Goal: Task Accomplishment & Management: Complete application form

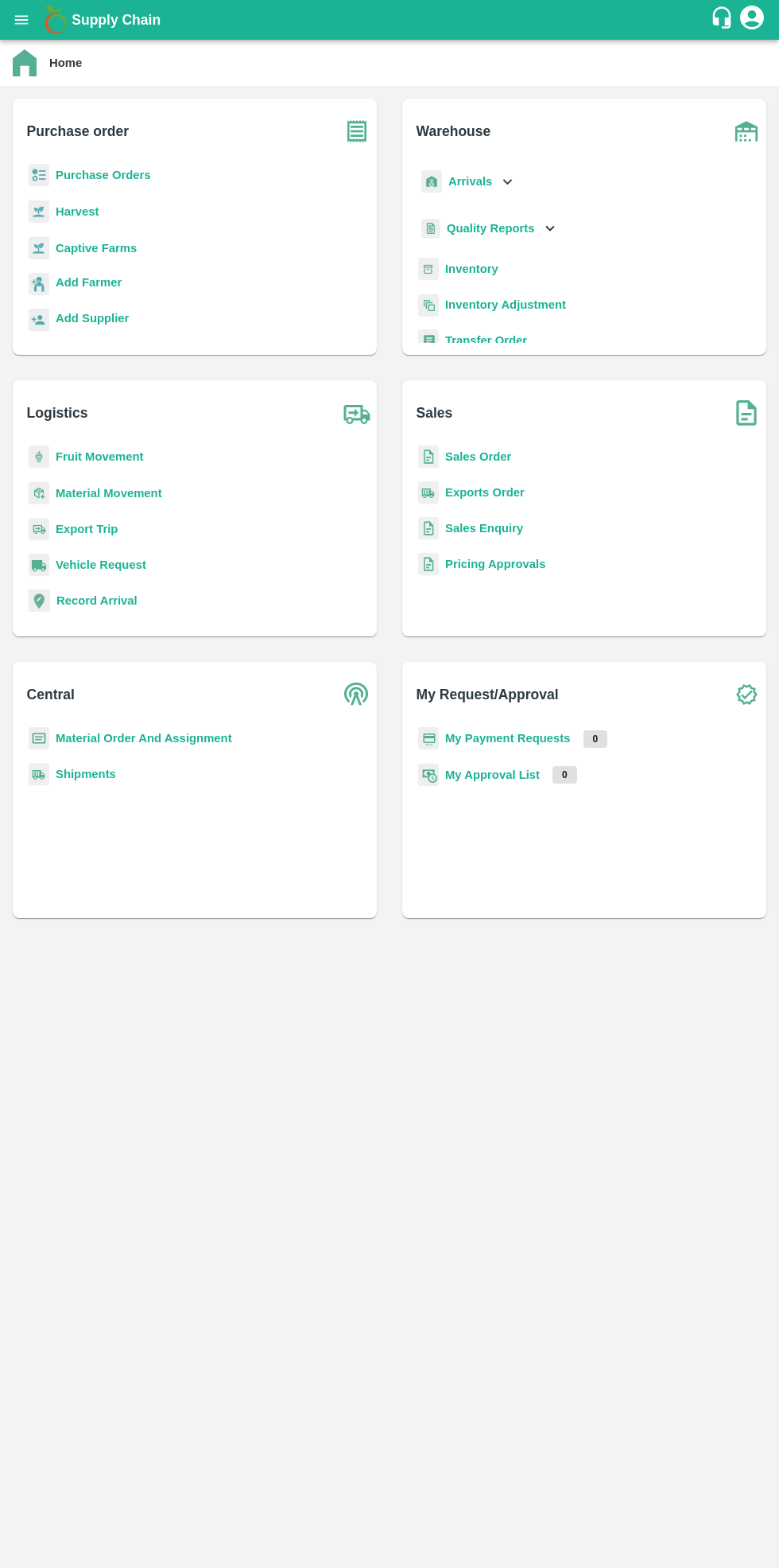
click at [126, 177] on b "Purchase Orders" at bounding box center [104, 175] width 95 height 13
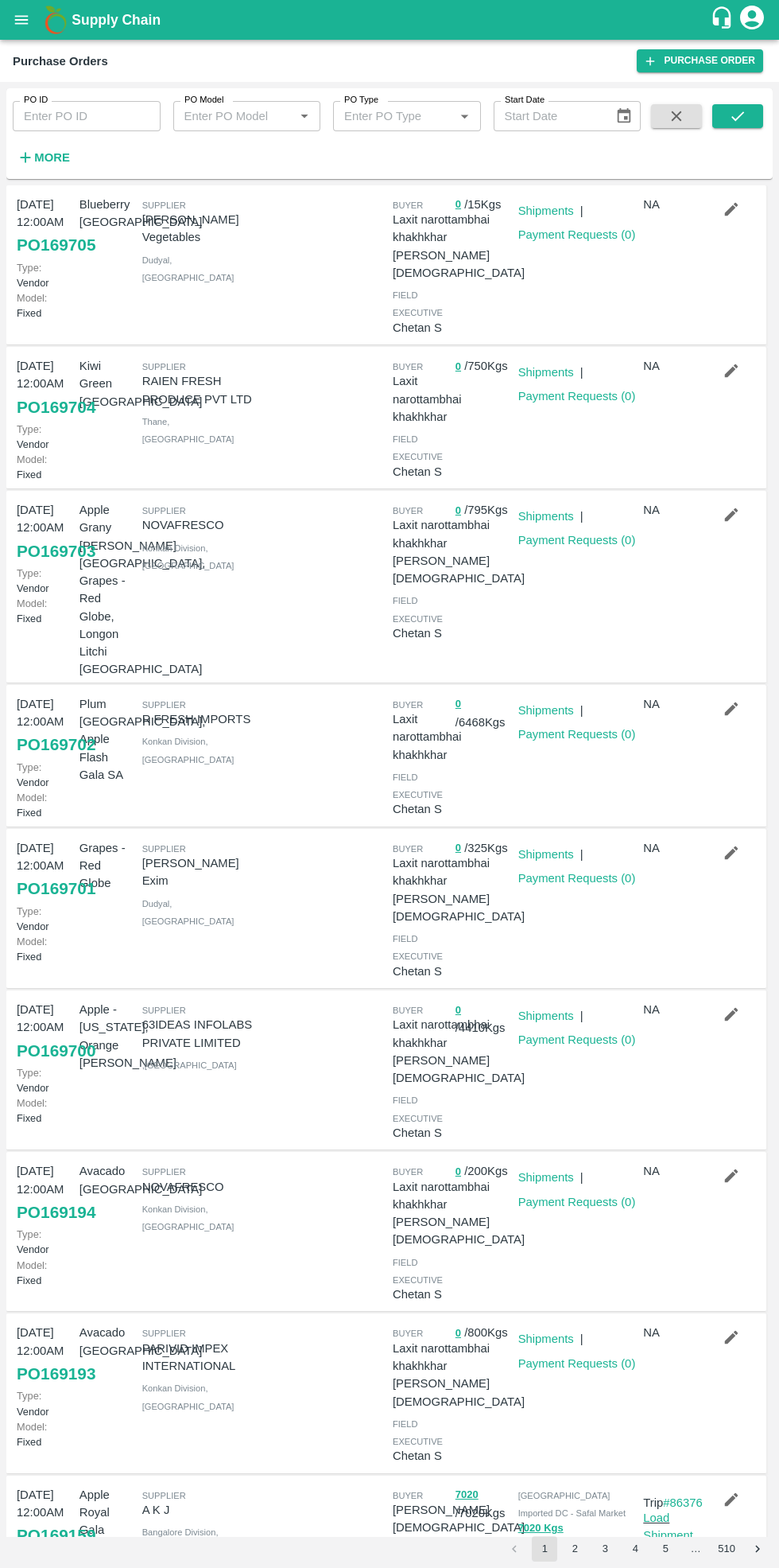
scroll to position [194, 0]
click at [729, 1006] on icon "button" at bounding box center [731, 1012] width 14 height 14
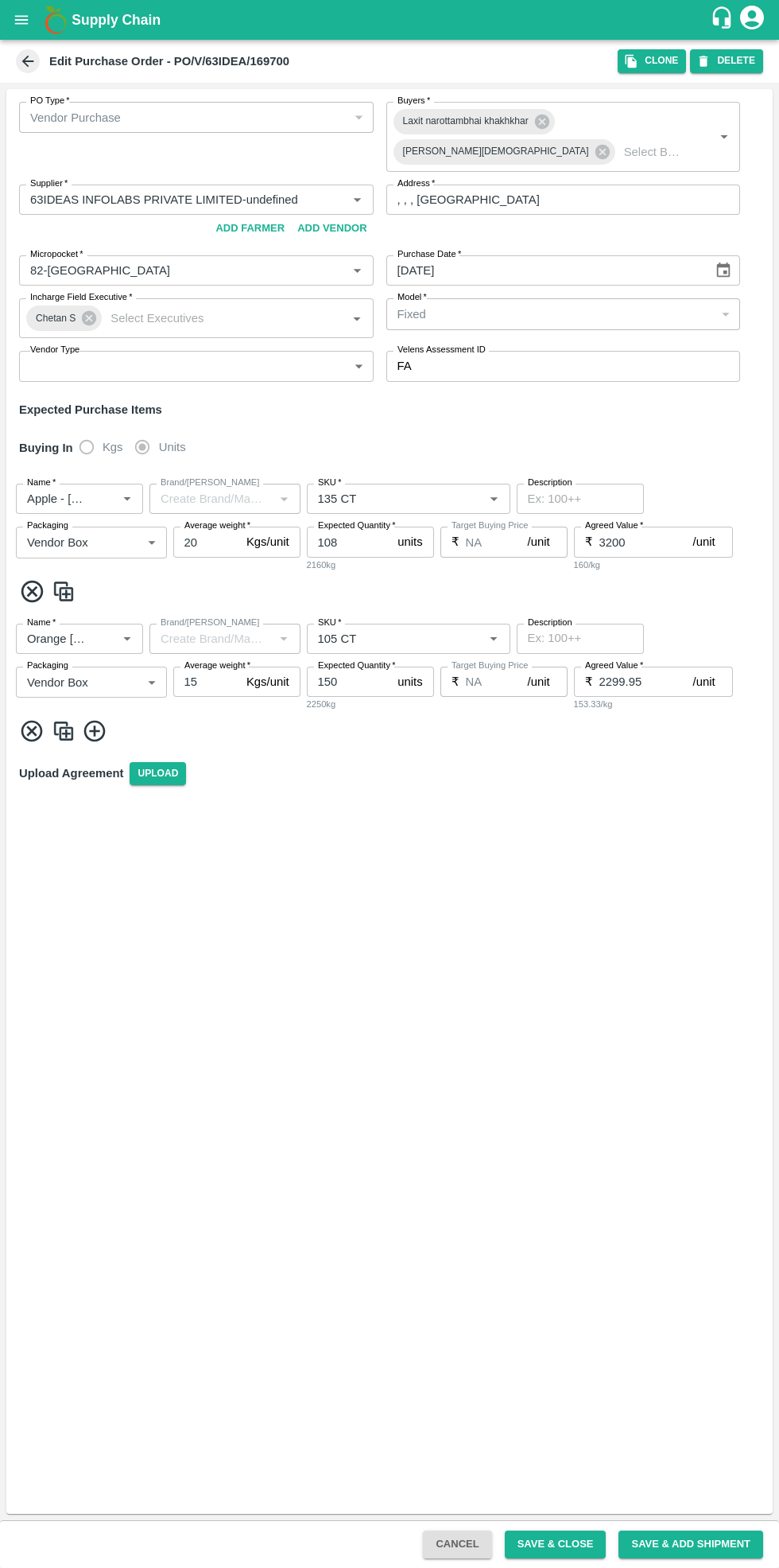
click at [363, 667] on input "150" at bounding box center [349, 681] width 85 height 30
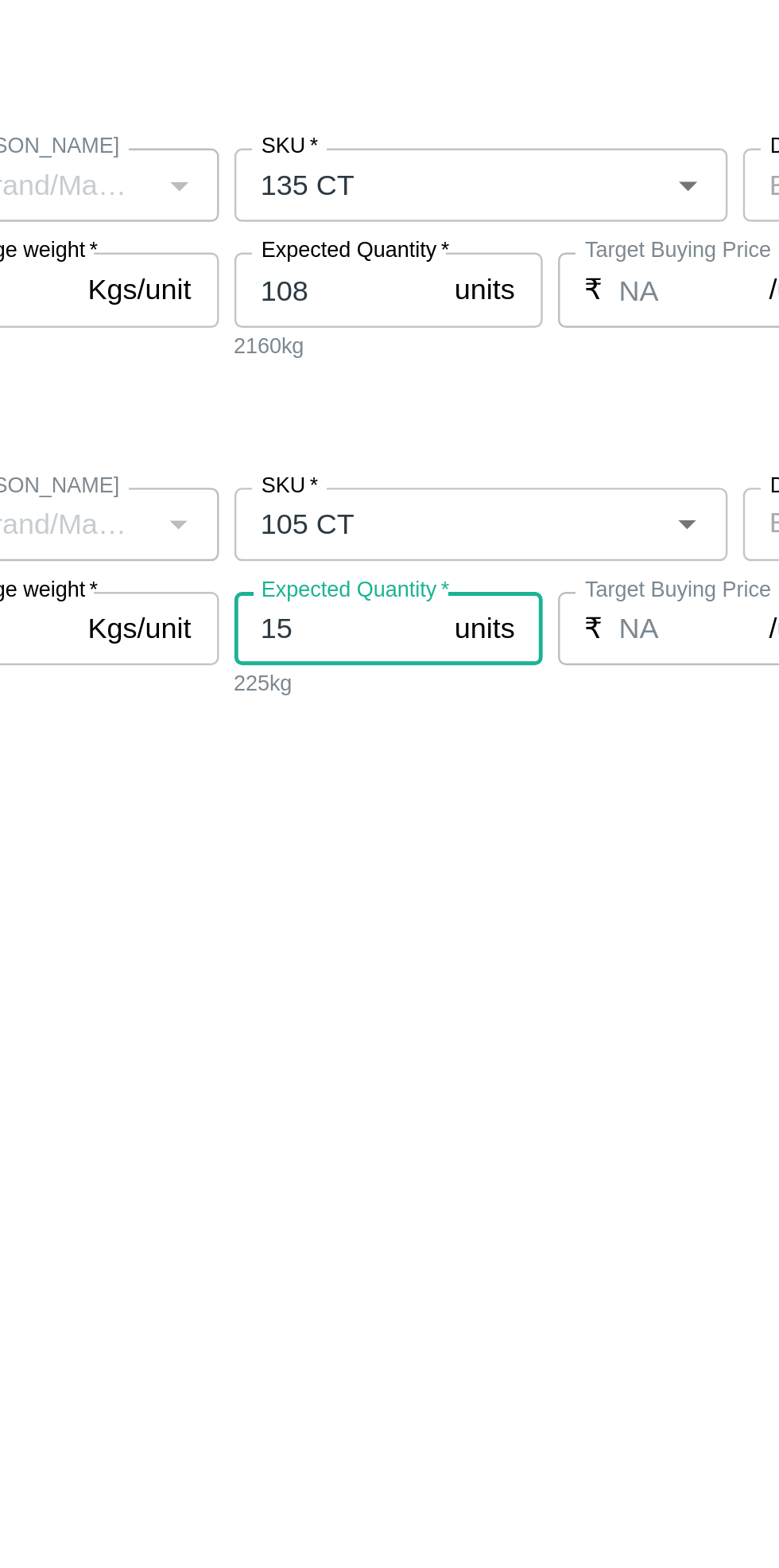
type input "1"
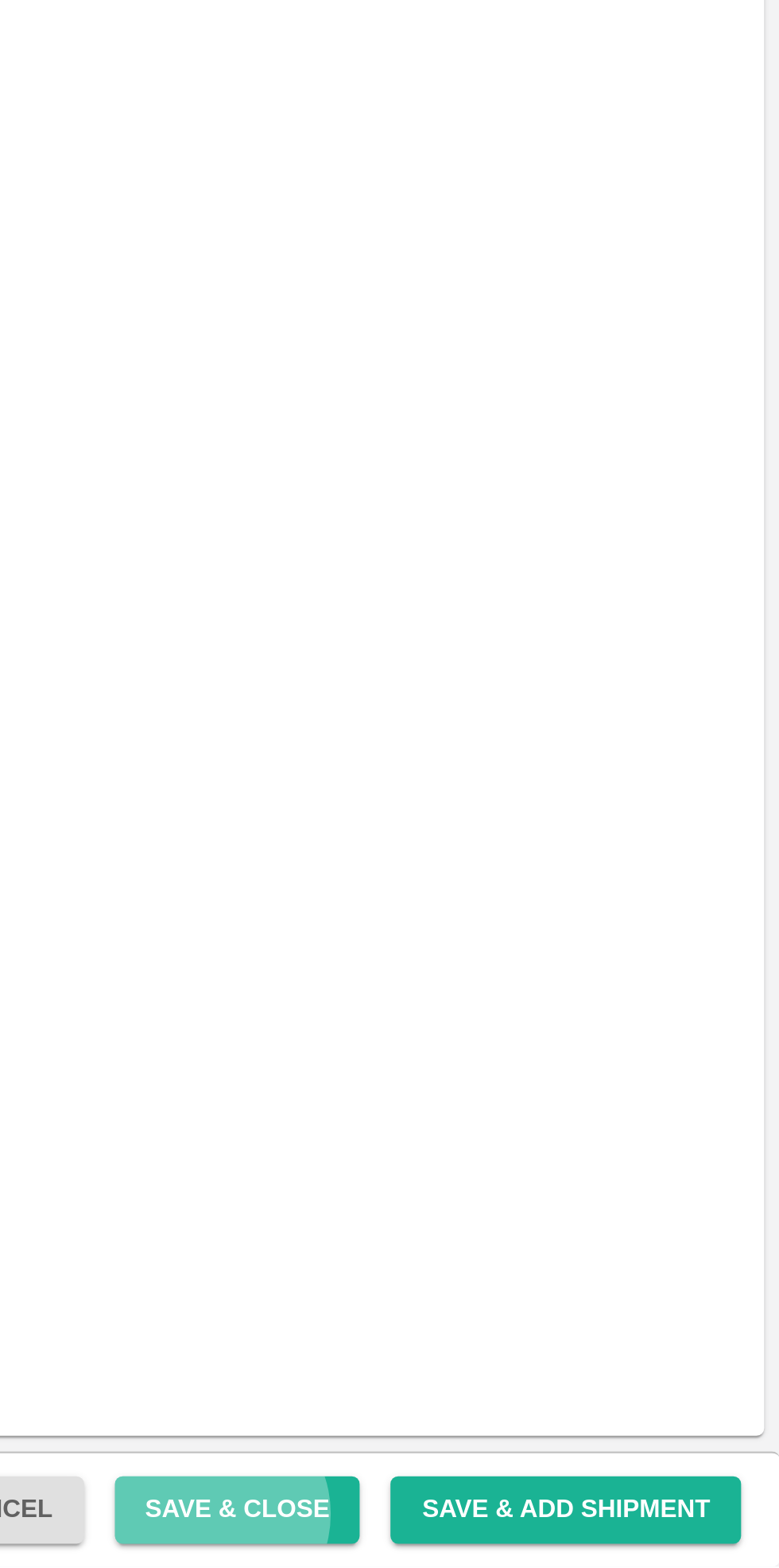
type input "200"
click at [582, 1546] on button "Save & Close" at bounding box center [555, 1544] width 102 height 28
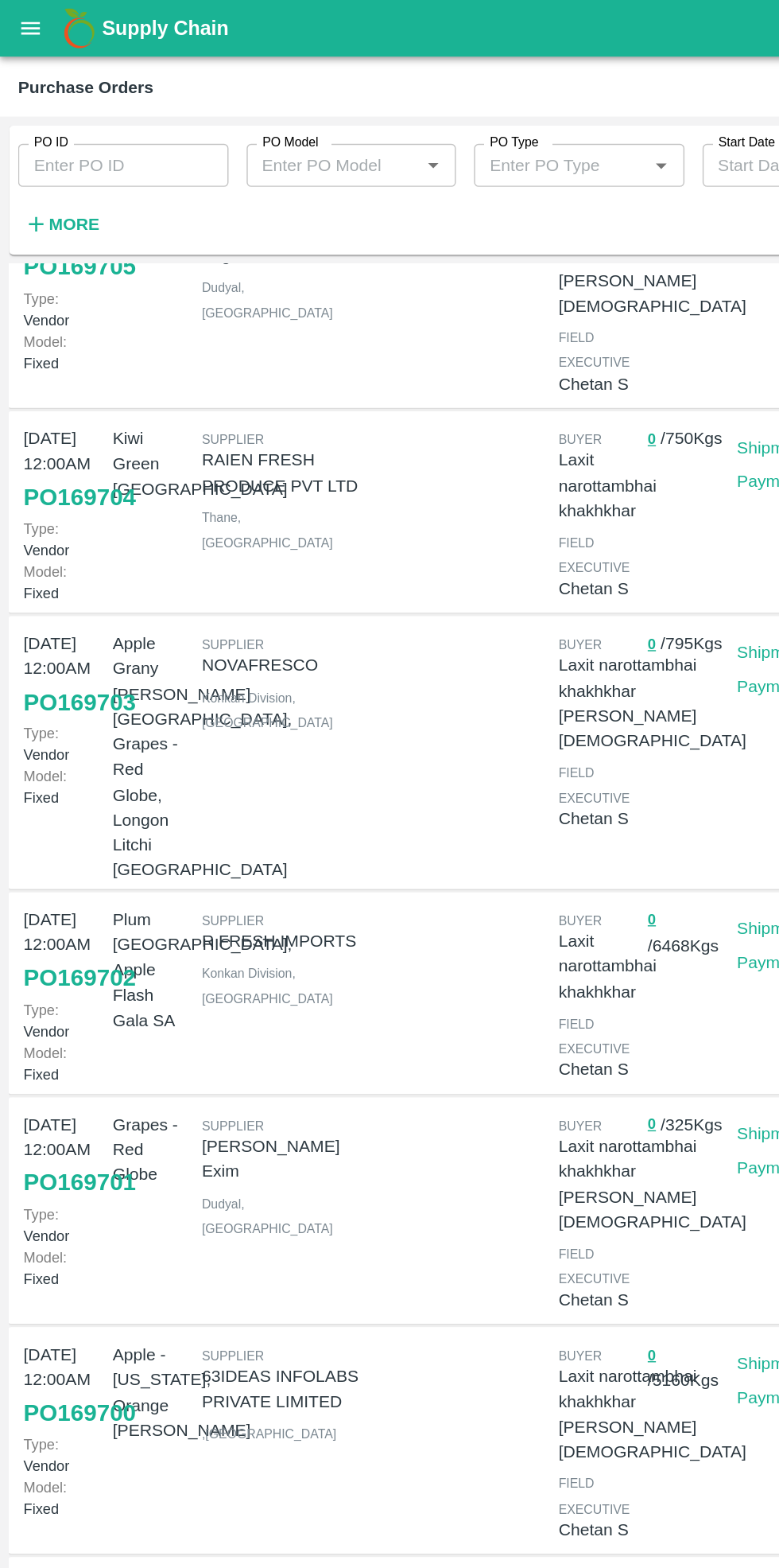
scroll to position [248, 0]
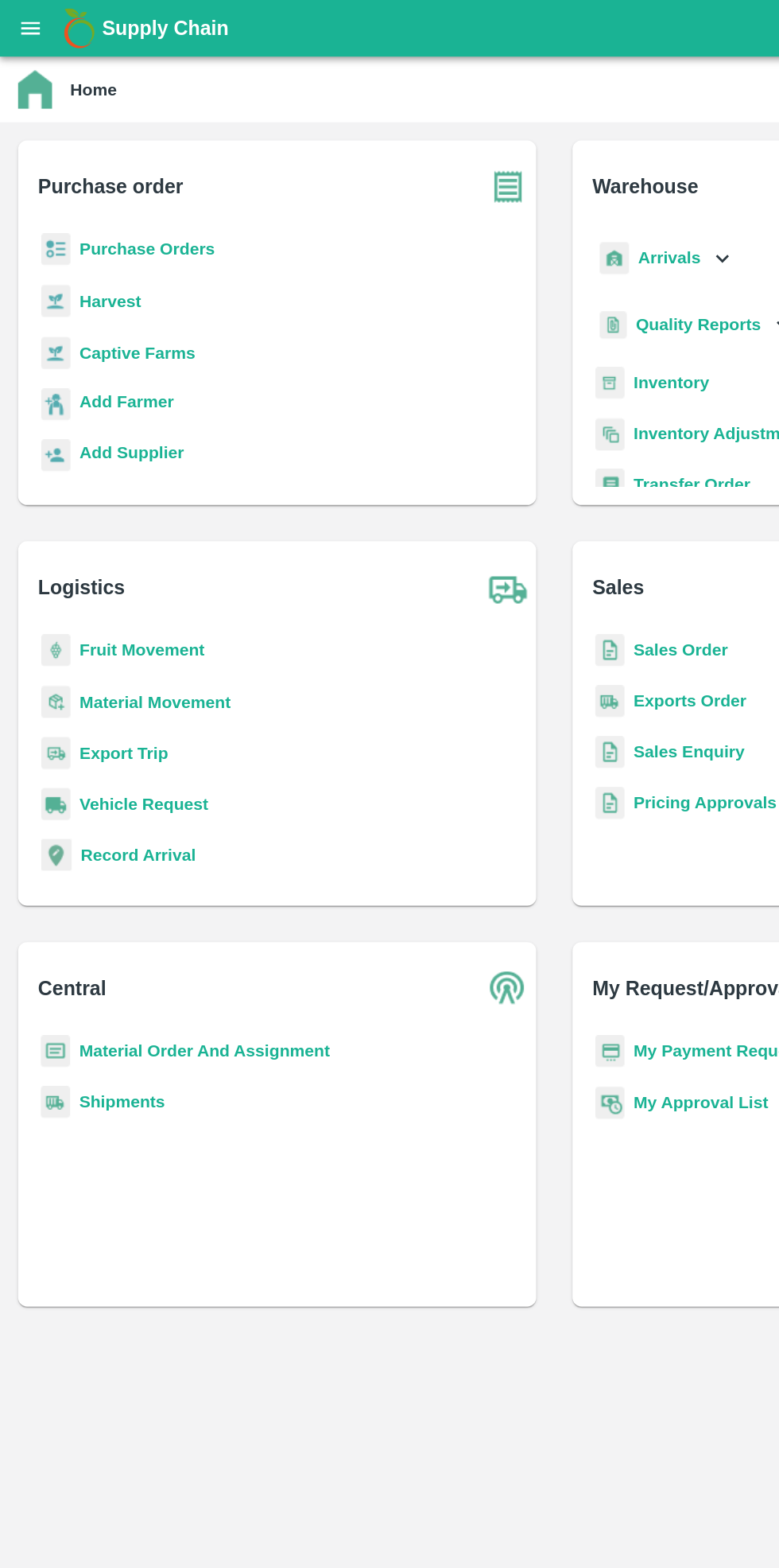
click at [100, 171] on b "Purchase Orders" at bounding box center [104, 175] width 95 height 13
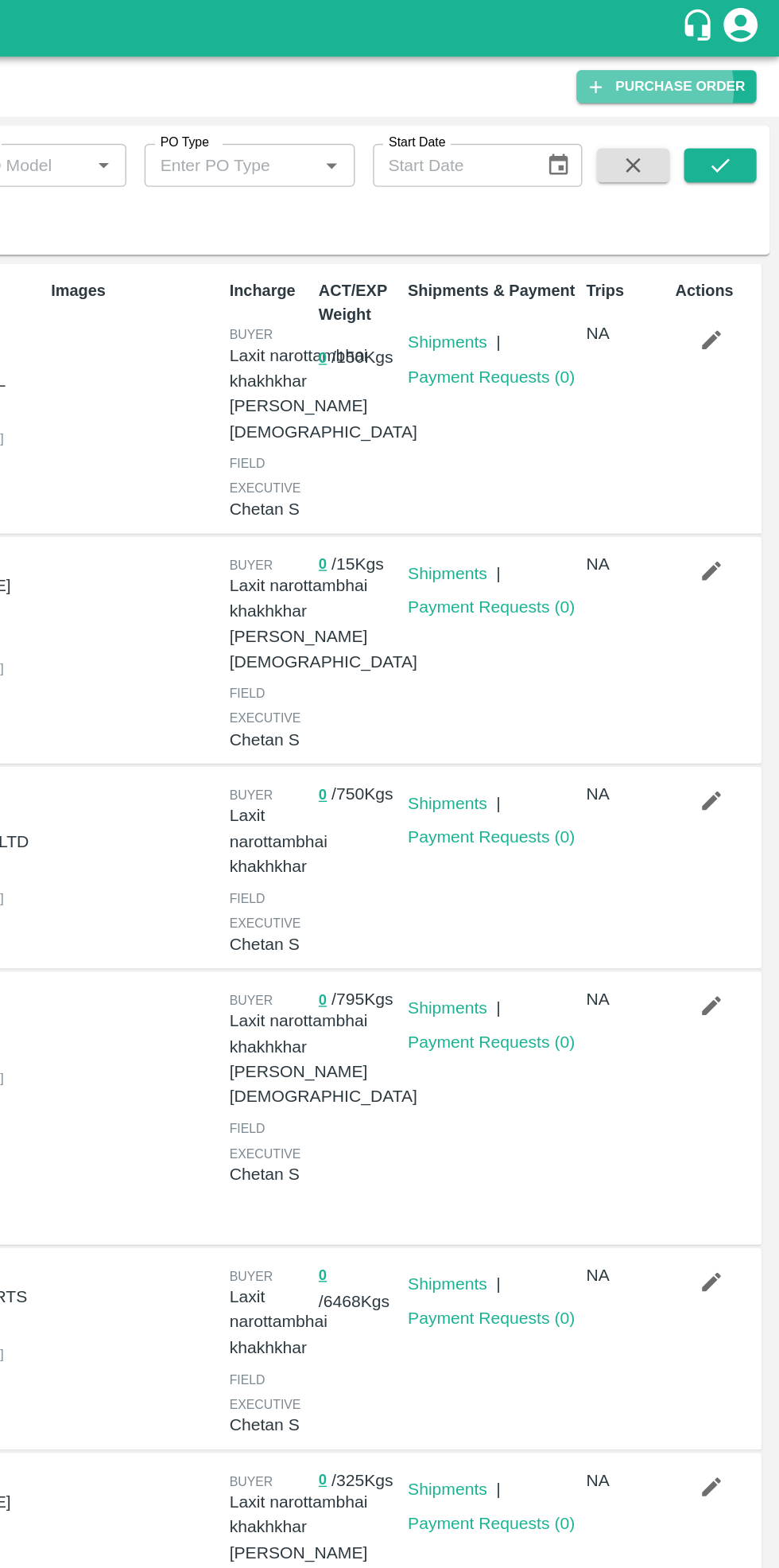
click at [699, 62] on link "Purchase Order" at bounding box center [700, 61] width 126 height 23
click at [738, 116] on icon "submit" at bounding box center [737, 116] width 17 height 17
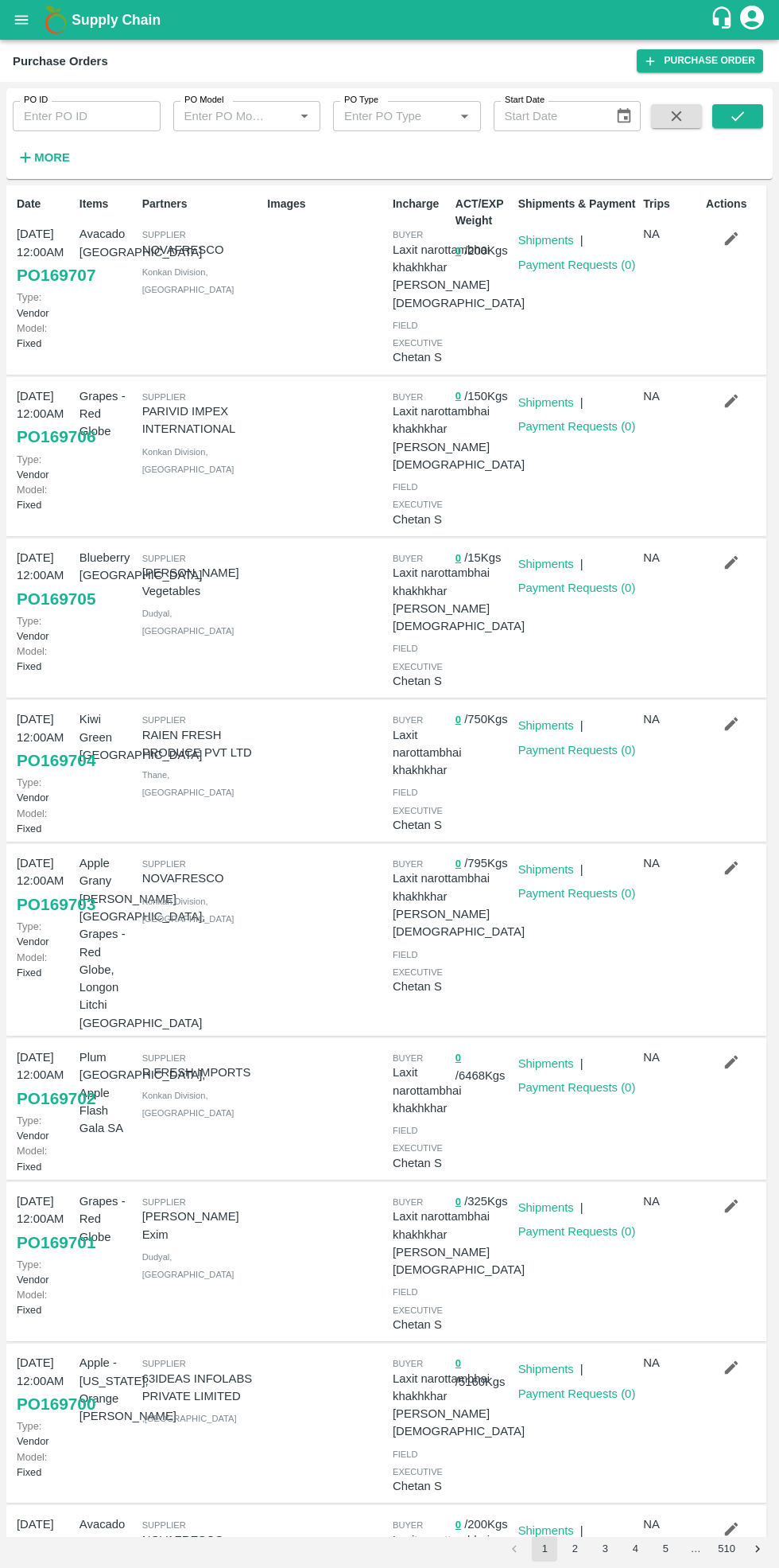
click at [731, 245] on icon "button" at bounding box center [731, 238] width 17 height 17
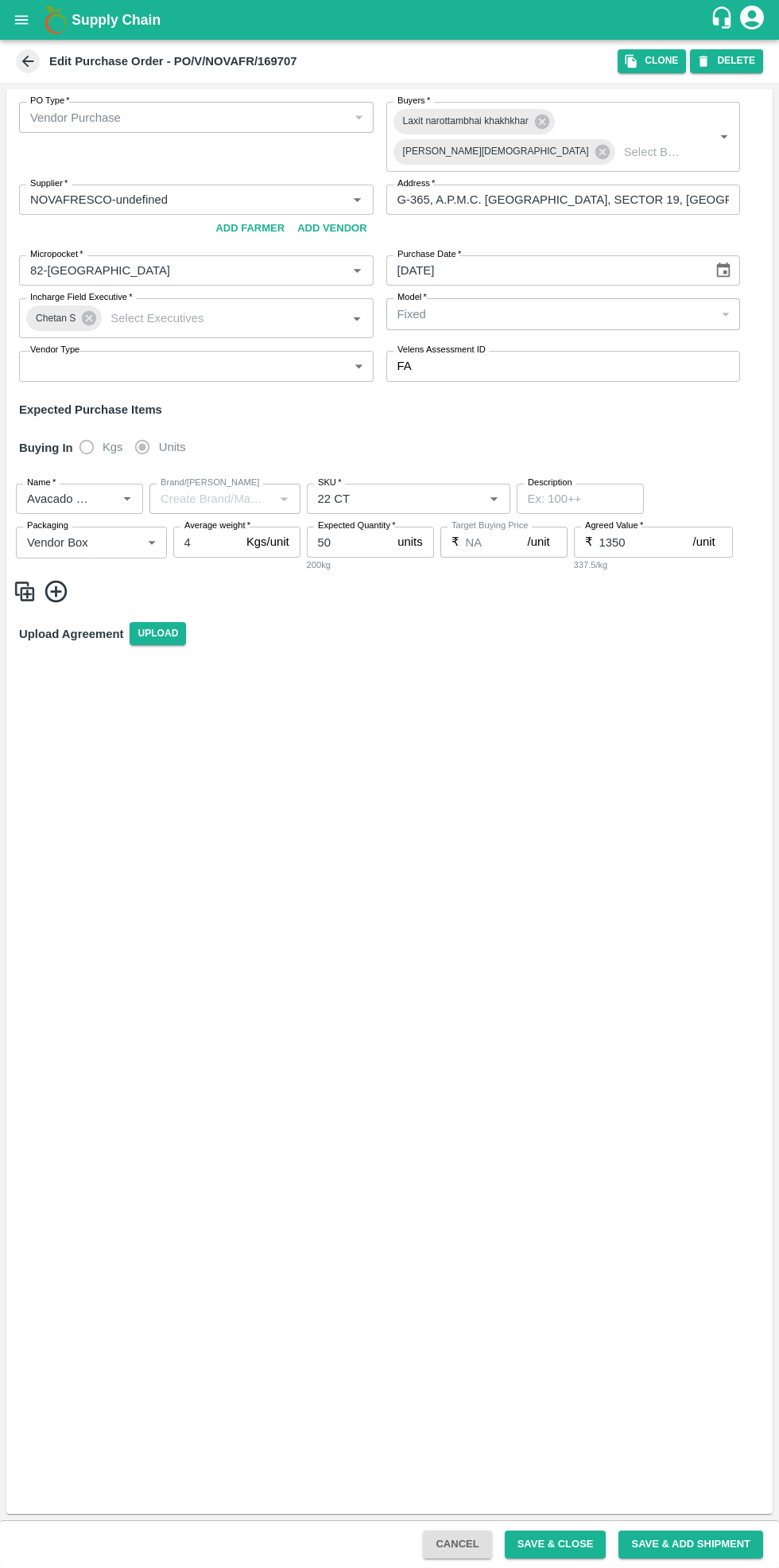
click at [226, 260] on input "Micropocket   *" at bounding box center [172, 271] width 298 height 21
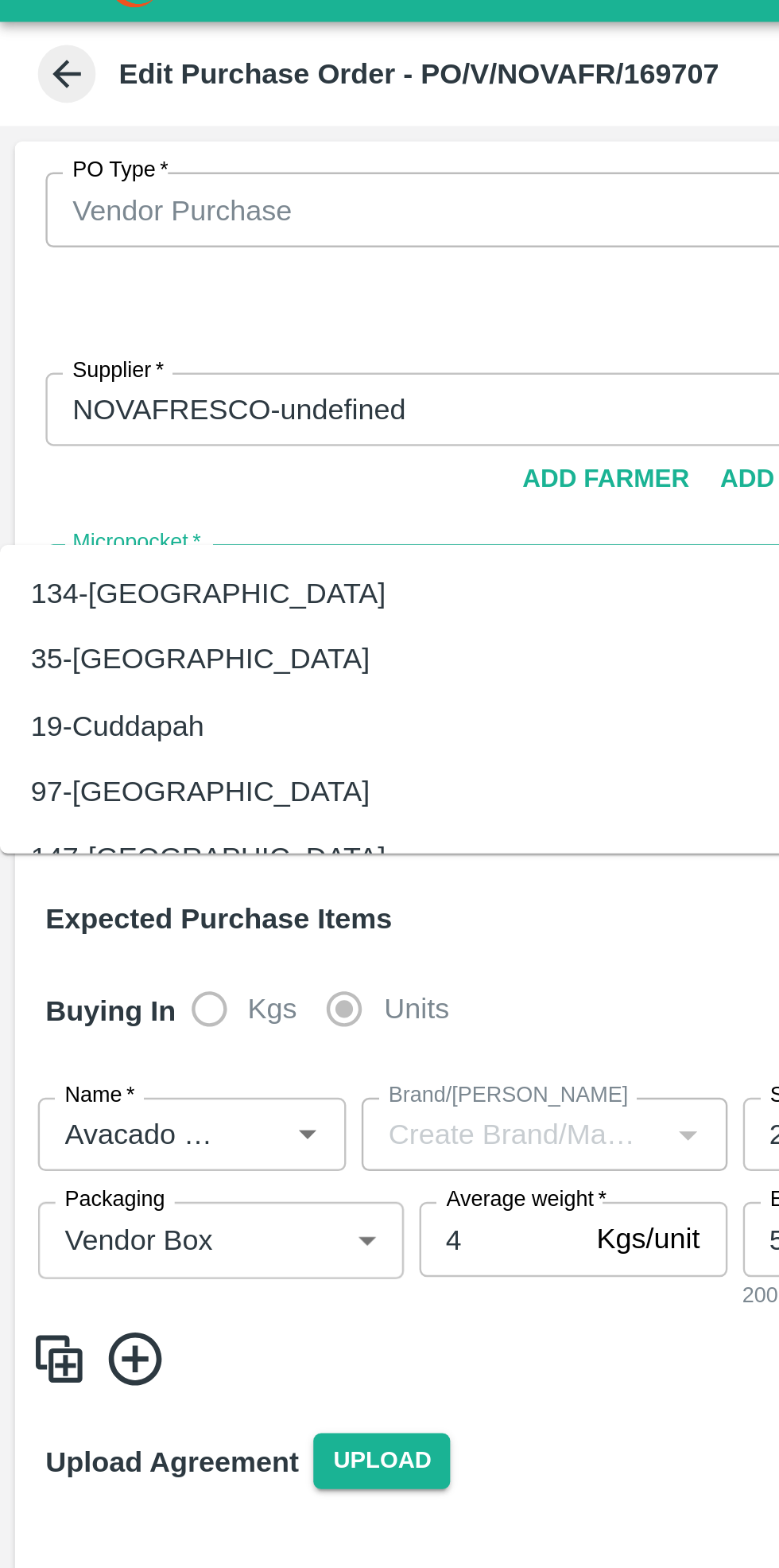
click at [66, 275] on div "134-Ahmedabad" at bounding box center [86, 275] width 147 height 17
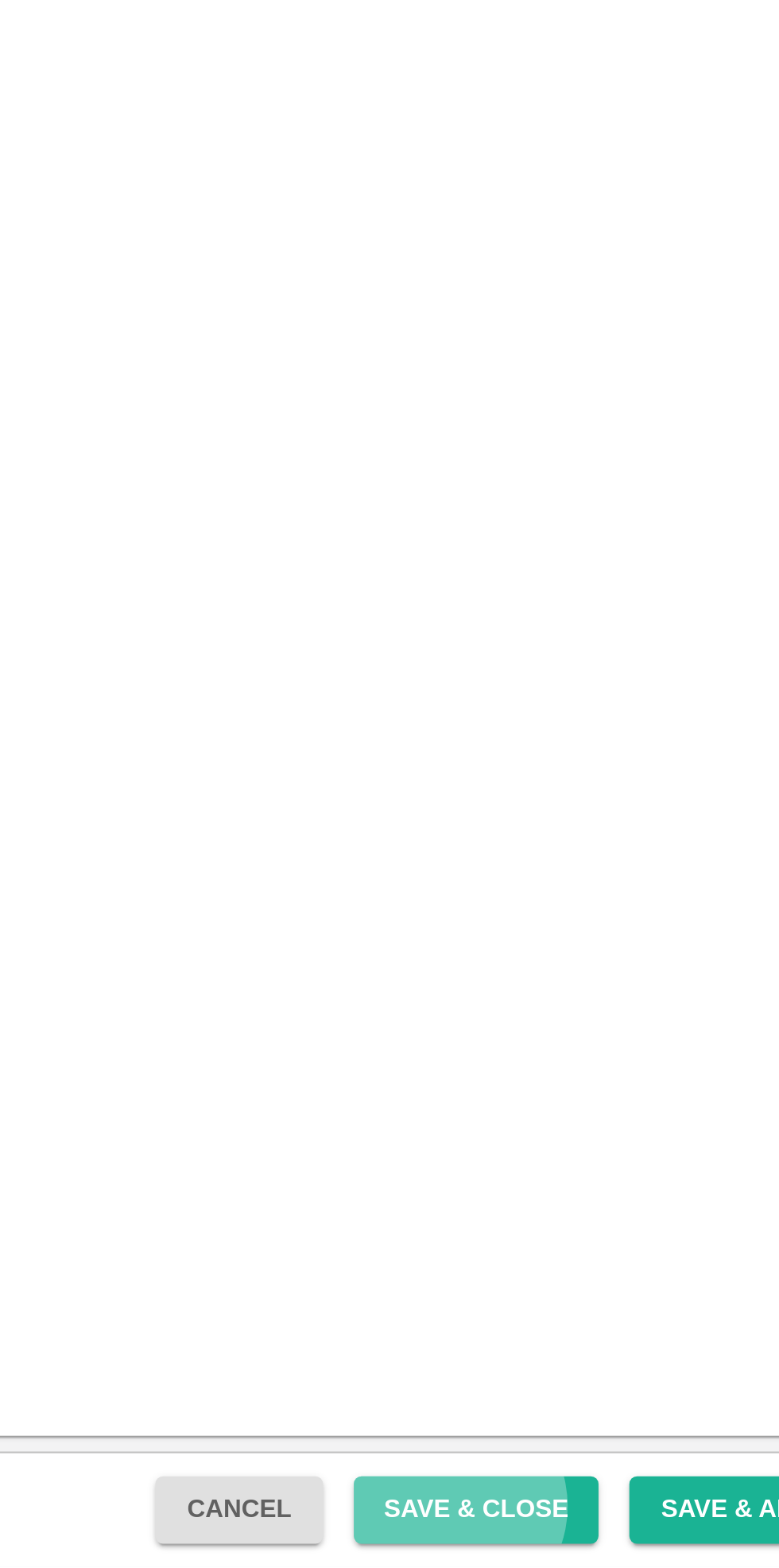
type input "134-Ahmedabad"
click at [582, 1543] on button "Save & Close" at bounding box center [555, 1544] width 102 height 28
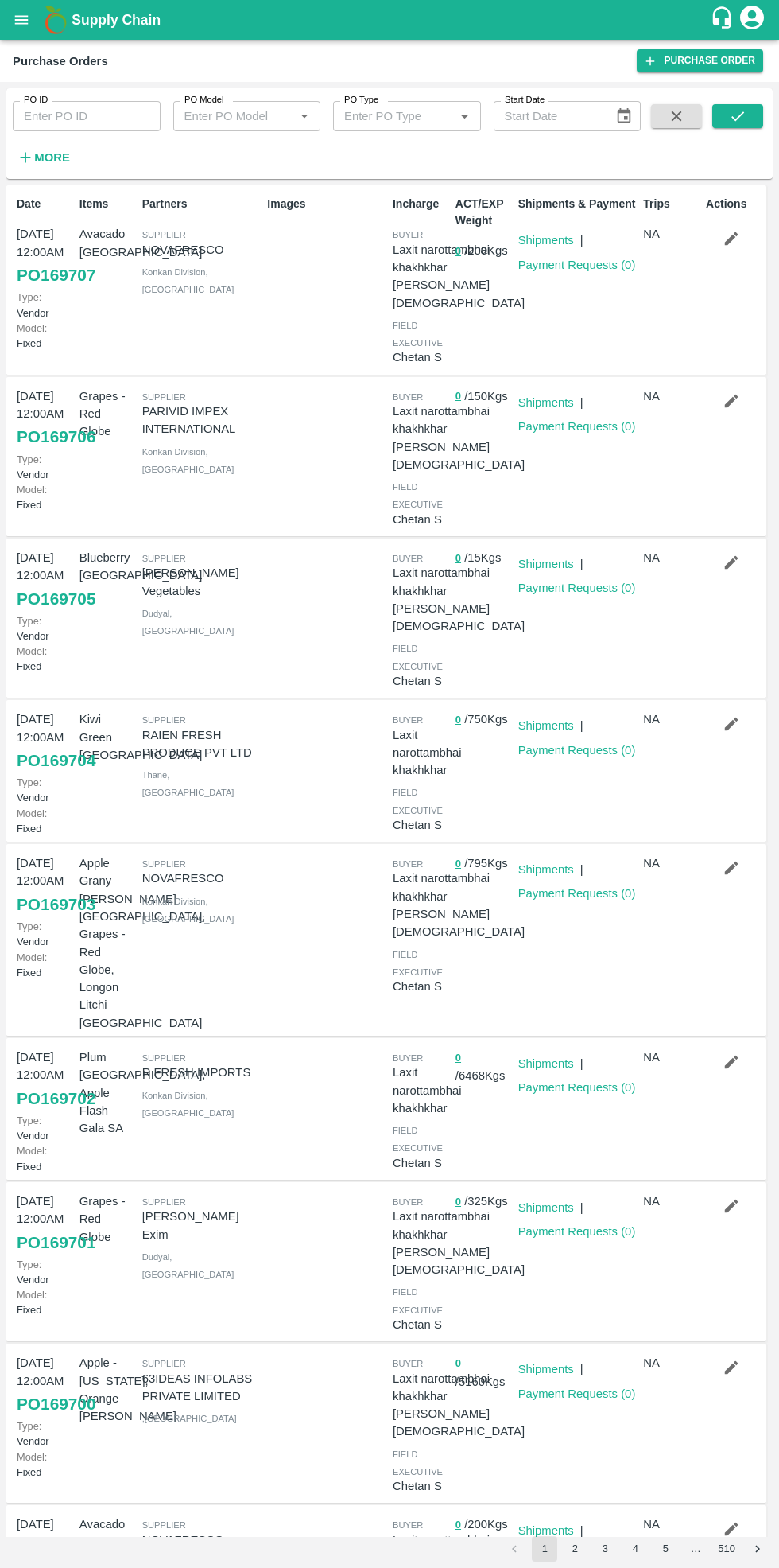
click at [543, 242] on link "Shipments" at bounding box center [546, 240] width 56 height 13
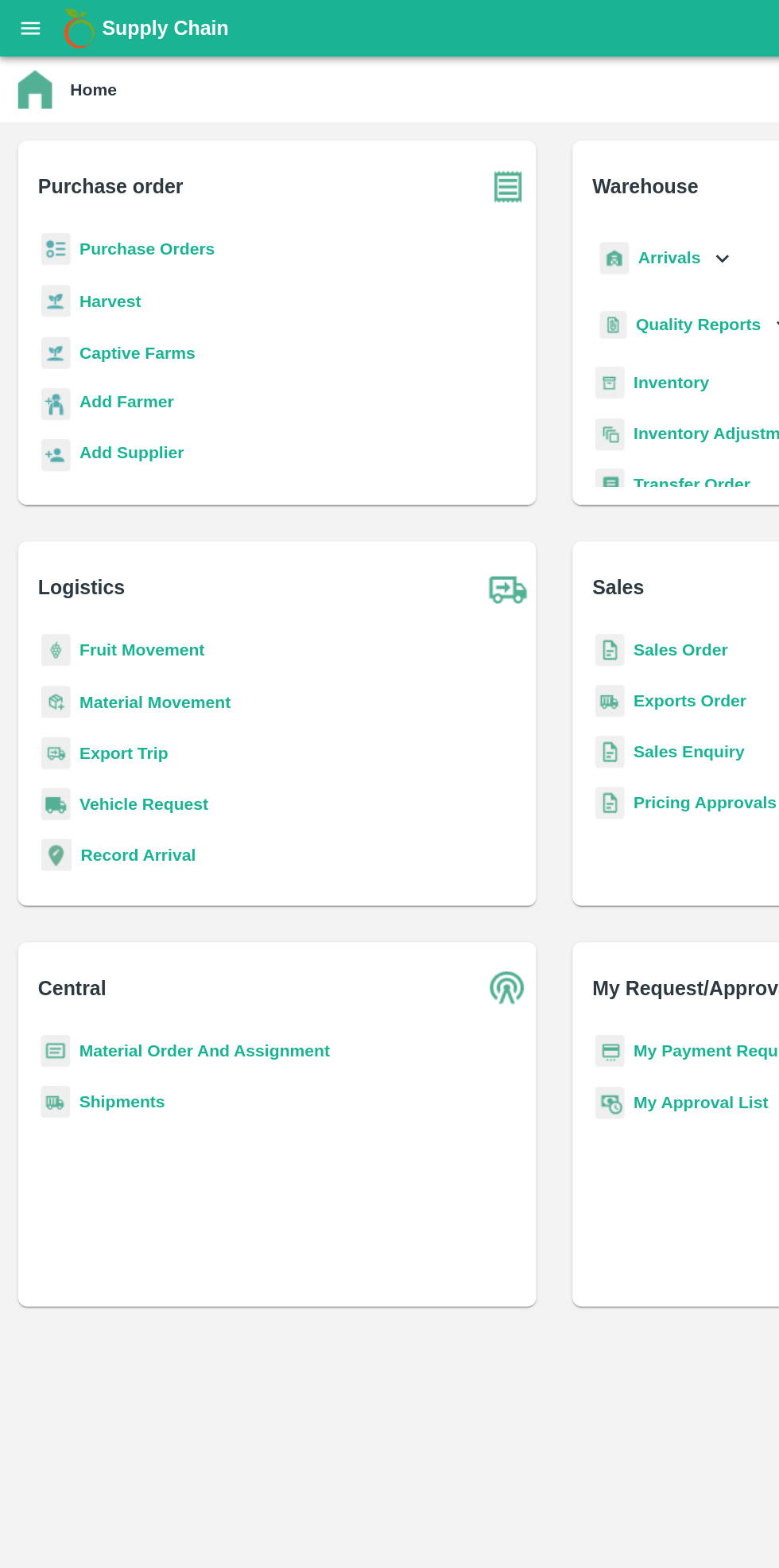
click at [115, 176] on b "Purchase Orders" at bounding box center [104, 175] width 95 height 13
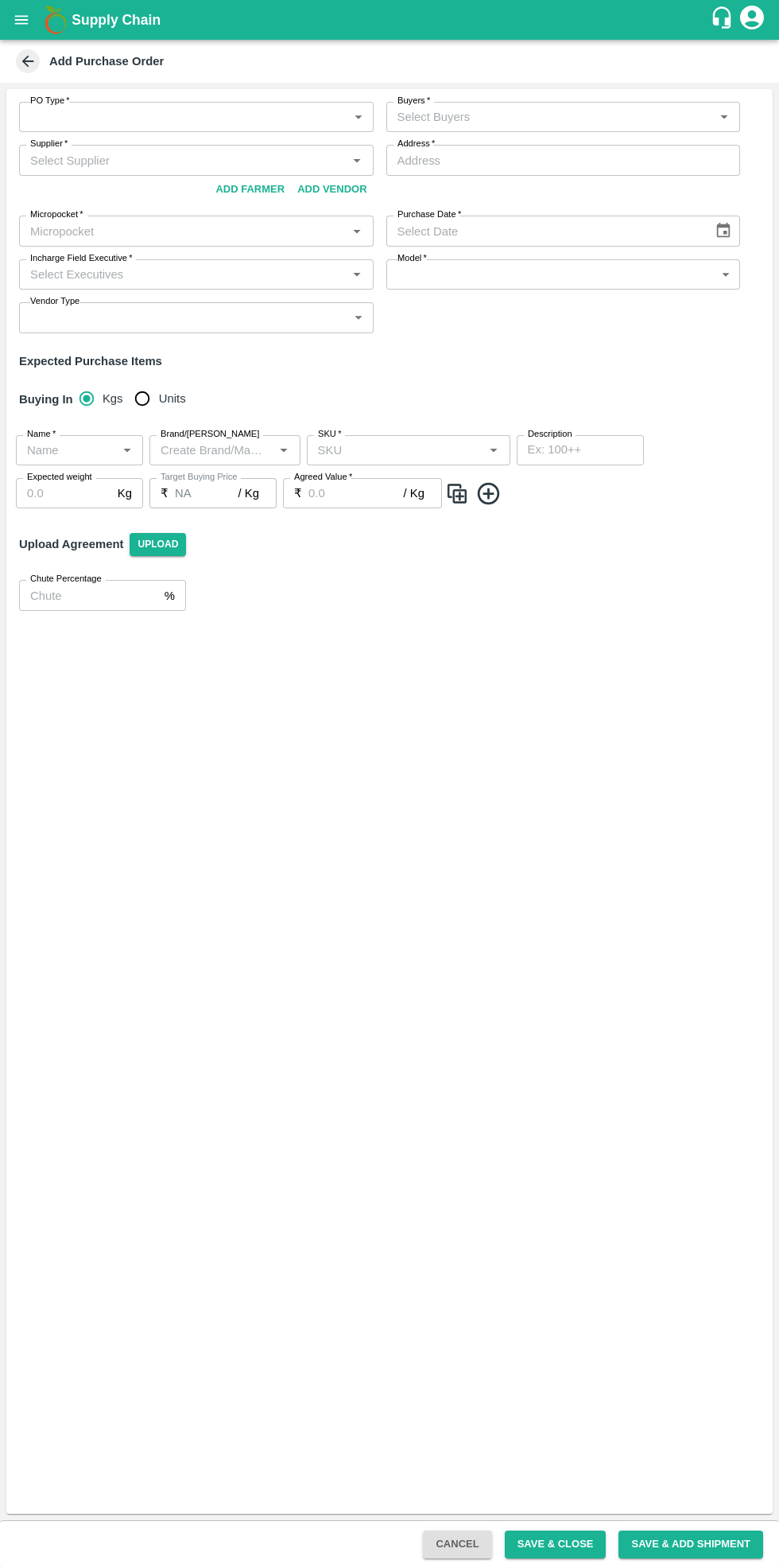
click at [153, 109] on body "Supply Chain Add Purchase Order PO Type   * ​ PO Type Buyers   * Buyers   * Sup…" at bounding box center [390, 784] width 779 height 1568
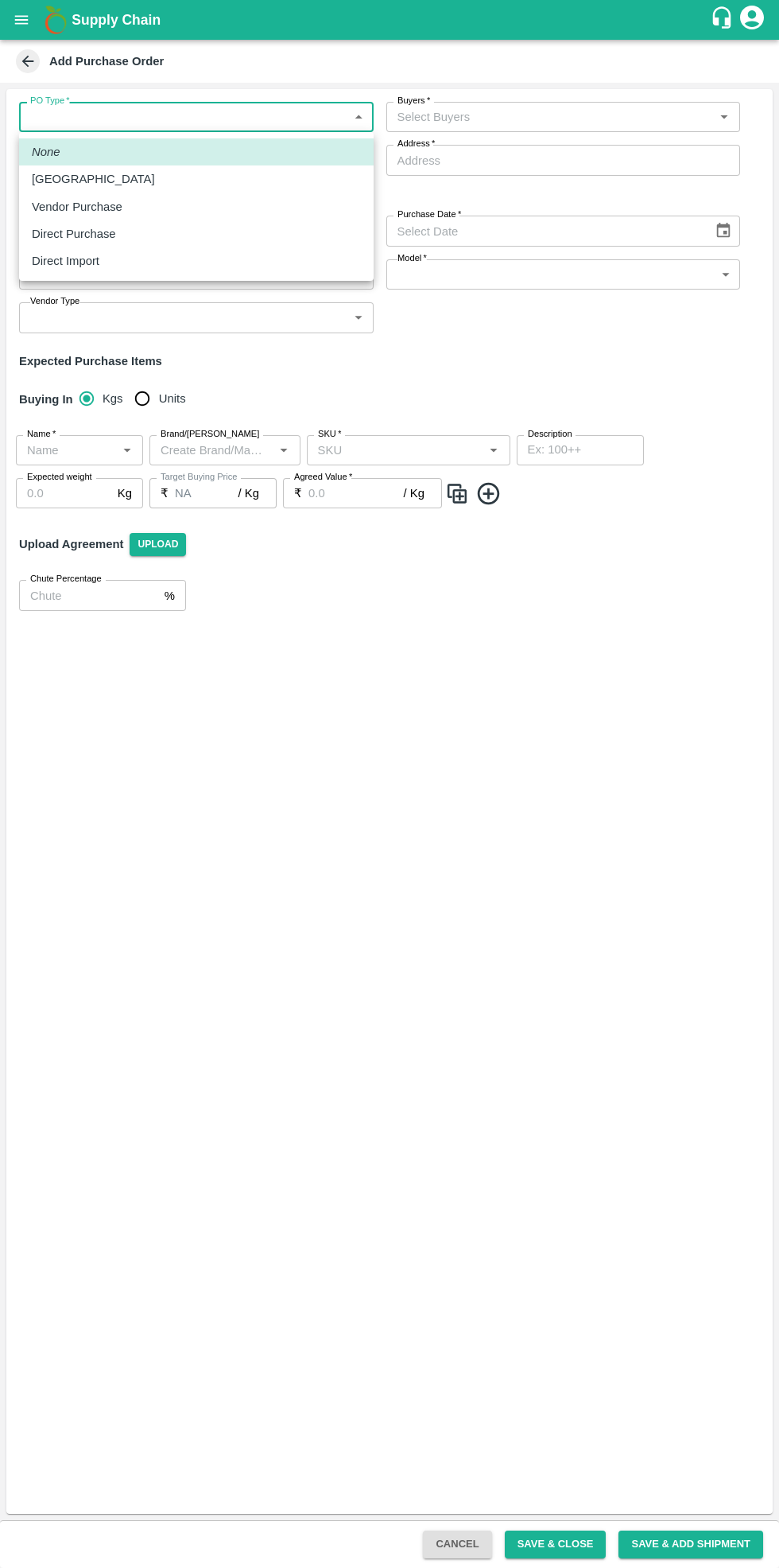
click at [115, 202] on div "Vendor Purchase" at bounding box center [82, 206] width 99 height 17
type input "2"
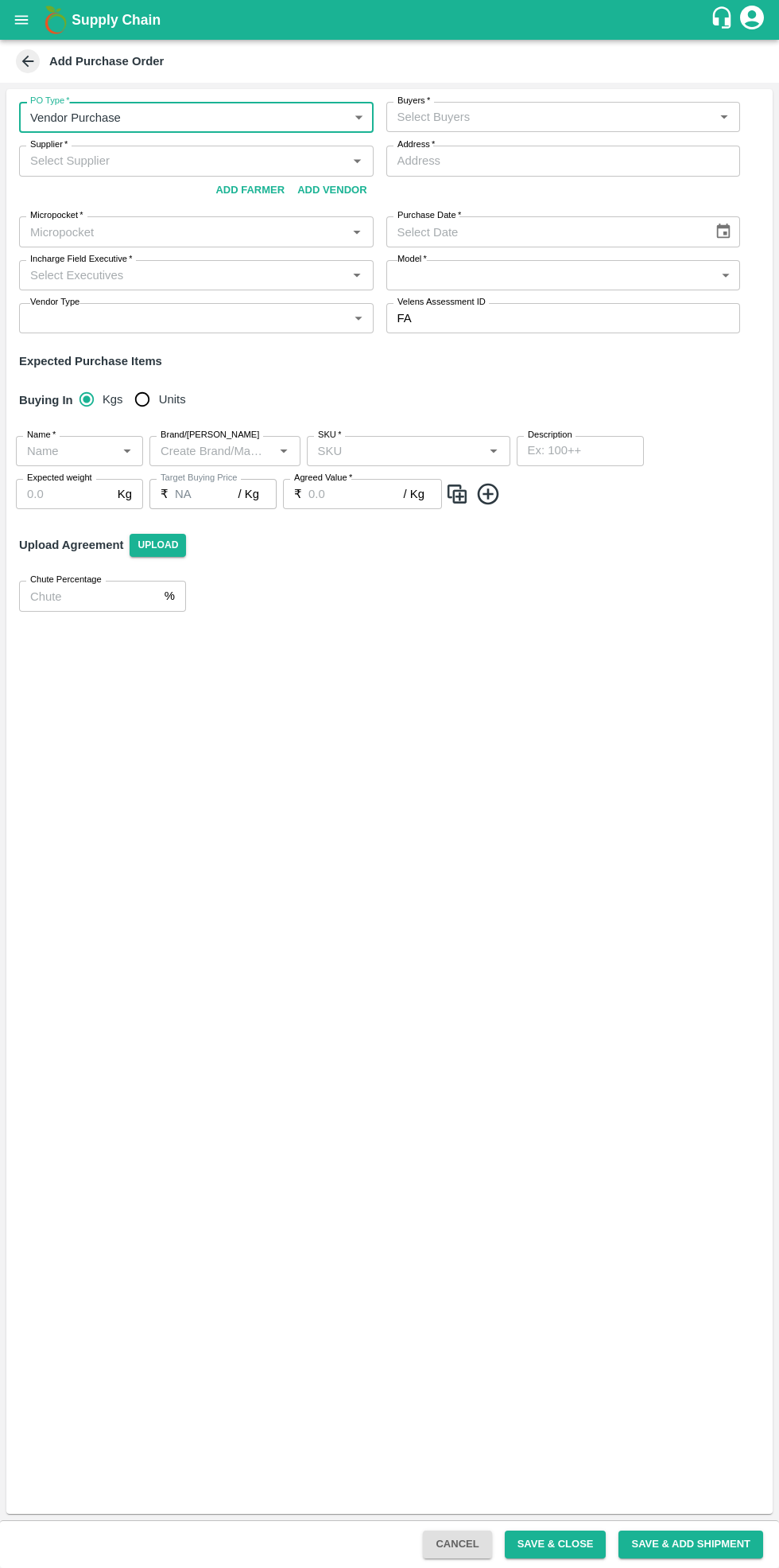
click at [521, 119] on input "Buyers   *" at bounding box center [551, 116] width 319 height 21
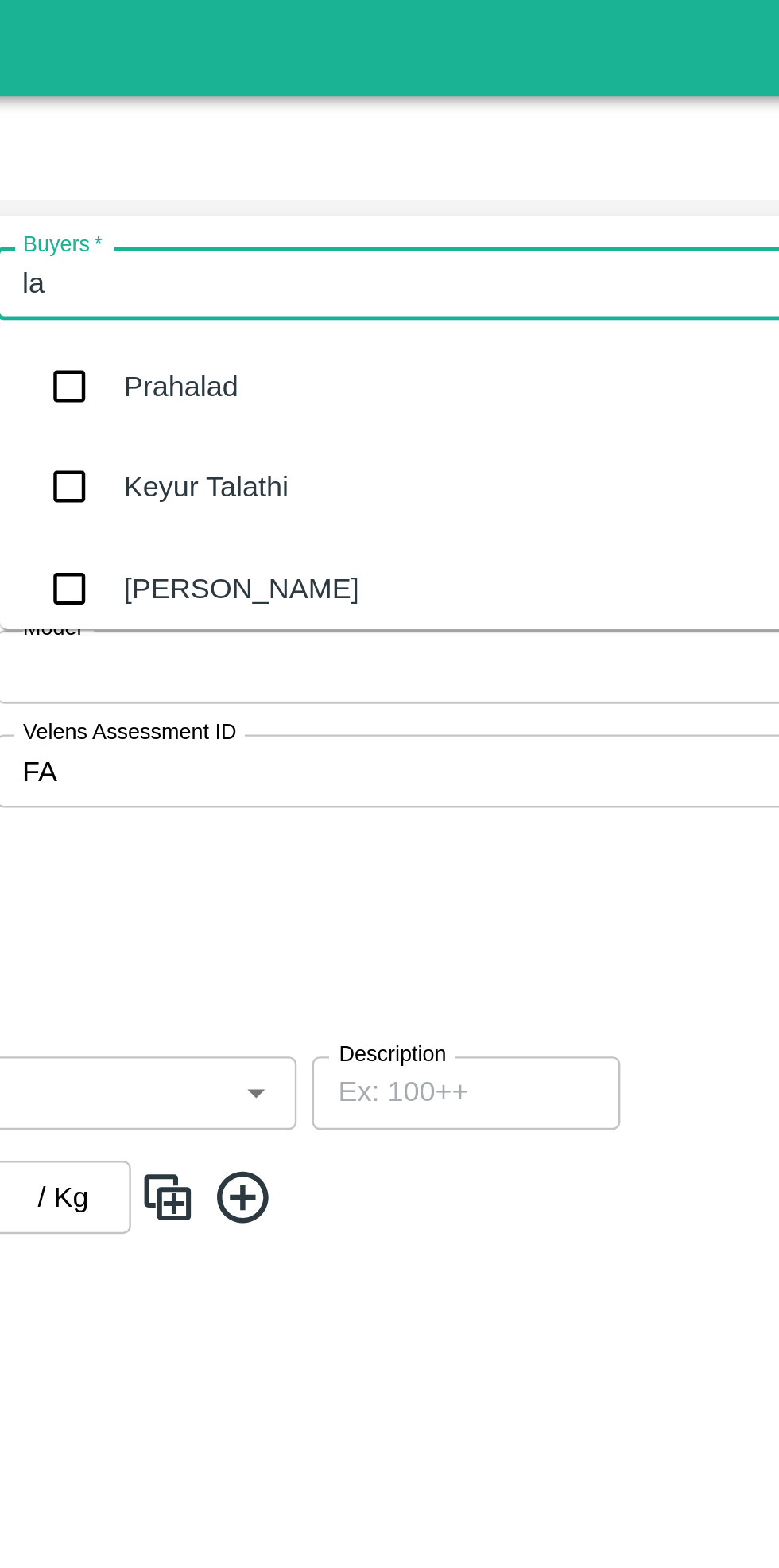
type input "lax"
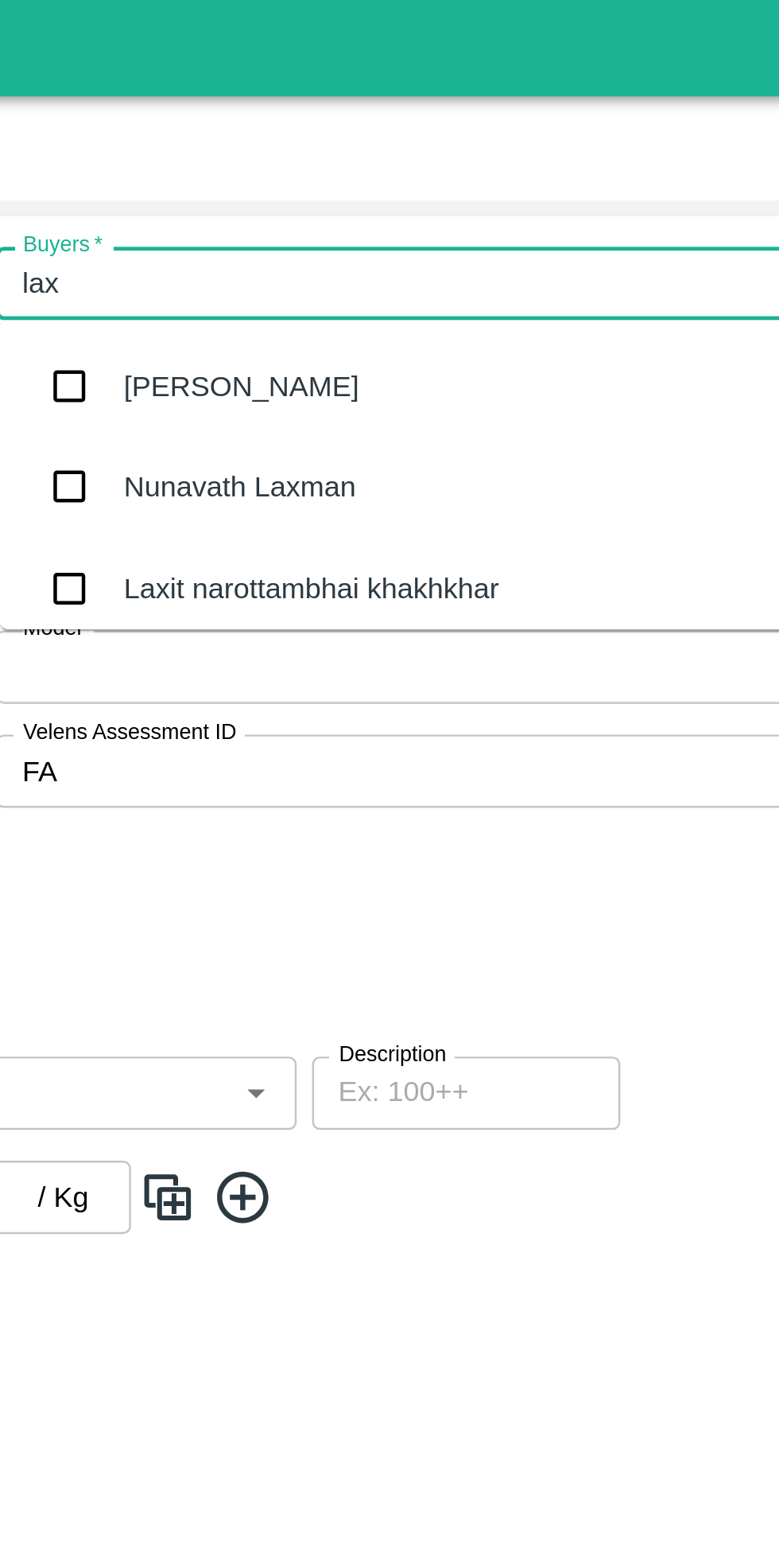
click at [525, 239] on div "Laxit narottambhai khakhkhar" at bounding box center [516, 242] width 155 height 17
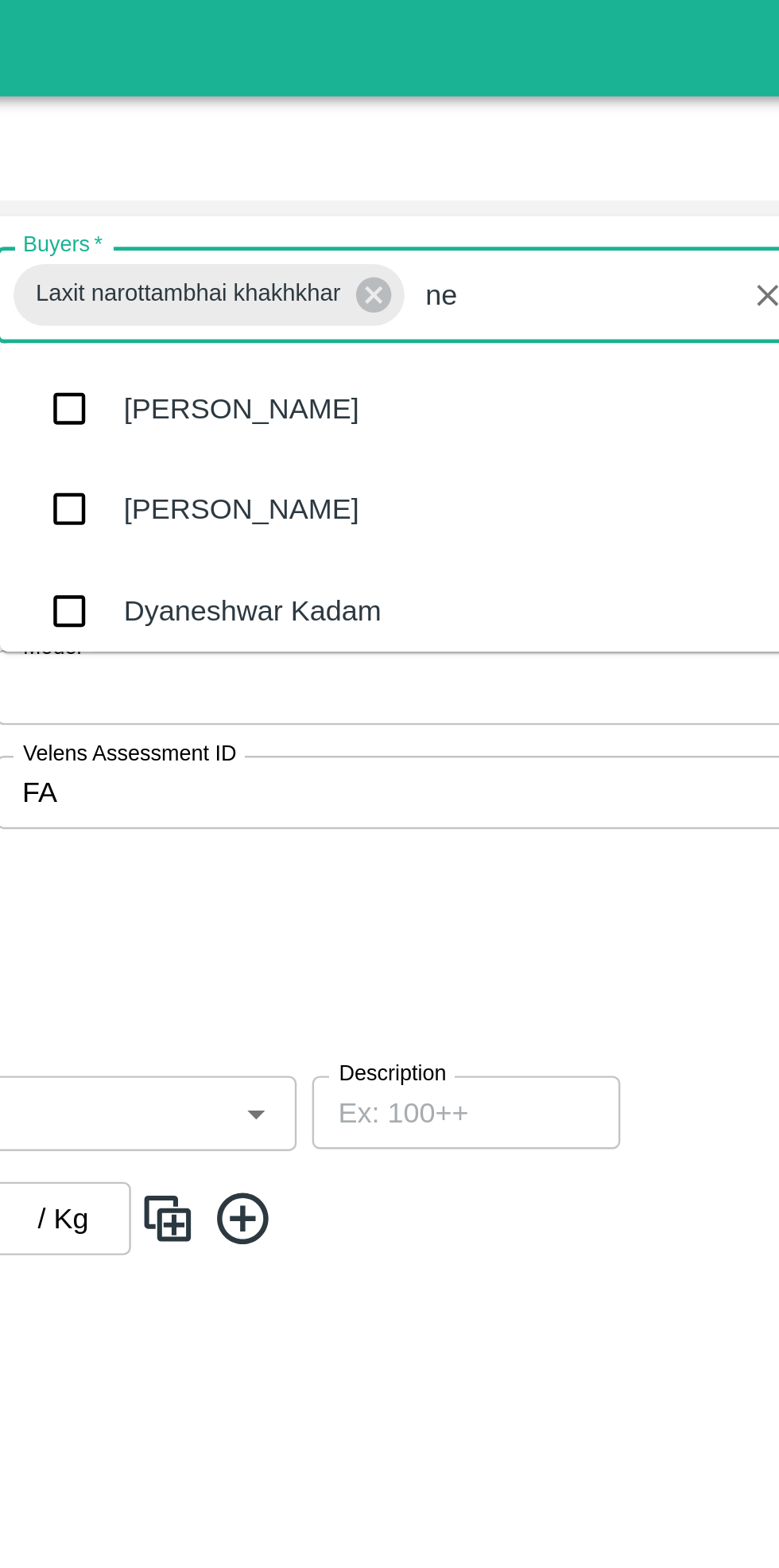
type input "nee"
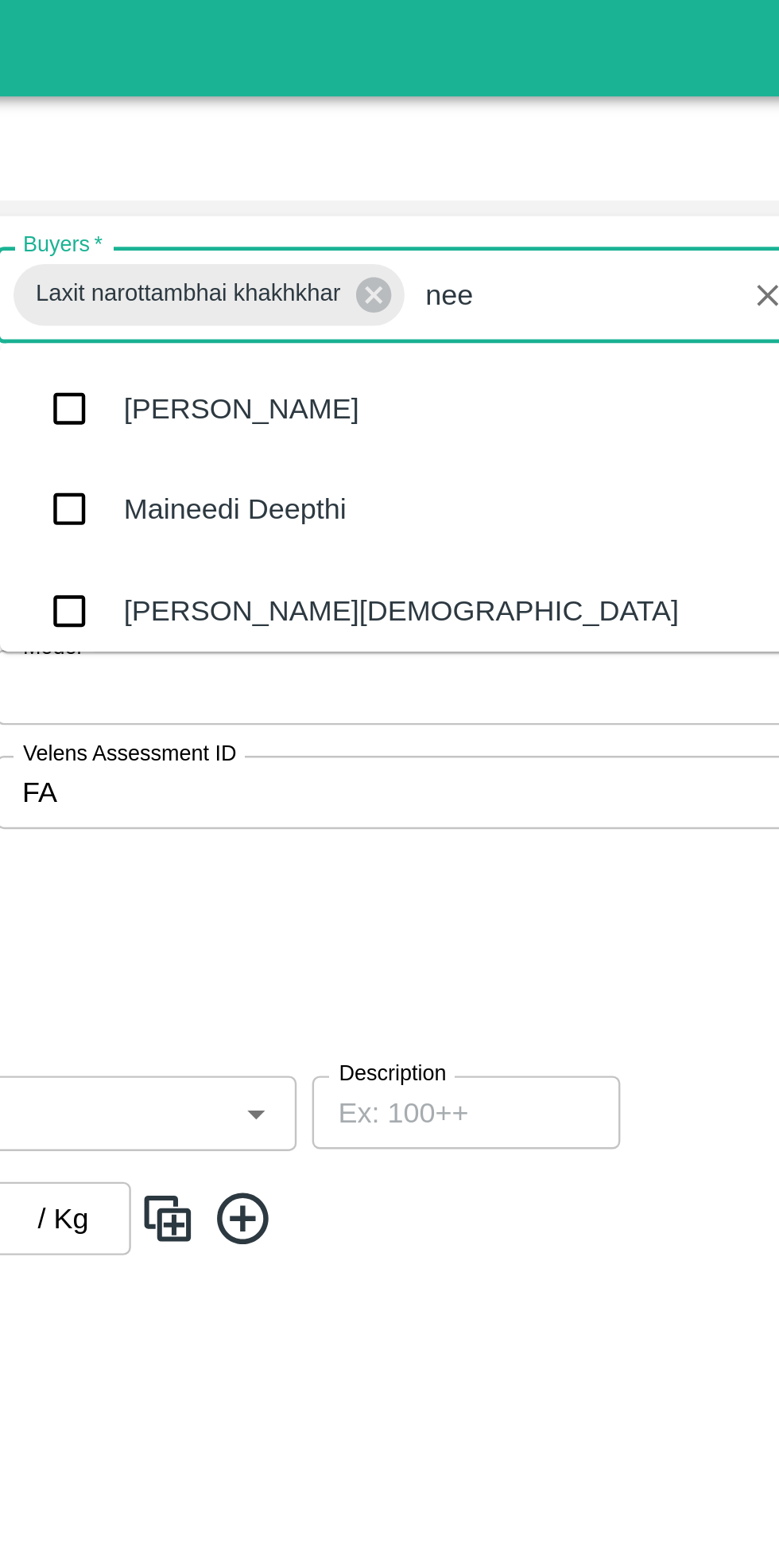
click at [489, 248] on div "Neeti Jain" at bounding box center [565, 251] width 355 height 41
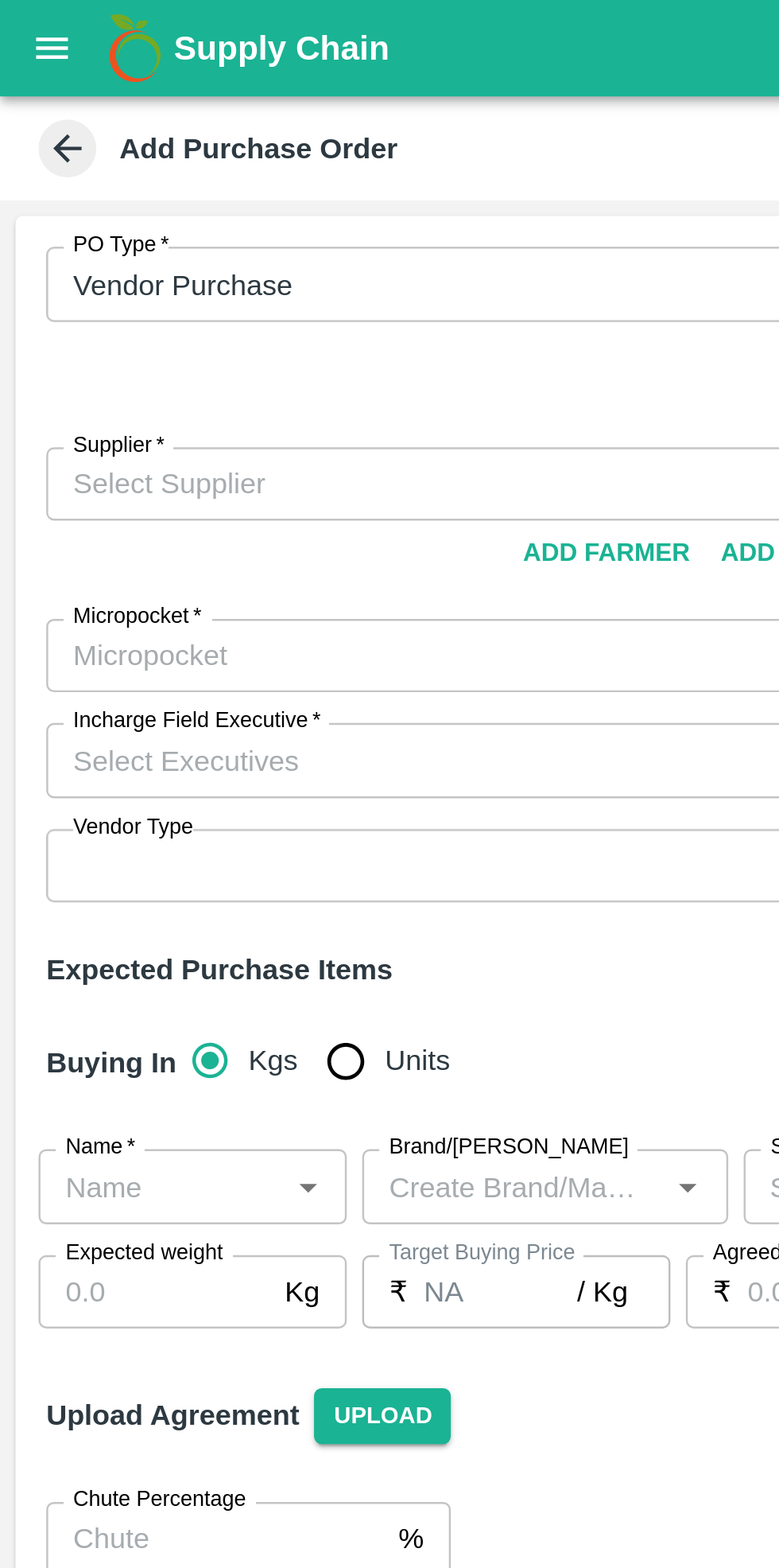
click at [115, 189] on input "Supplier   *" at bounding box center [183, 199] width 319 height 21
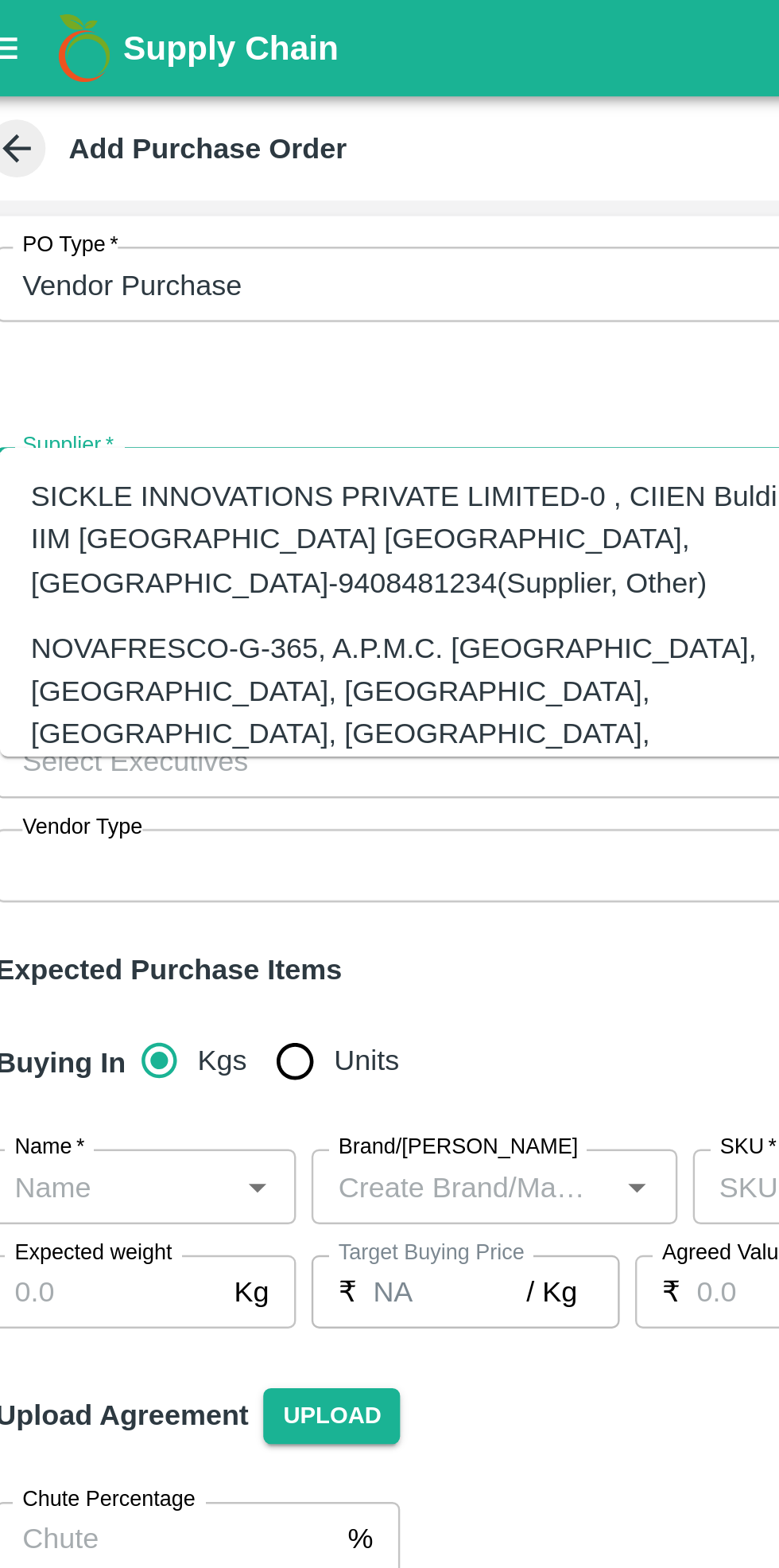
click at [152, 270] on div "NOVAFRESCO-G-365, A.P.M.C. FRUIT MARKET, SECTOR 19, TURBHE, VASHI, NAVI MUMBAI.…" at bounding box center [197, 303] width 329 height 88
type input "NOVAFRESCO-G-365, A.P.M.C. FRUIT MARKET, SECTOR 19, TURBHE, VASHI, NAVI MUMBAI.…"
type input "G-365, A.P.M.C. FRUIT MARKET, SECTOR 19, TURBHE, VASHI, NAVI MUMBAI., Fruit Mar…"
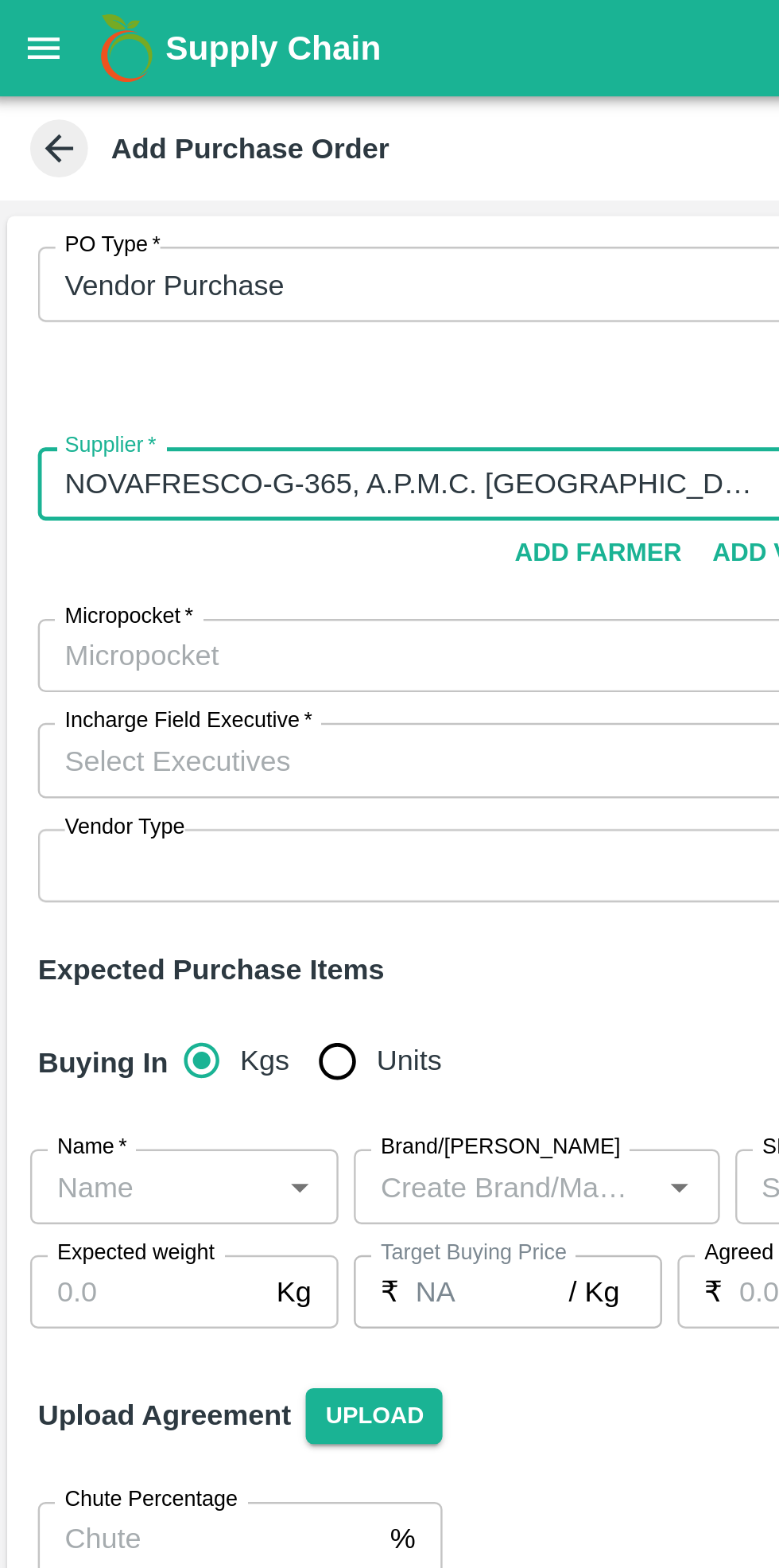
type input "NOVAFRESCO-G-365, A.P.M.C. FRUIT MARKET, SECTOR 19, TURBHE, VASHI, NAVI MUMBAI.…"
click at [143, 260] on input "Micropocket   *" at bounding box center [183, 271] width 319 height 21
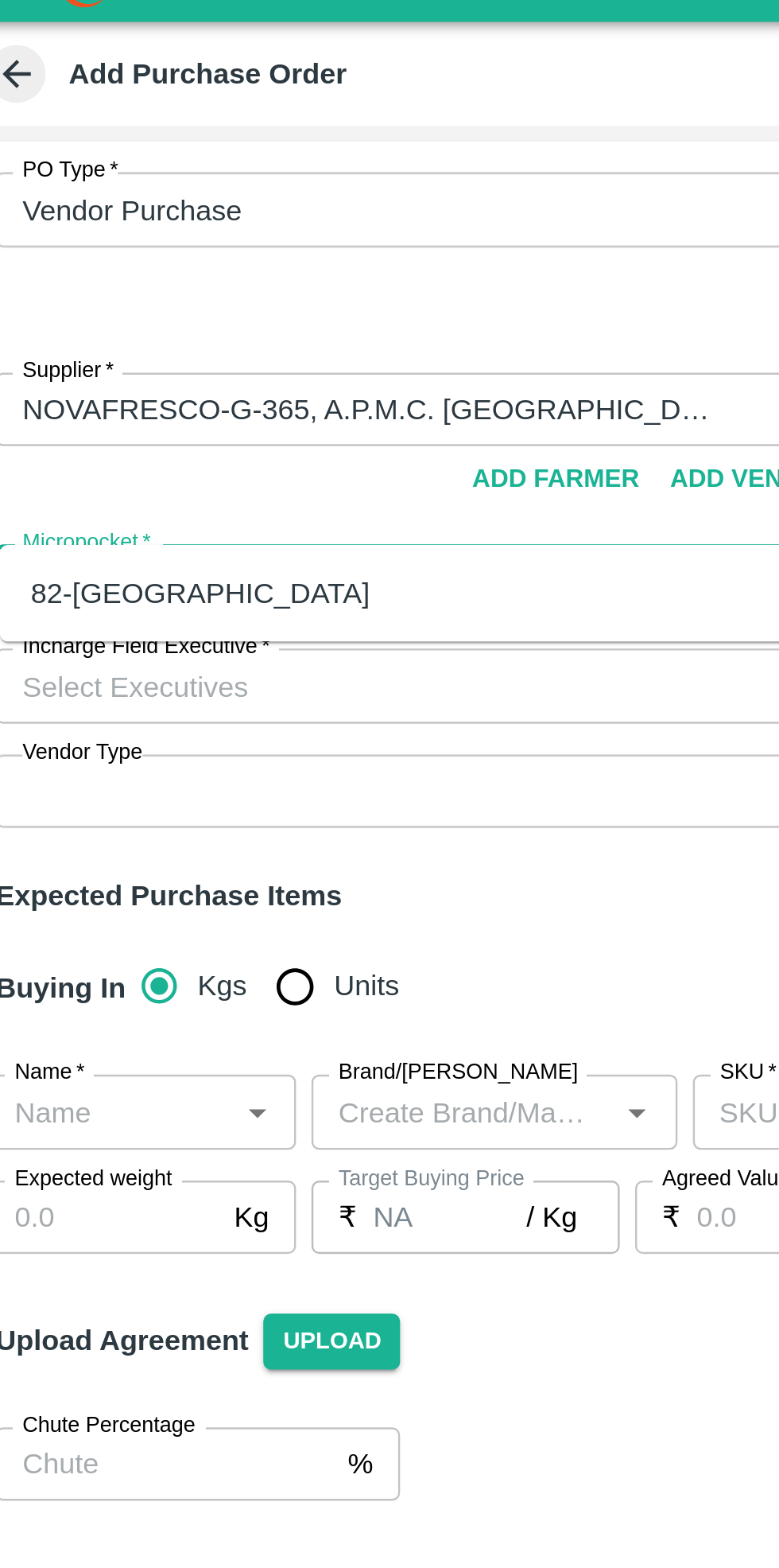
click at [80, 272] on div "82-Mumbai" at bounding box center [103, 275] width 140 height 17
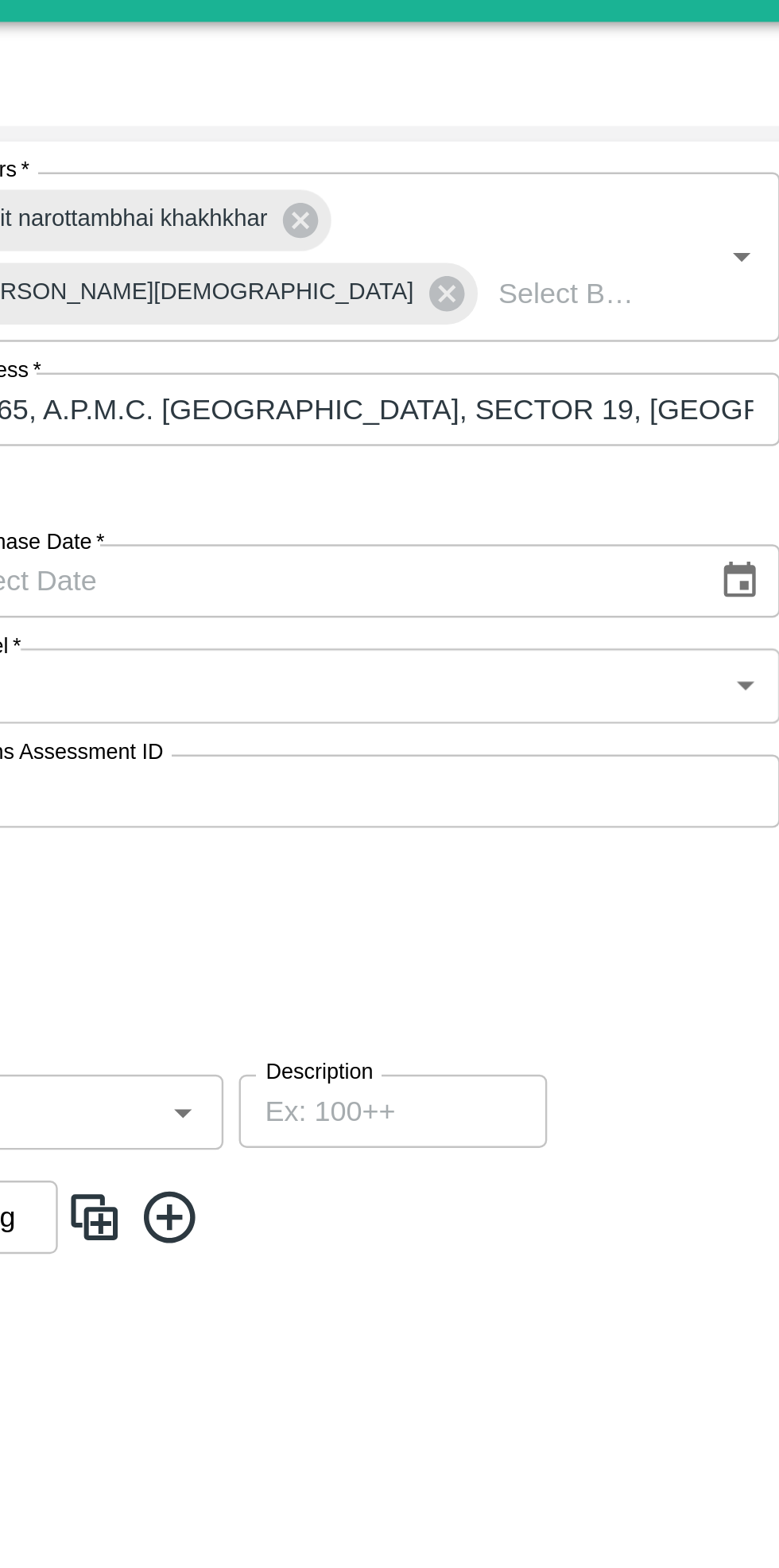
type input "82-Mumbai"
click at [722, 261] on icon "Choose date" at bounding box center [723, 270] width 17 height 17
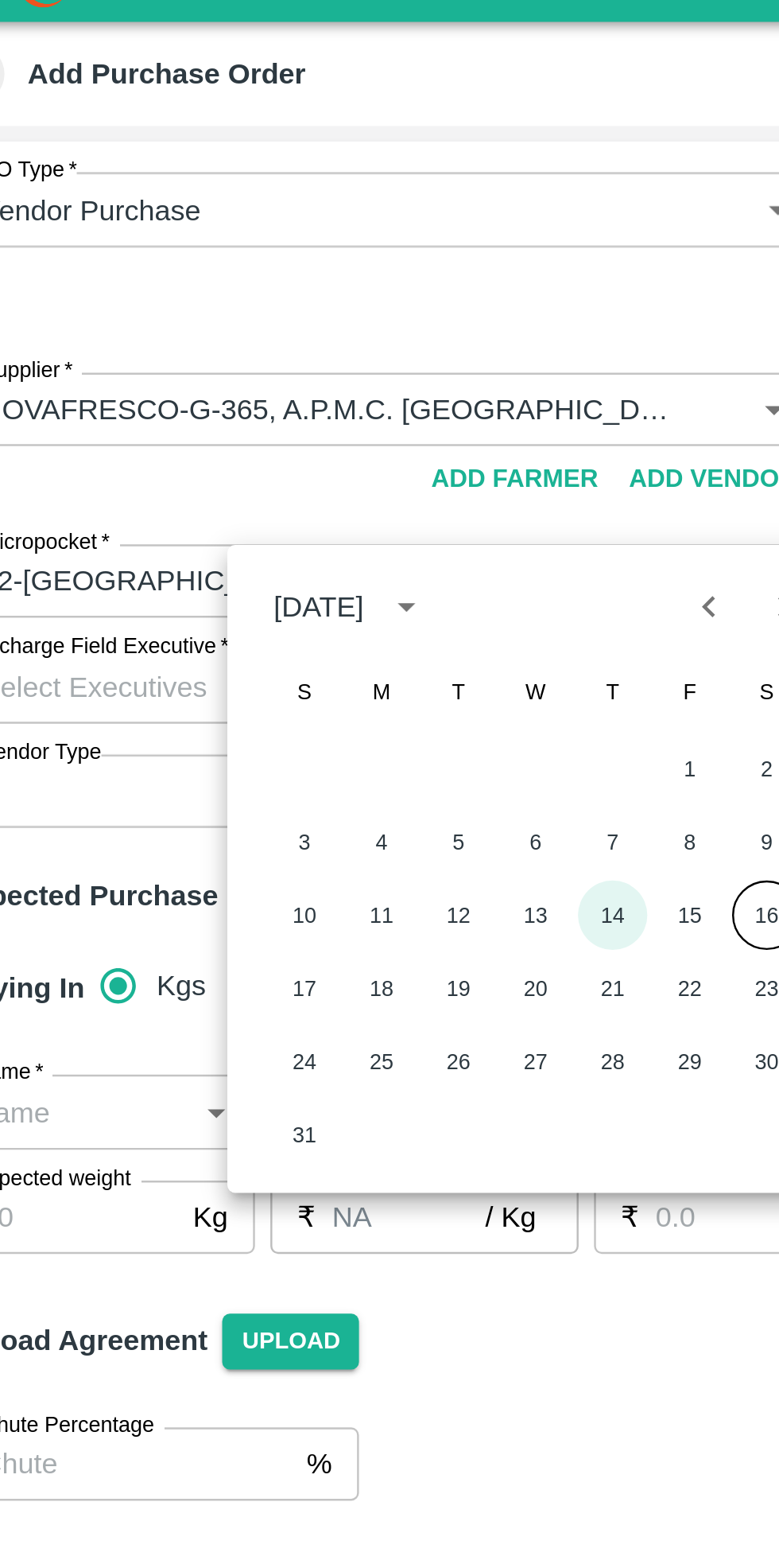
click at [291, 409] on button "14" at bounding box center [291, 407] width 28 height 28
type input "14/08/2025"
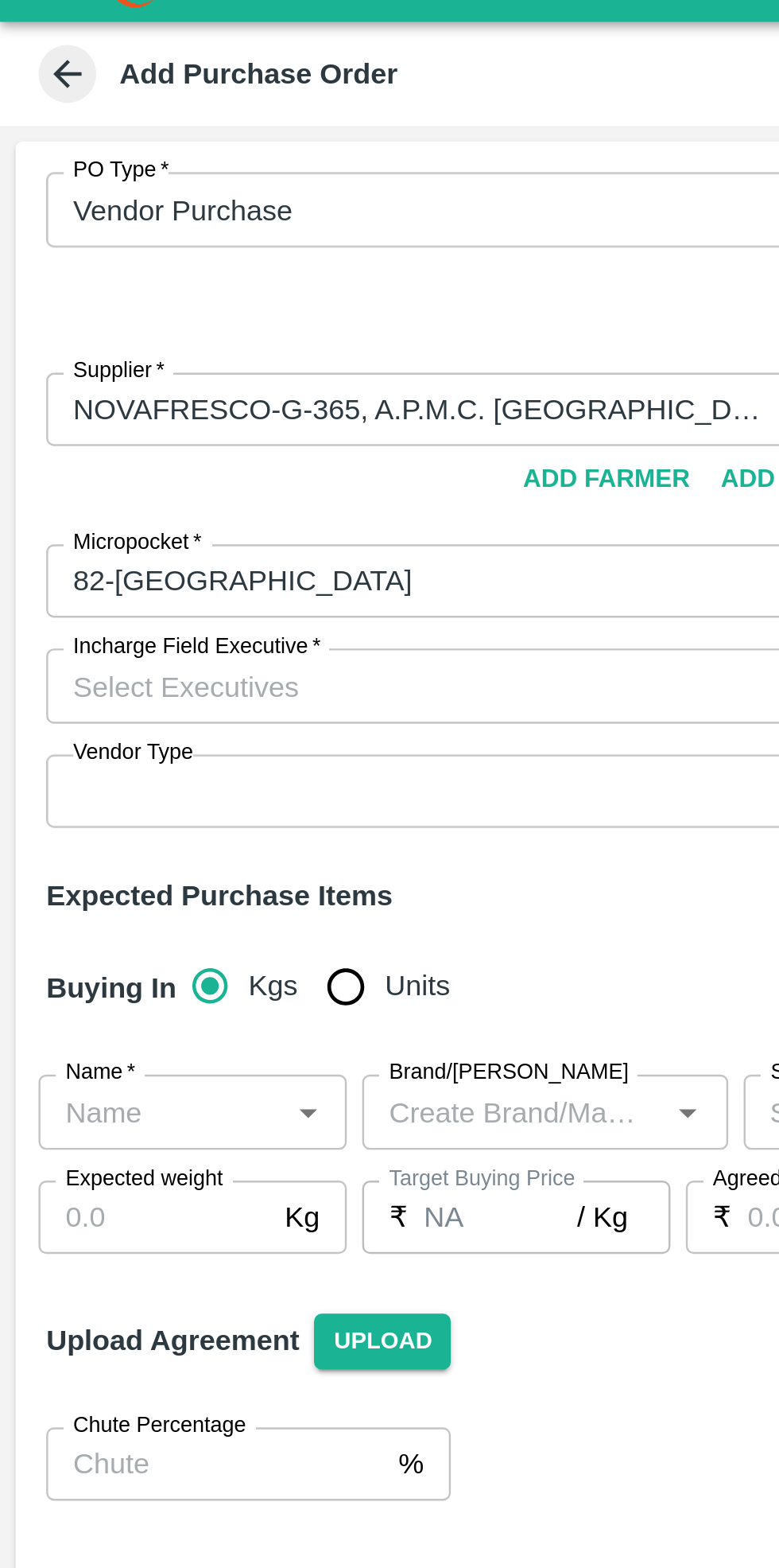
click at [115, 304] on input "Incharge Field Executive   *" at bounding box center [183, 314] width 319 height 21
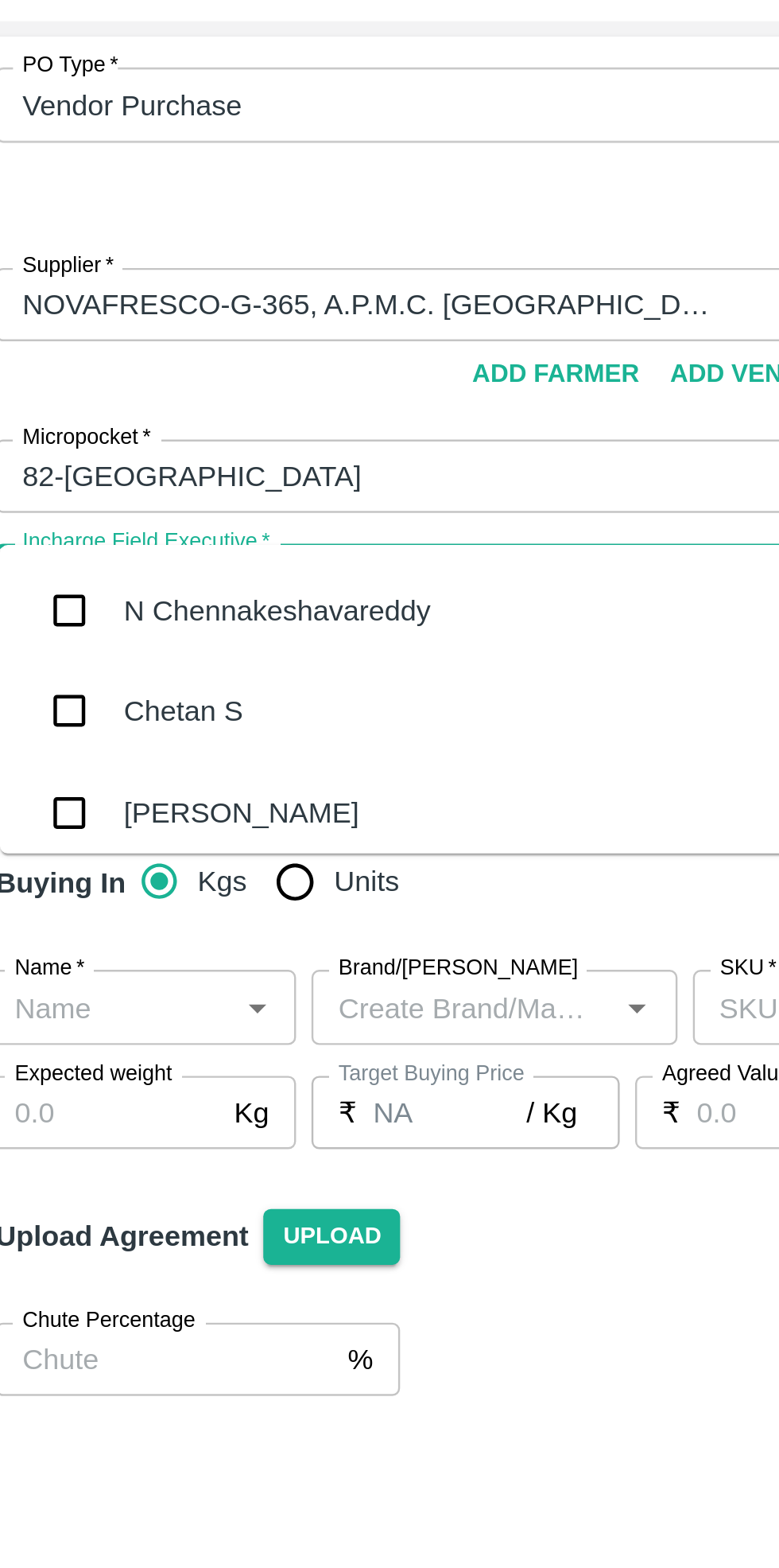
type input "chet"
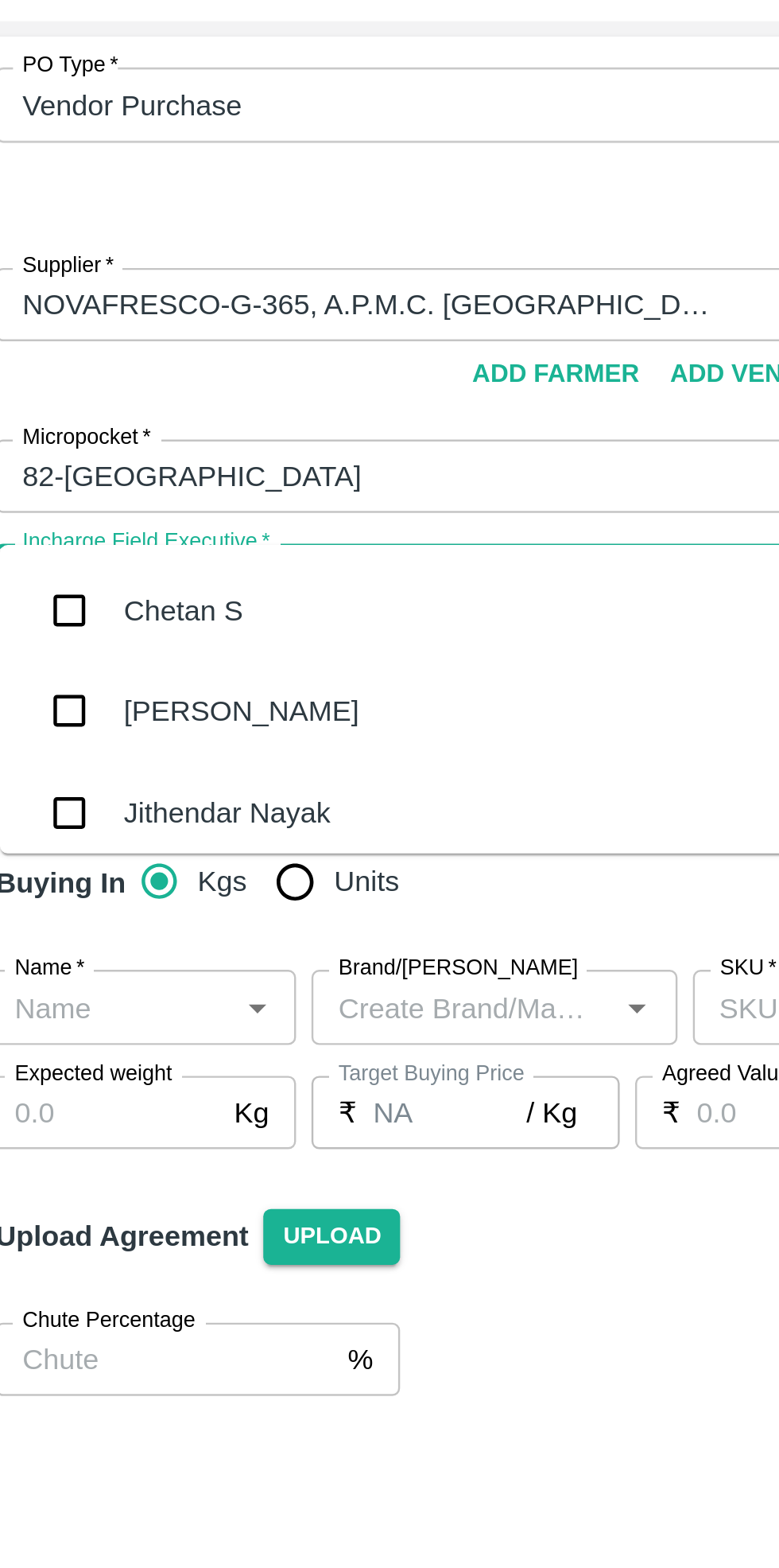
click at [119, 315] on div "Chetan S" at bounding box center [198, 326] width 355 height 41
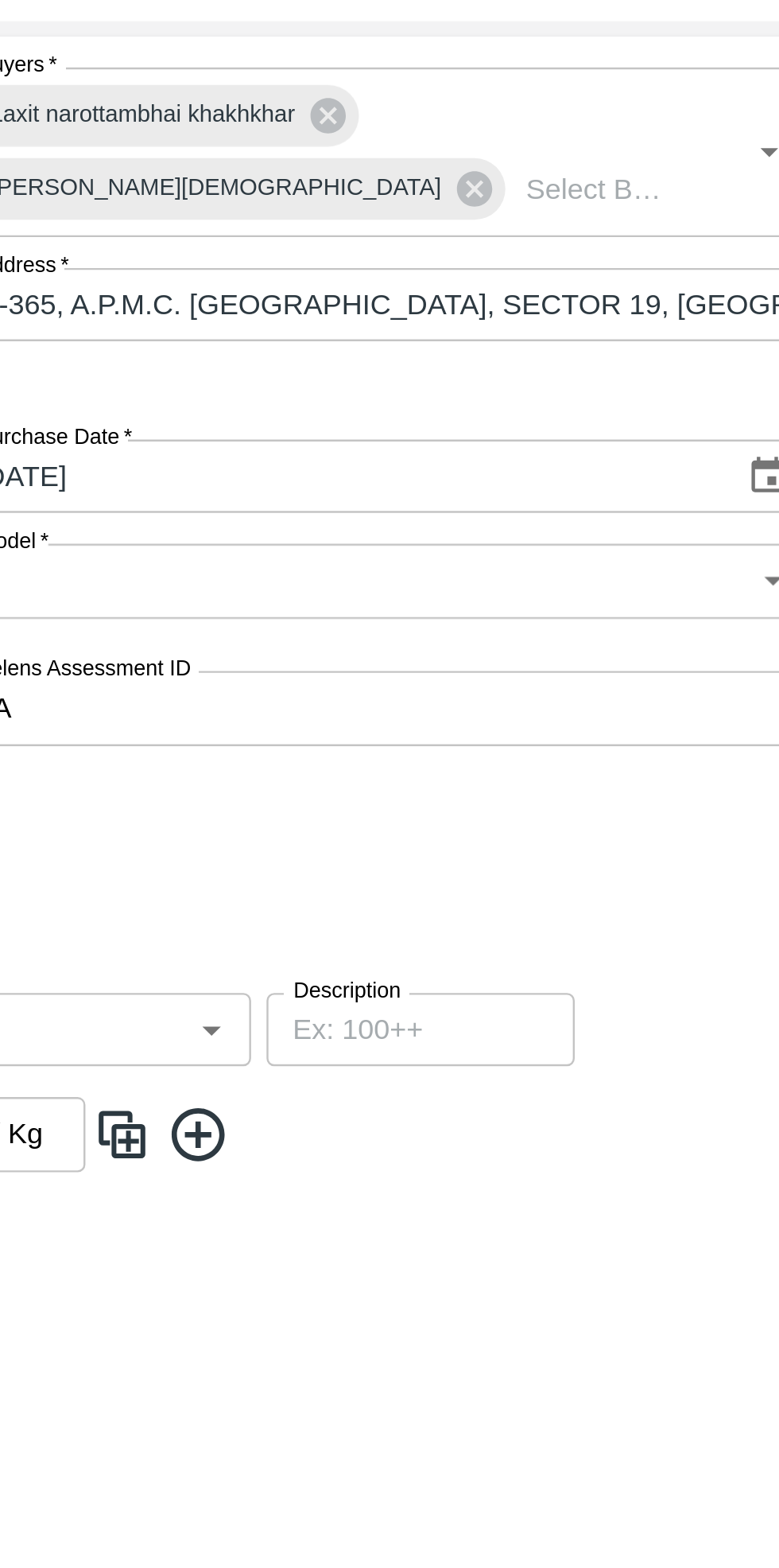
click at [575, 285] on body "Supply Chain Add Purchase Order PO Type   * Vendor Purchase 2 PO Type Buyers   …" at bounding box center [390, 784] width 779 height 1568
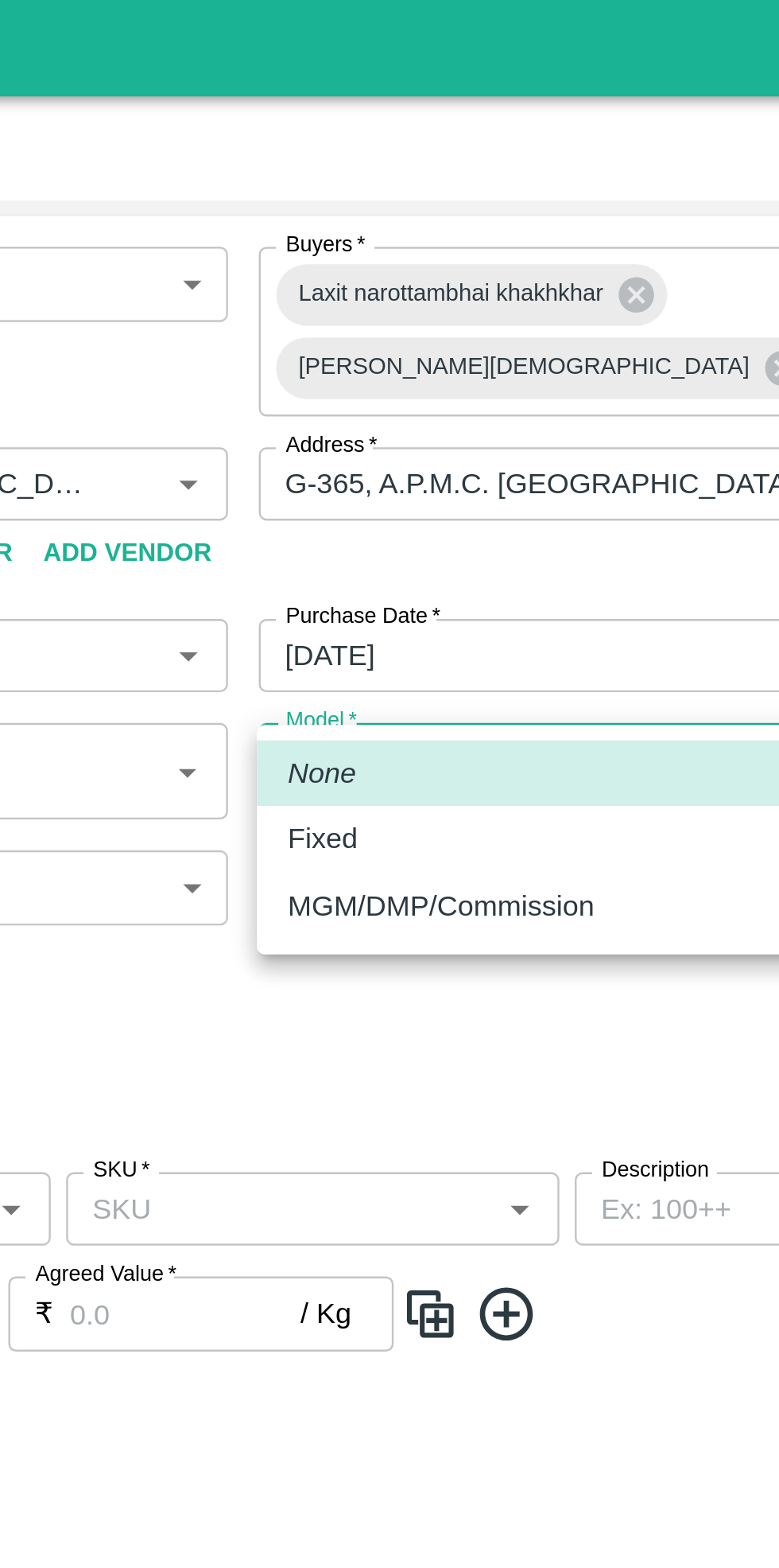
click at [432, 348] on div "Fixed" at bounding box center [563, 346] width 329 height 17
type input "Fixed"
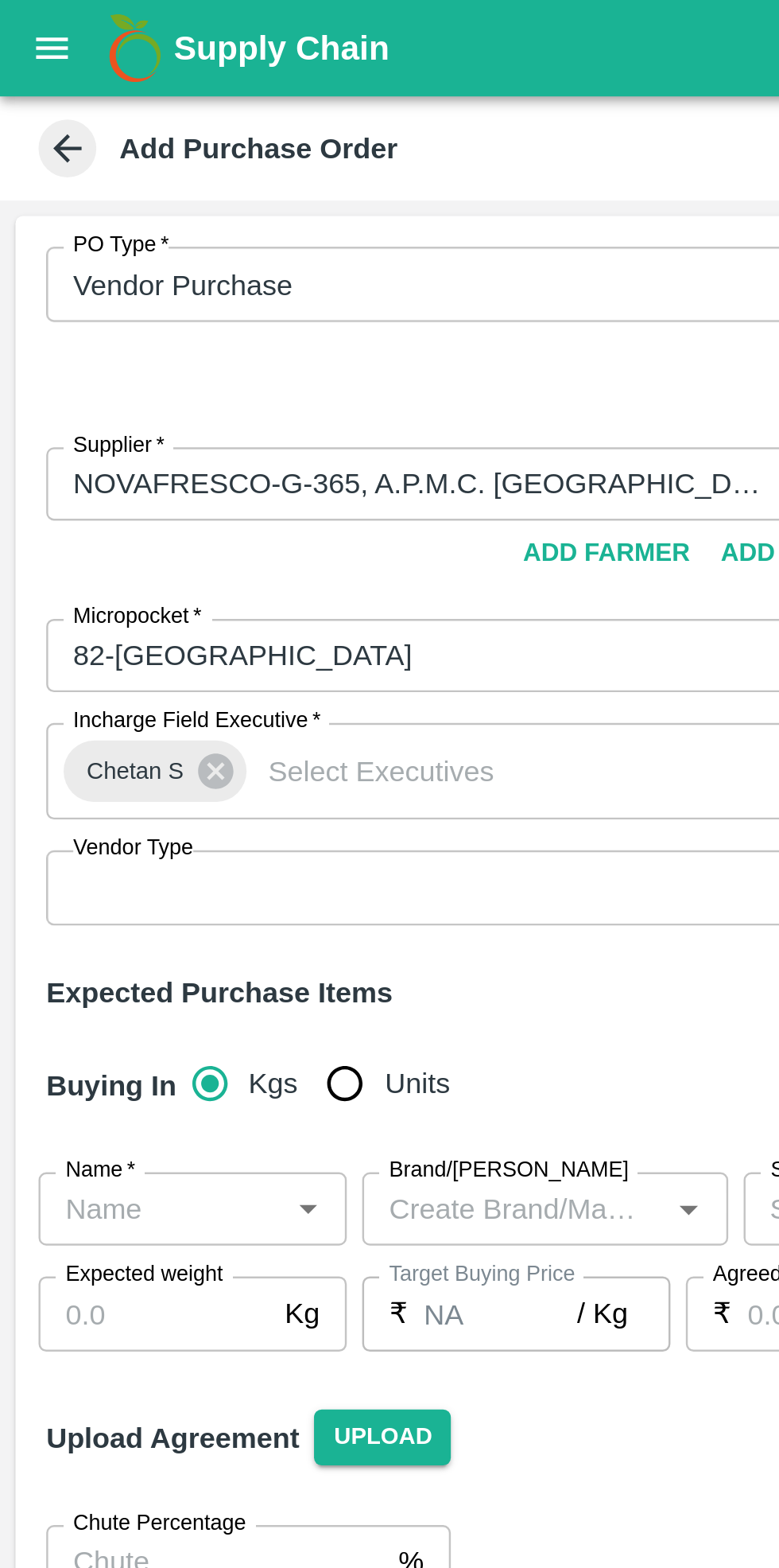
click at [133, 431] on input "Units" at bounding box center [142, 447] width 32 height 32
radio input "true"
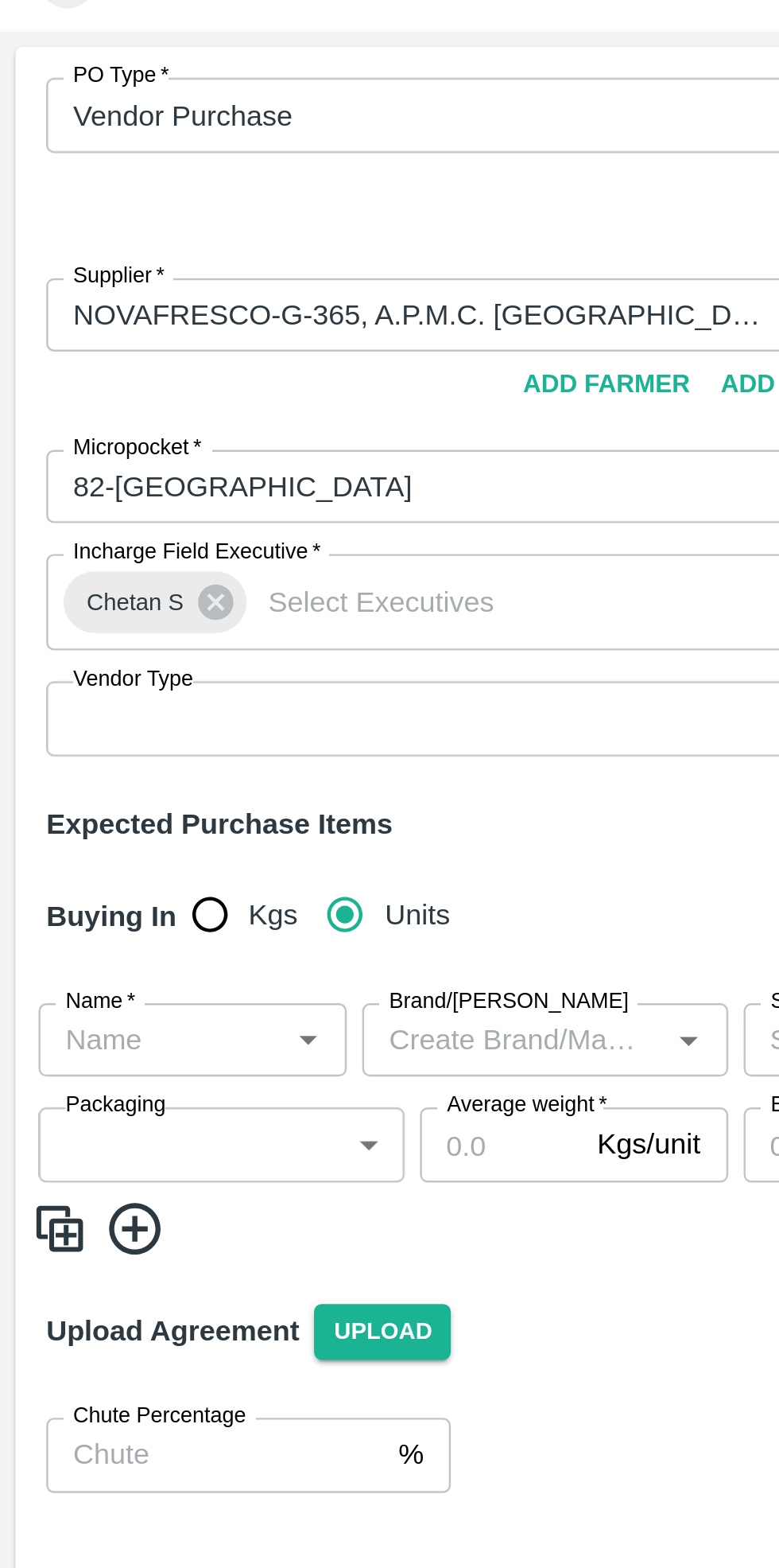
click at [68, 489] on input "Name   *" at bounding box center [67, 499] width 92 height 21
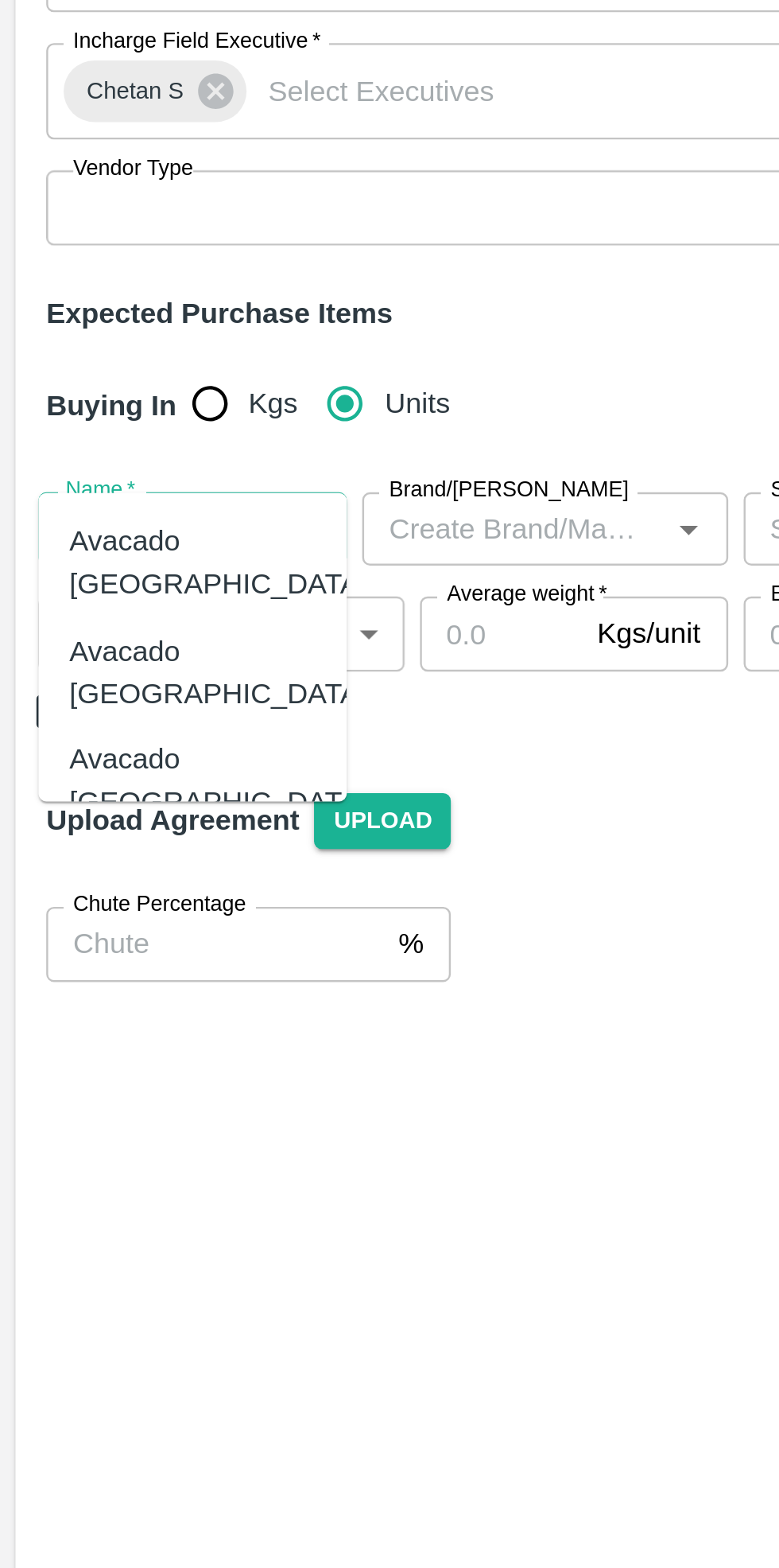
click at [92, 500] on div "Avacado [GEOGRAPHIC_DATA]" at bounding box center [90, 513] width 123 height 36
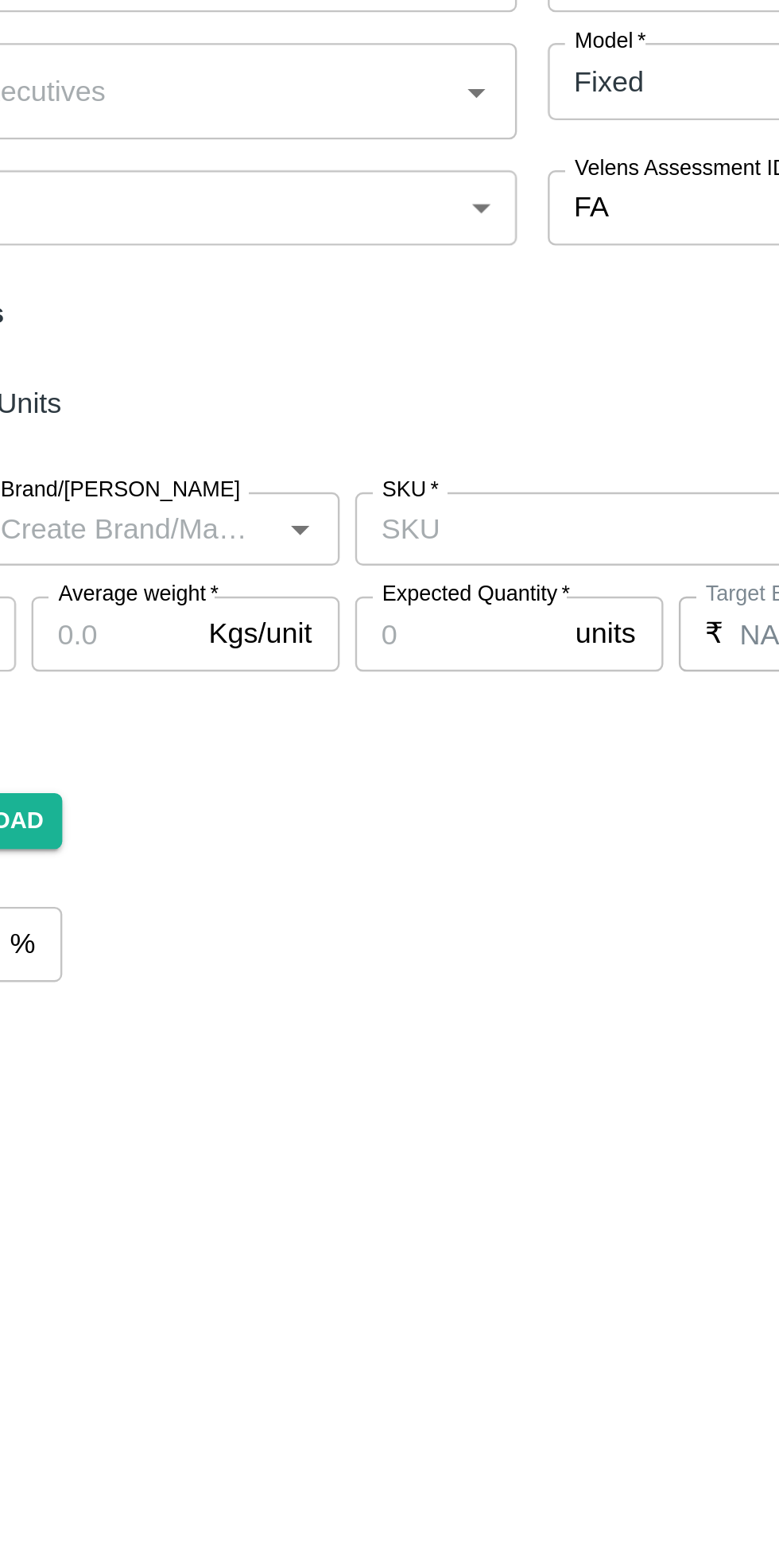
type input "Avacado [GEOGRAPHIC_DATA]"
click at [372, 489] on input "SKU   *" at bounding box center [395, 499] width 168 height 21
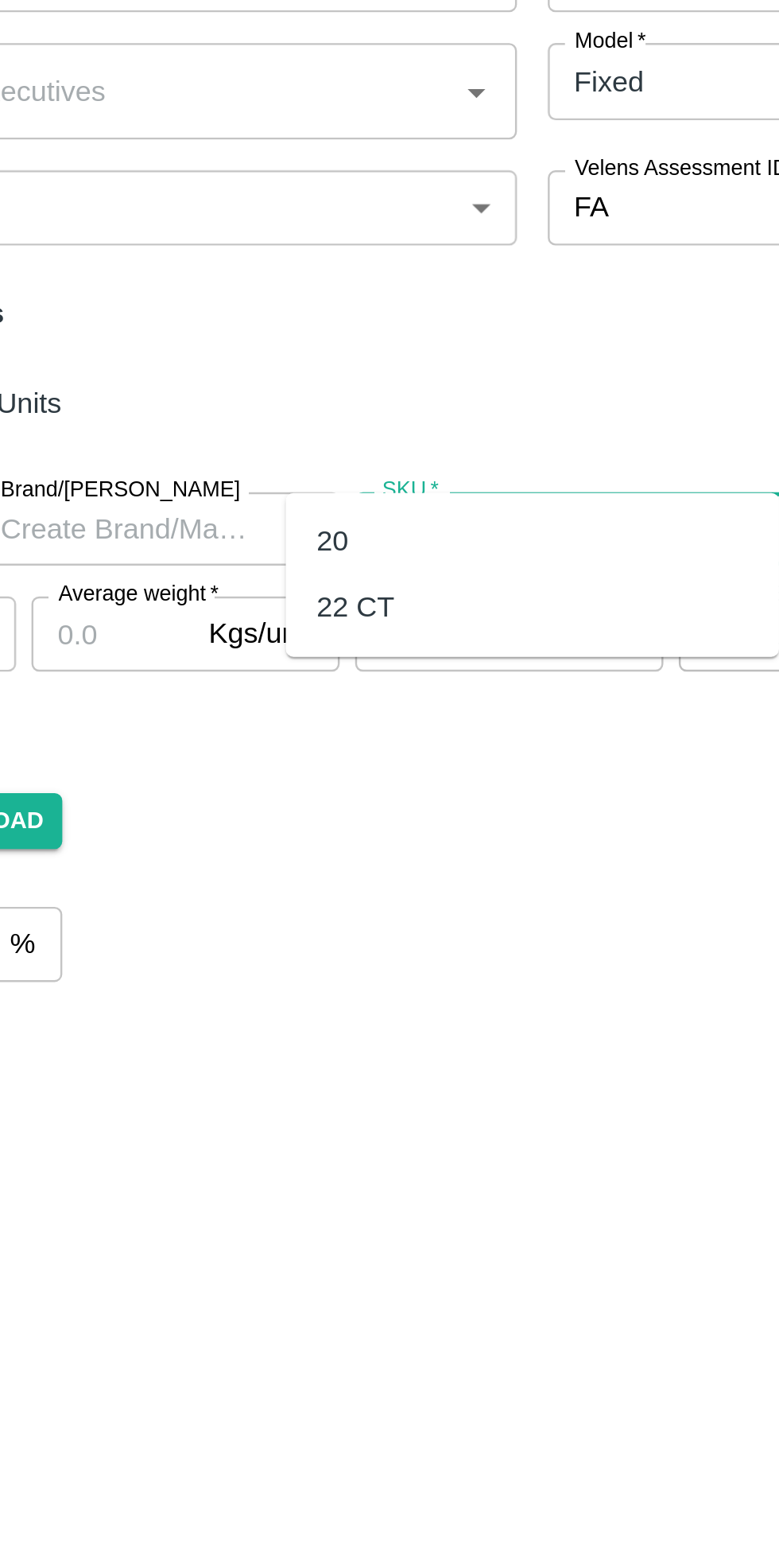
click at [326, 526] on div "22 CT" at bounding box center [380, 531] width 203 height 27
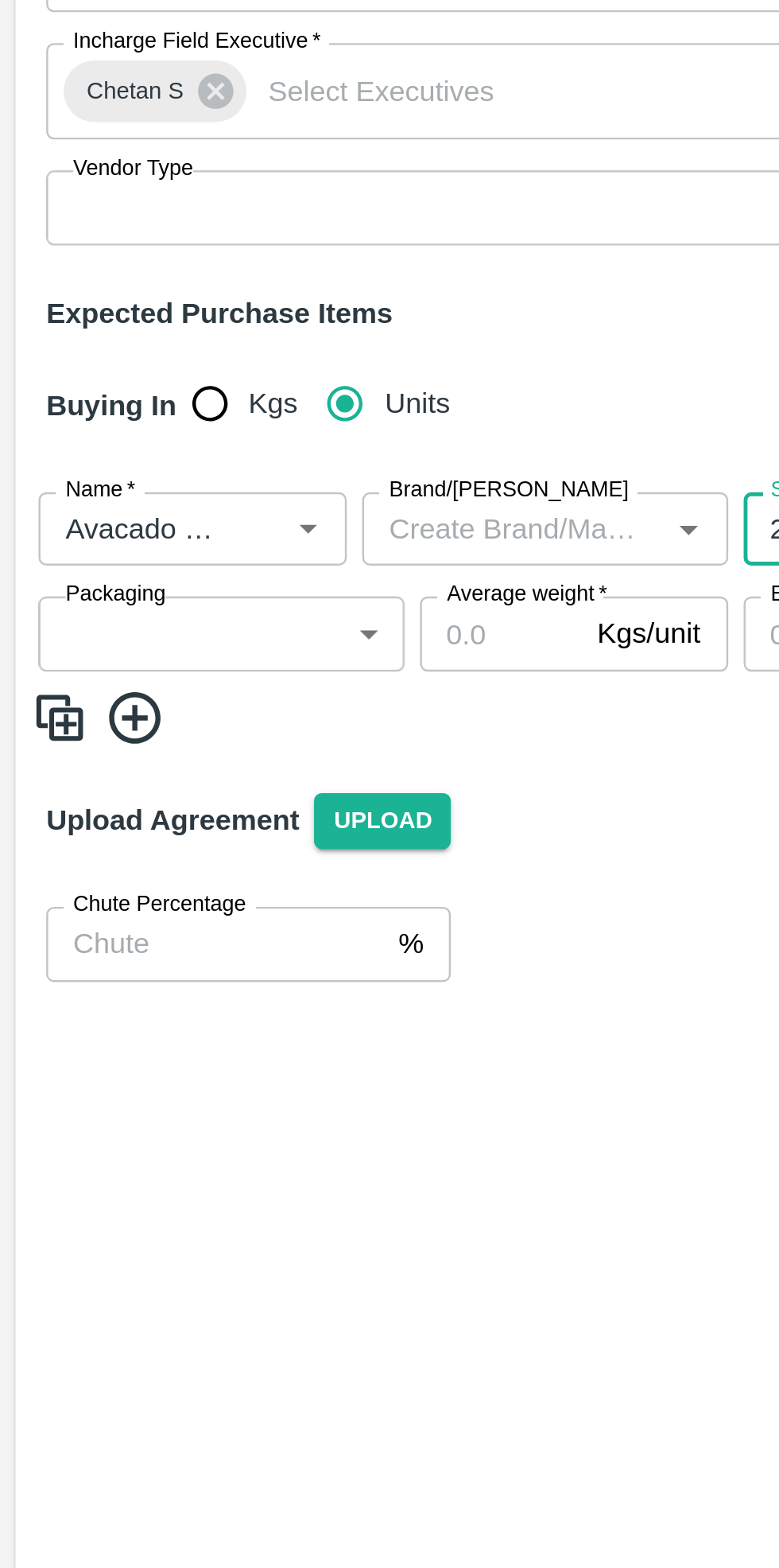
click at [106, 489] on div at bounding box center [116, 499] width 39 height 21
type input "22 CT"
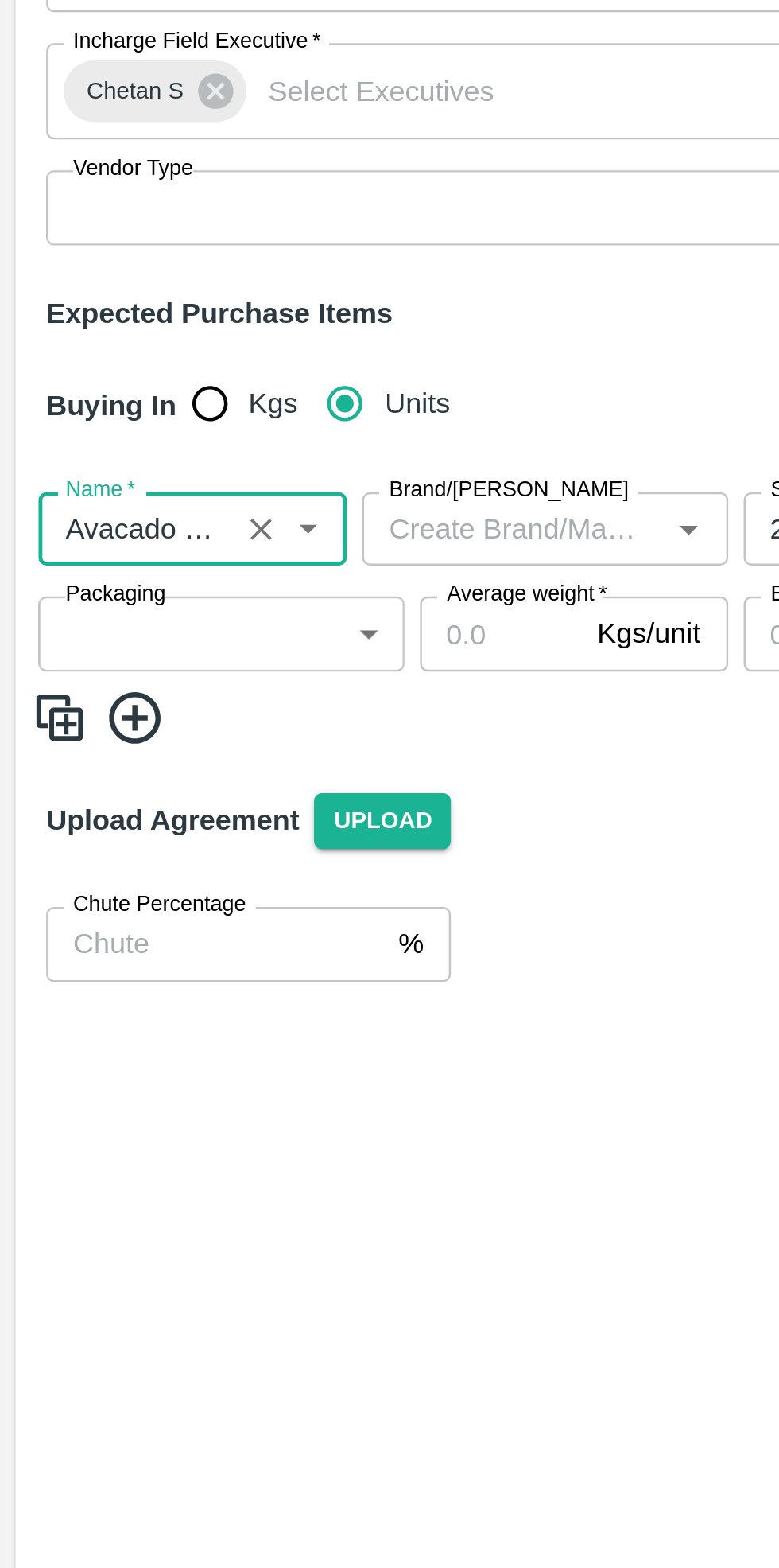
scroll to position [0, 23]
click at [116, 489] on button "Clear" at bounding box center [107, 499] width 21 height 21
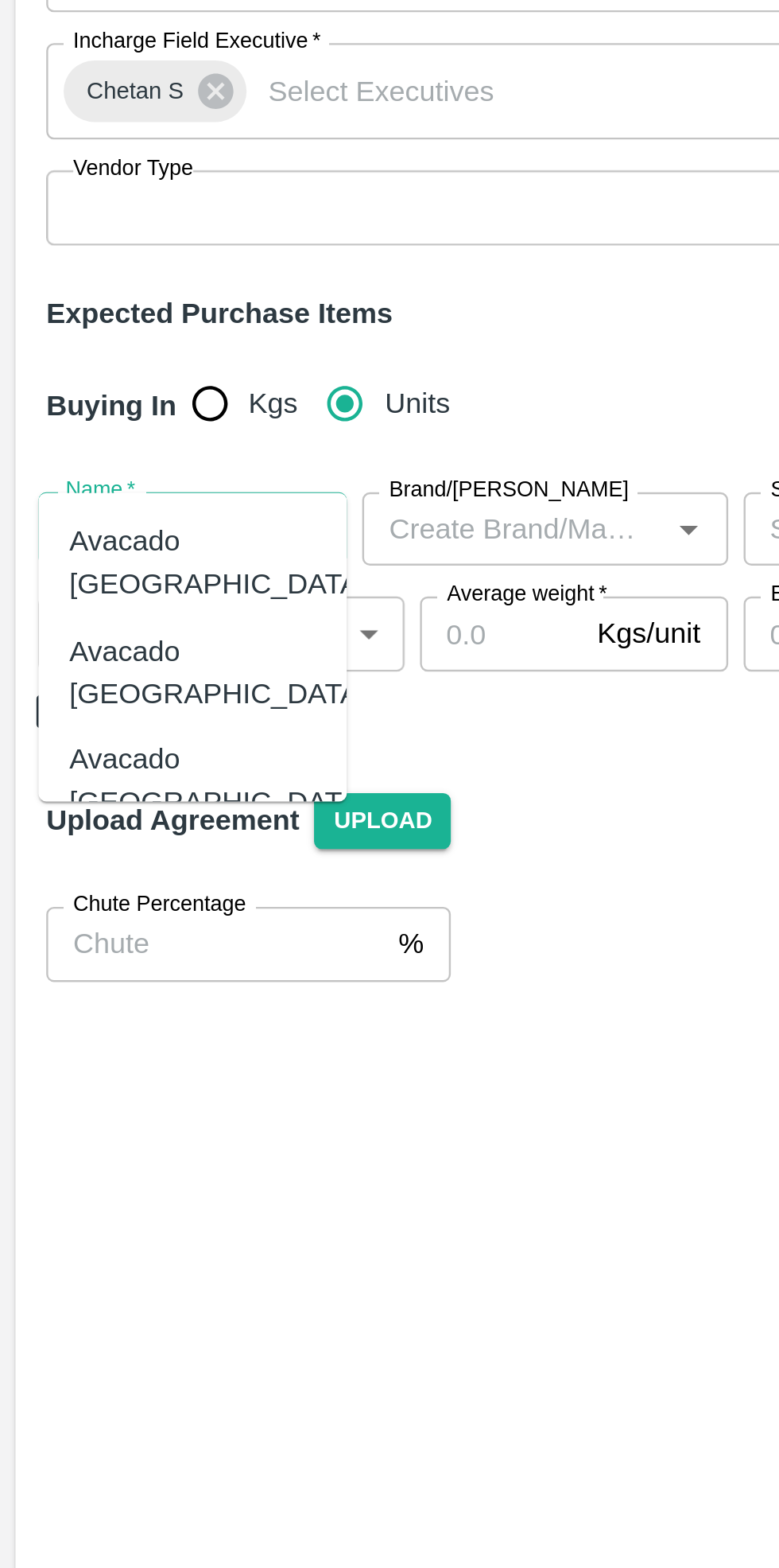
click at [72, 540] on div "Avacado Peru" at bounding box center [90, 558] width 123 height 36
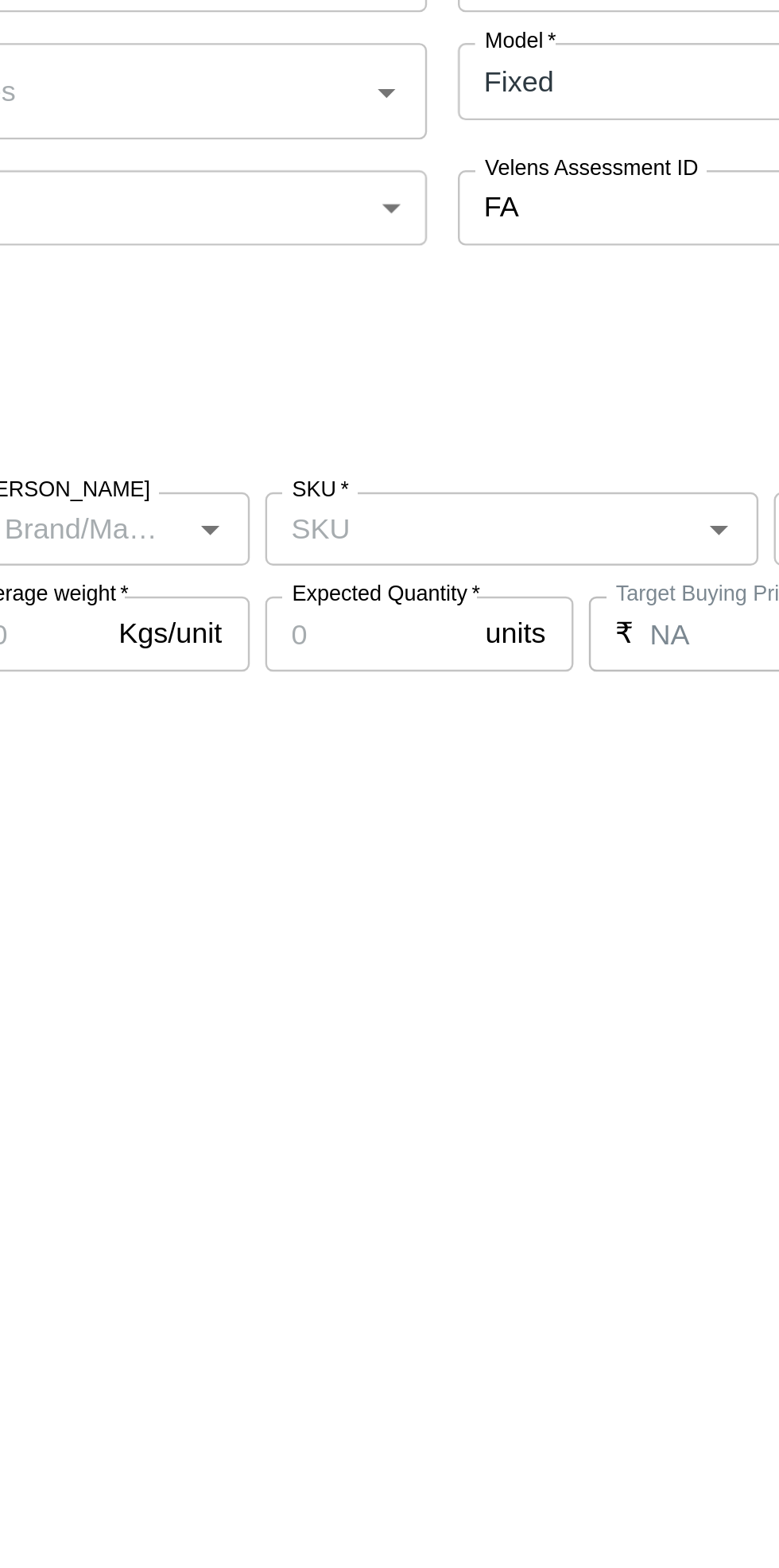
type input "Avacado Peru"
click at [410, 489] on input "SKU   *" at bounding box center [395, 499] width 168 height 21
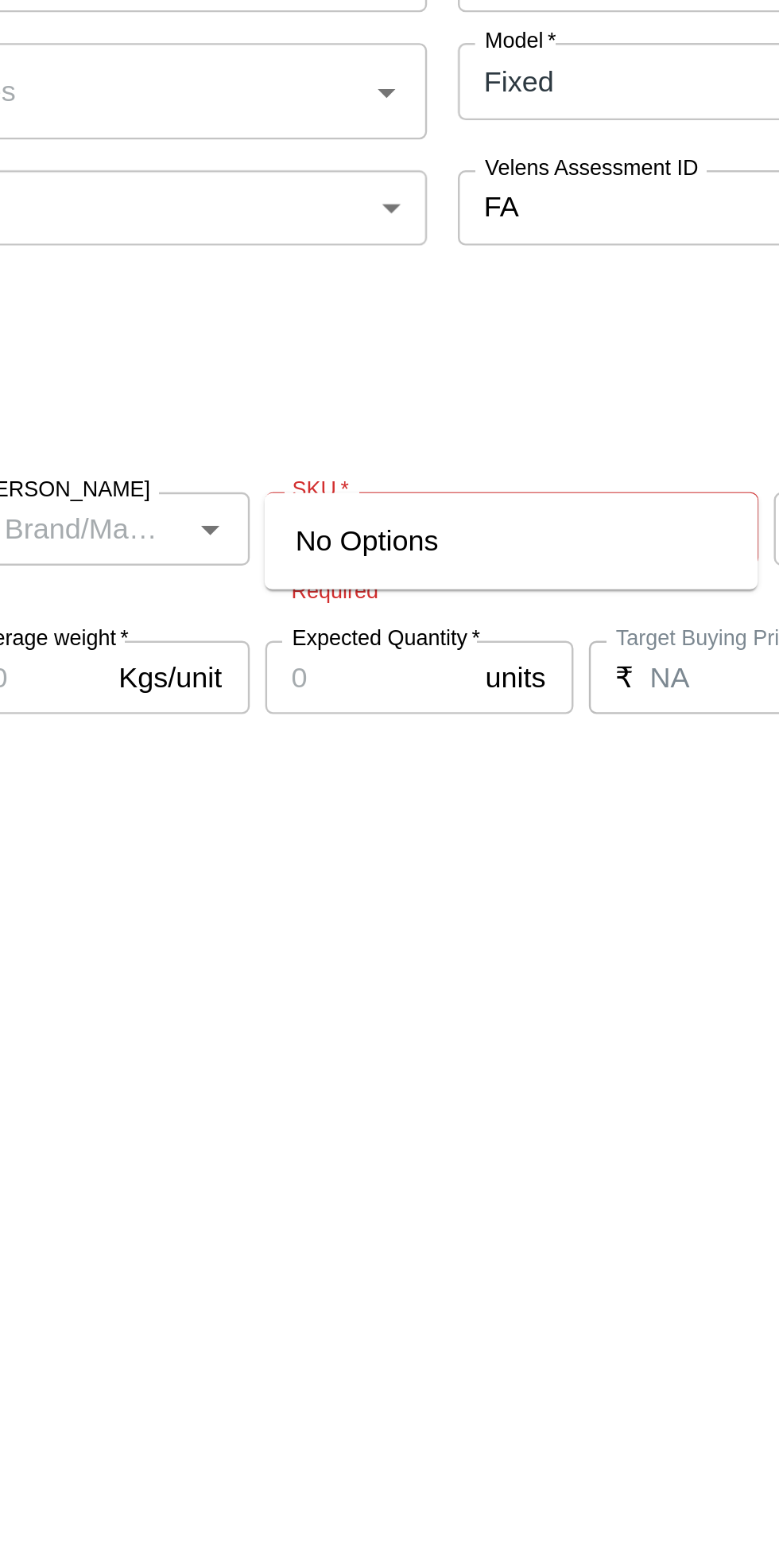
type input "2"
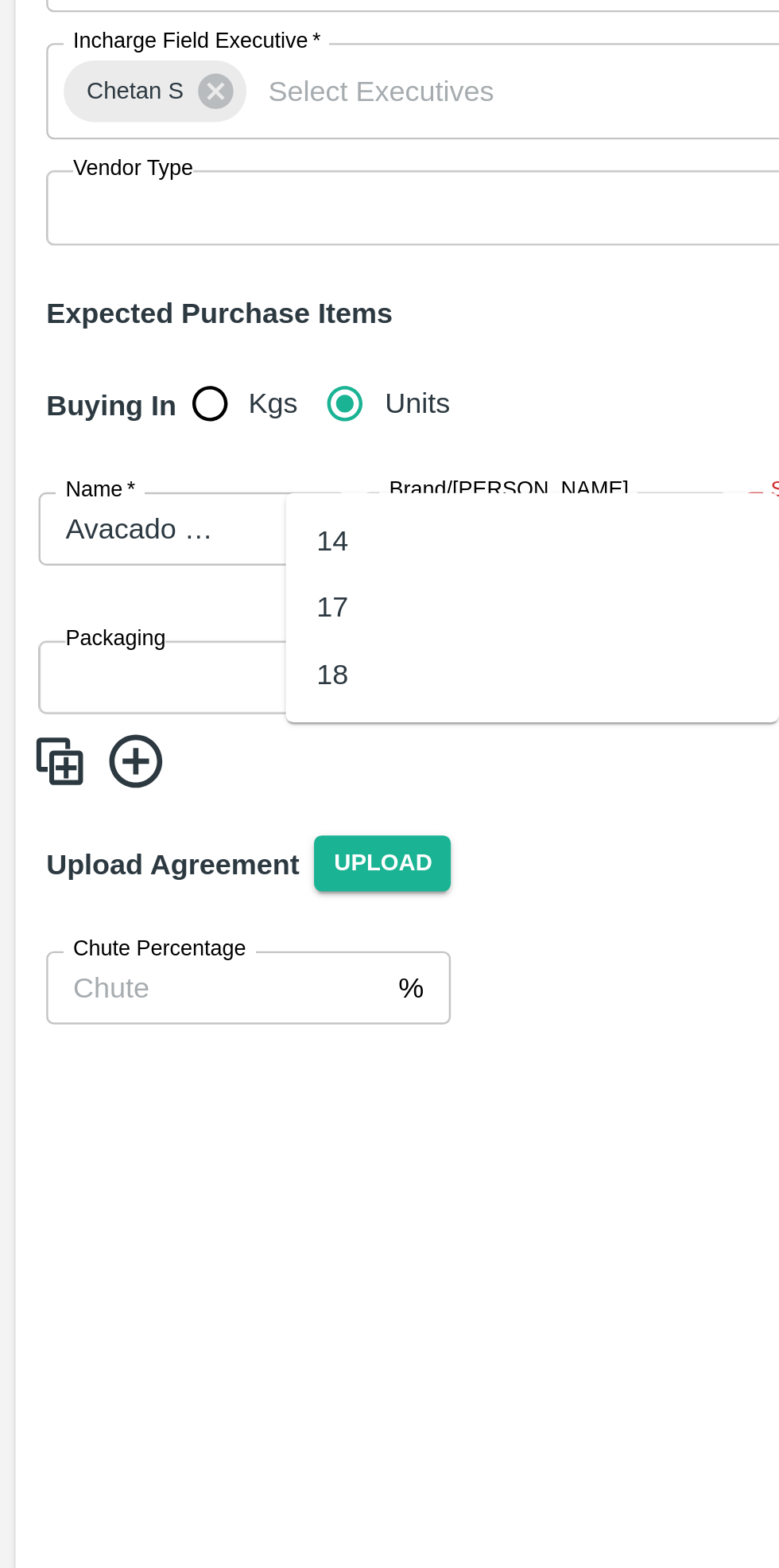
click at [85, 489] on input "Name   *" at bounding box center [56, 499] width 71 height 21
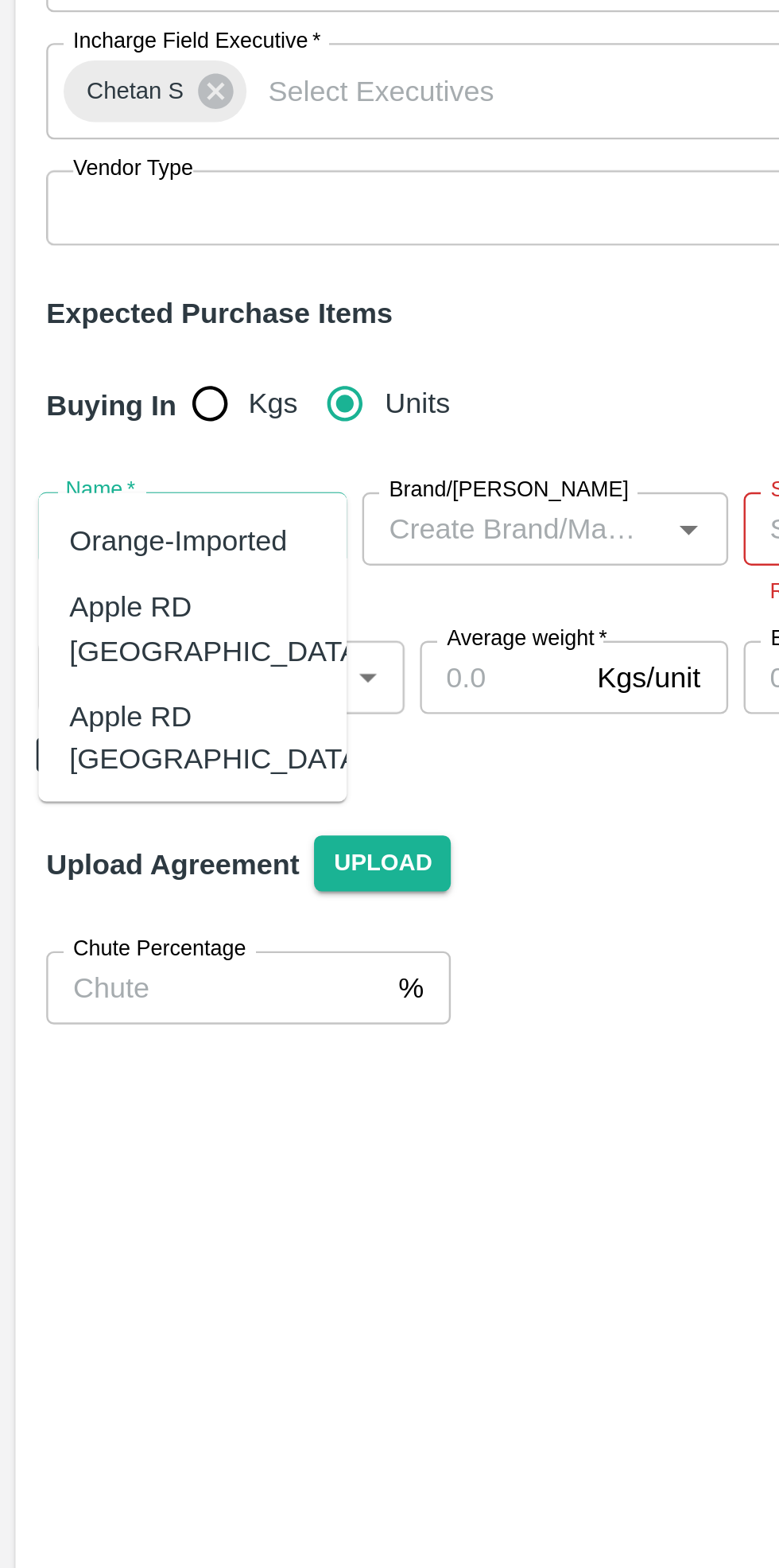
scroll to position [1346, 0]
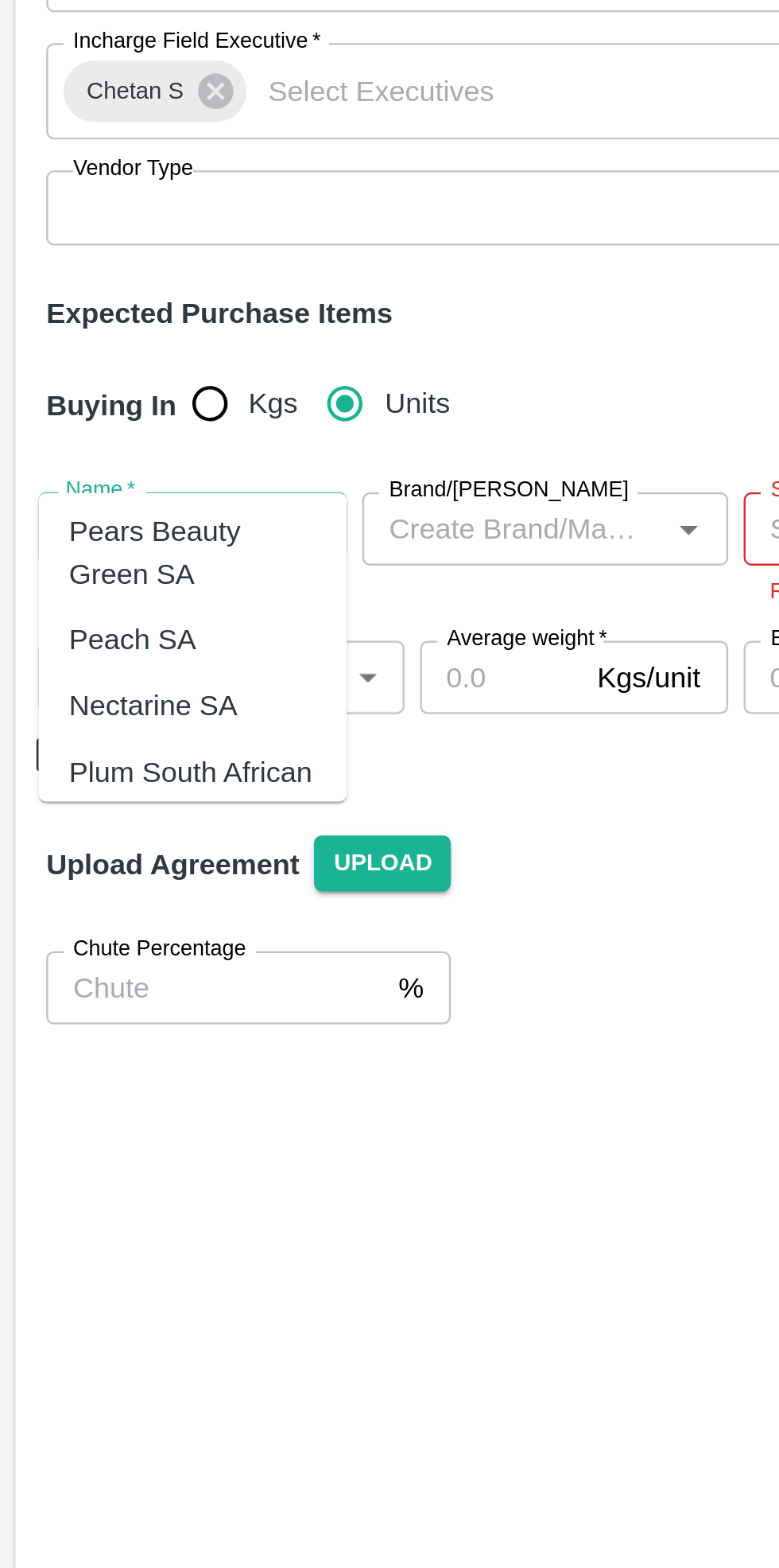
click at [105, 491] on icon "Clear" at bounding box center [107, 499] width 15 height 15
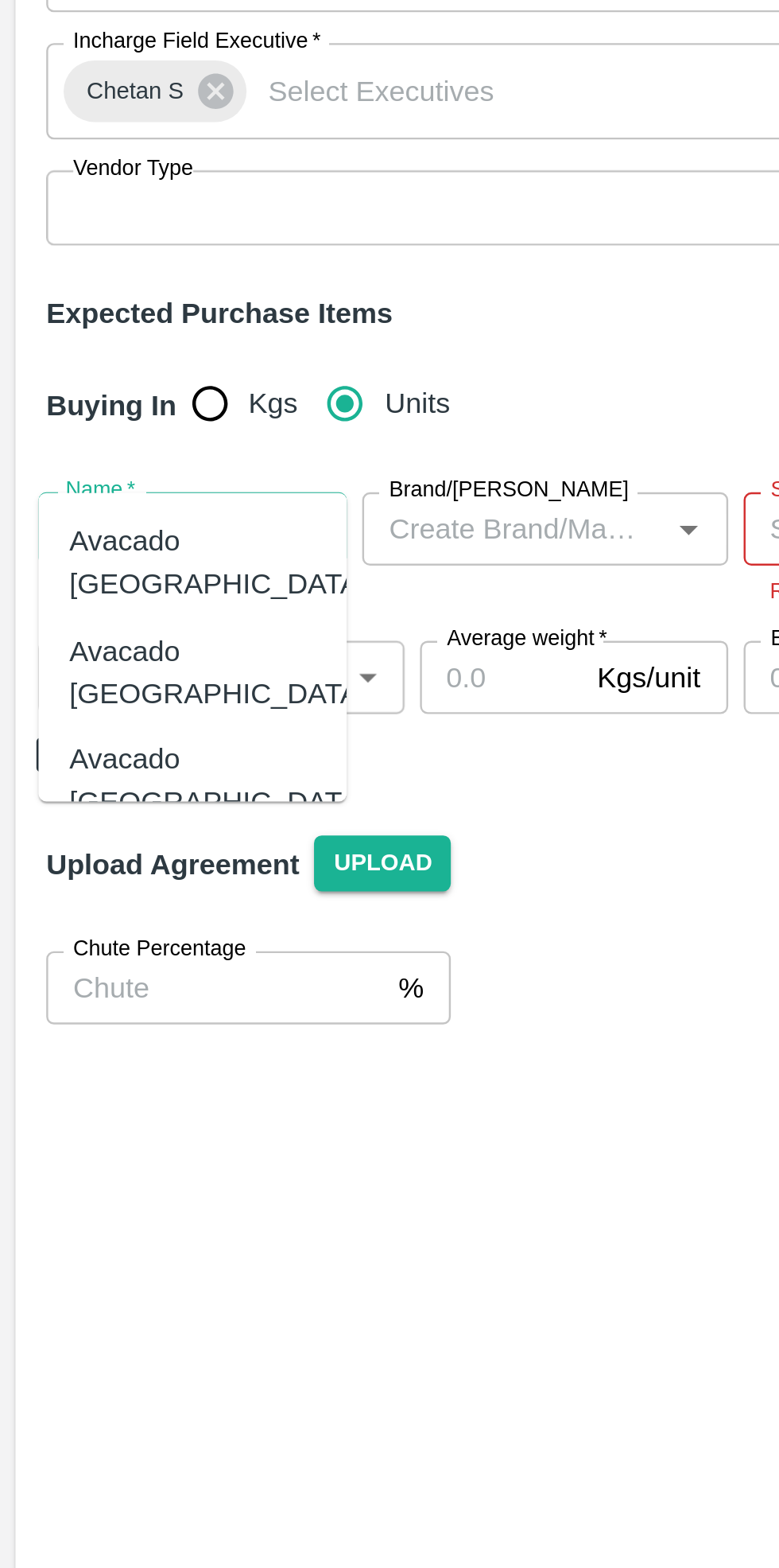
click at [90, 503] on div "Avacado [GEOGRAPHIC_DATA]" at bounding box center [90, 513] width 123 height 36
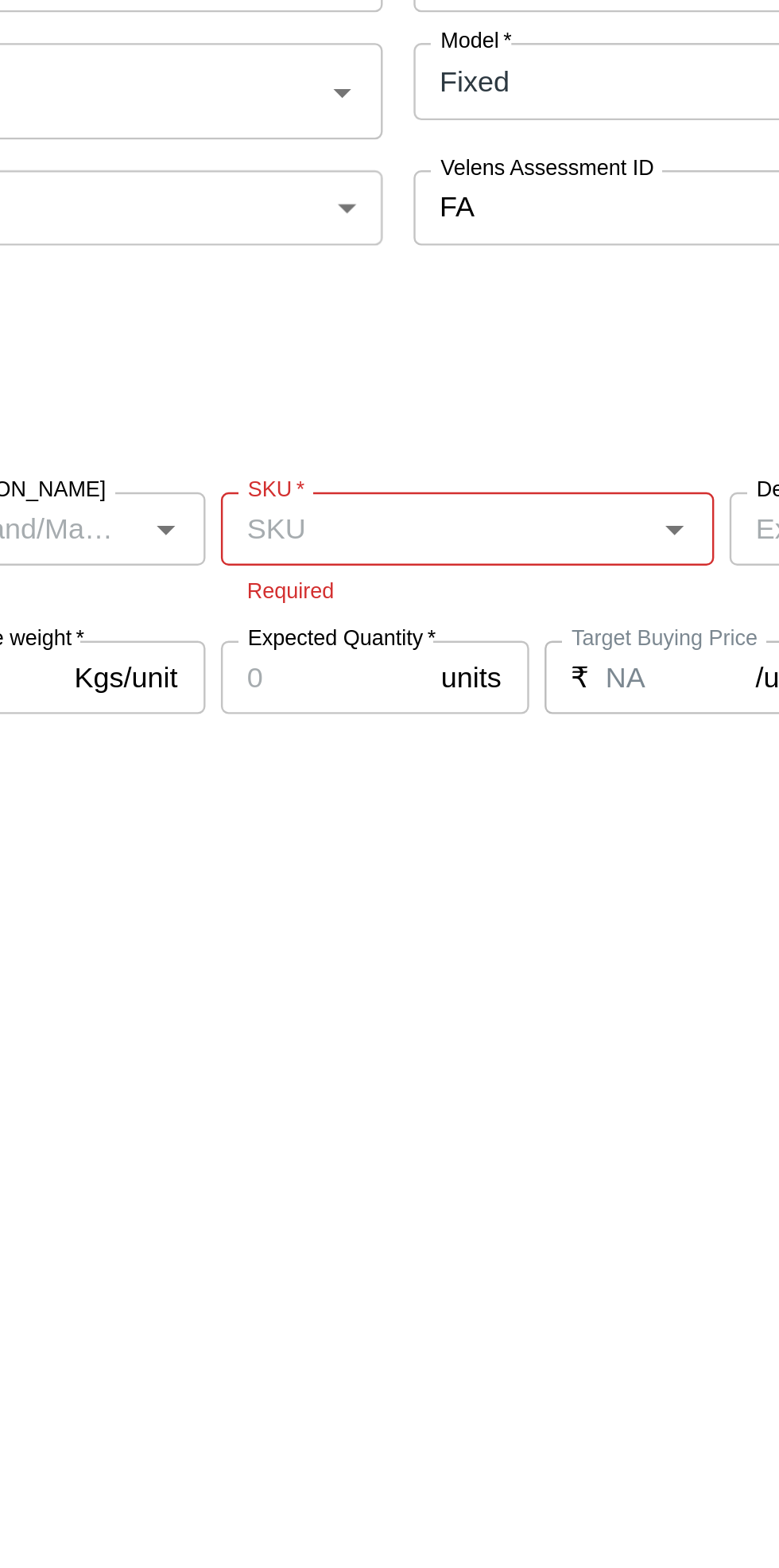
type input "Avacado [GEOGRAPHIC_DATA]"
click at [422, 489] on input "SKU   *" at bounding box center [395, 499] width 168 height 21
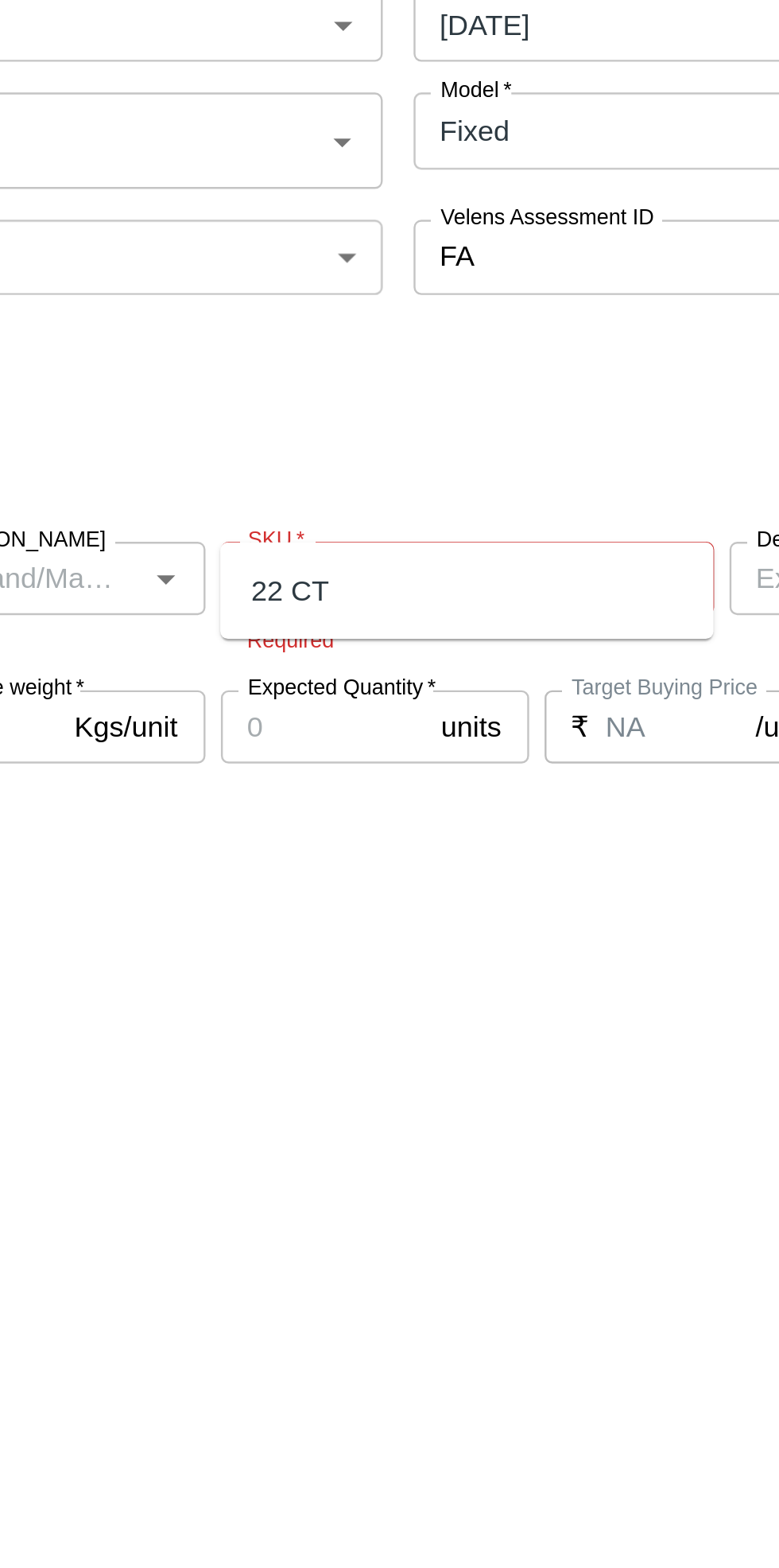
click at [354, 497] on div "22 CT" at bounding box center [409, 502] width 203 height 27
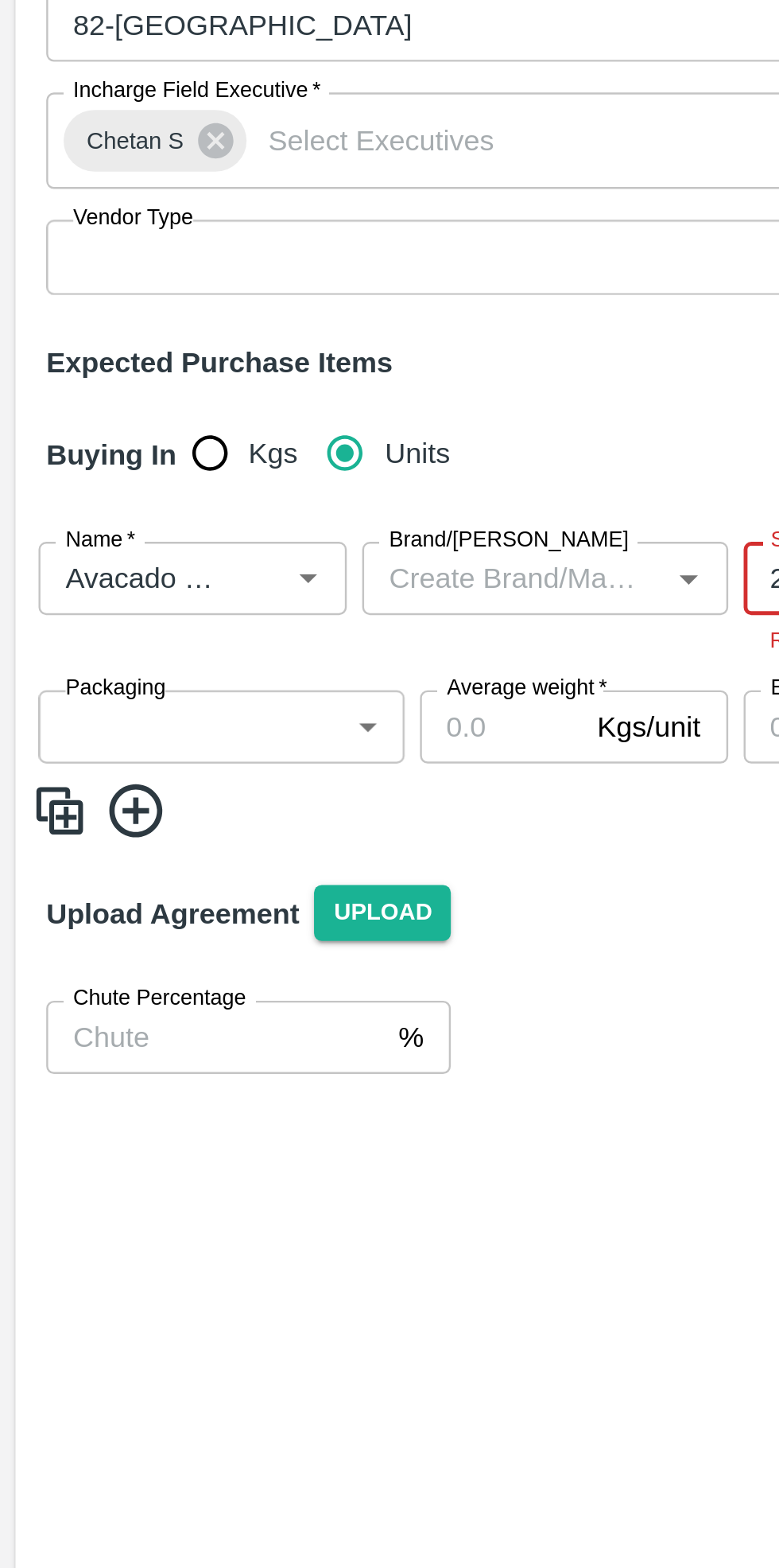
type input "22 CT"
click at [102, 522] on body "Supply Chain Add Purchase Order PO Type   * Vendor Purchase 2 PO Type Buyers   …" at bounding box center [390, 784] width 779 height 1568
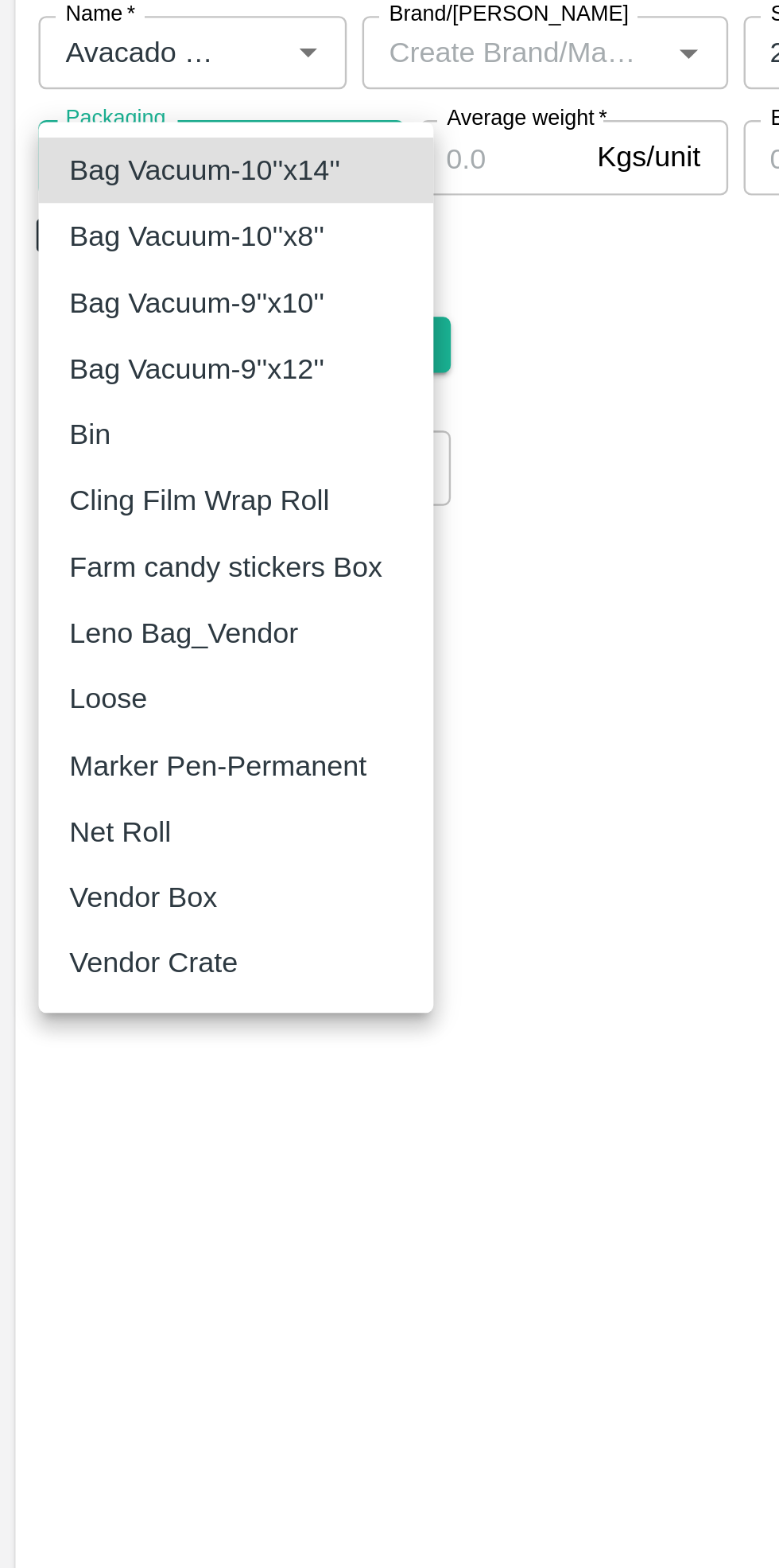
click at [78, 847] on p "Vendor Box" at bounding box center [59, 846] width 61 height 17
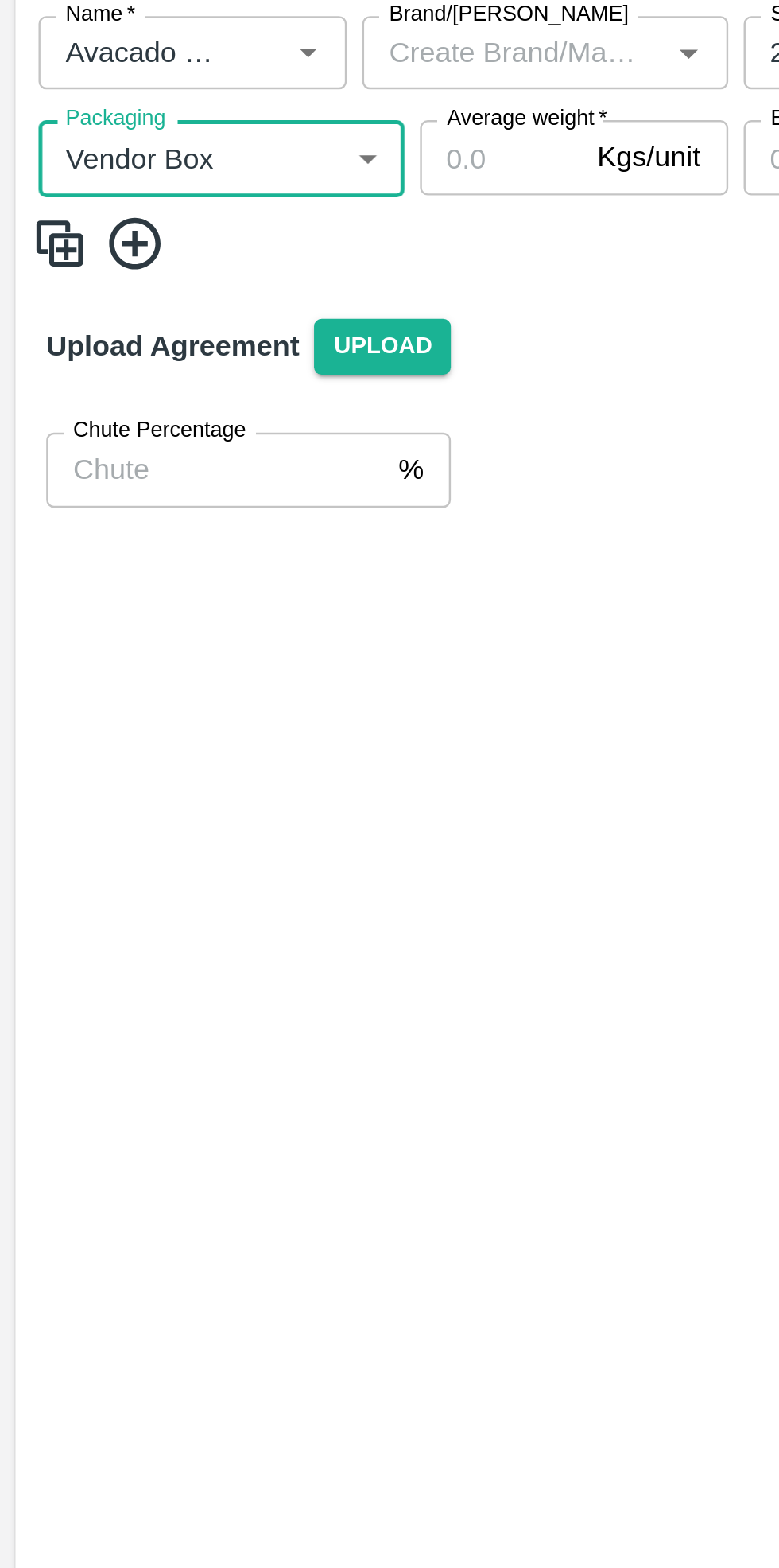
type input "276"
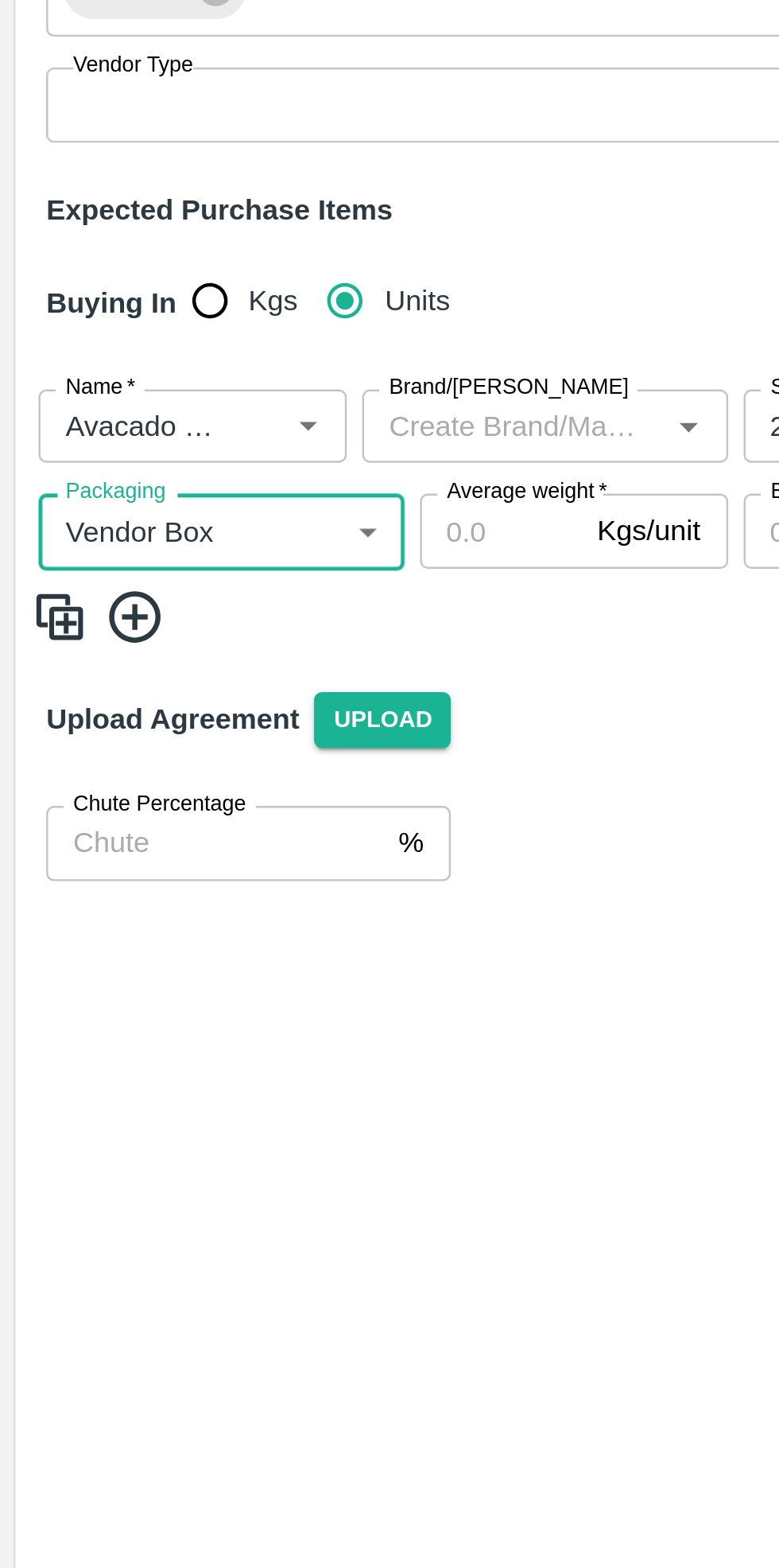
click at [210, 526] on input "Average weight   *" at bounding box center [206, 541] width 67 height 30
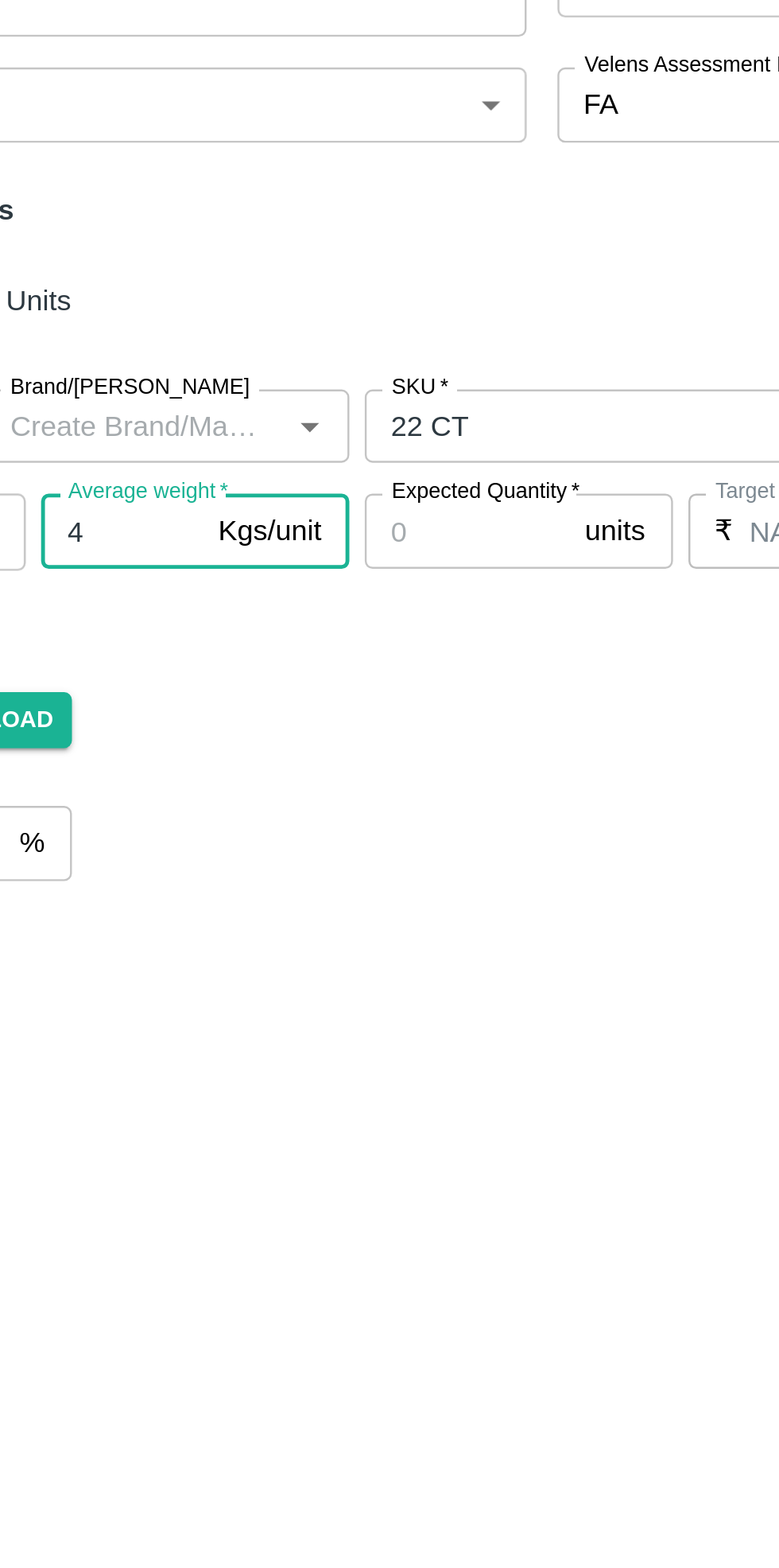
type input "4"
click at [353, 526] on input "Expected Quantity   *" at bounding box center [349, 541] width 85 height 30
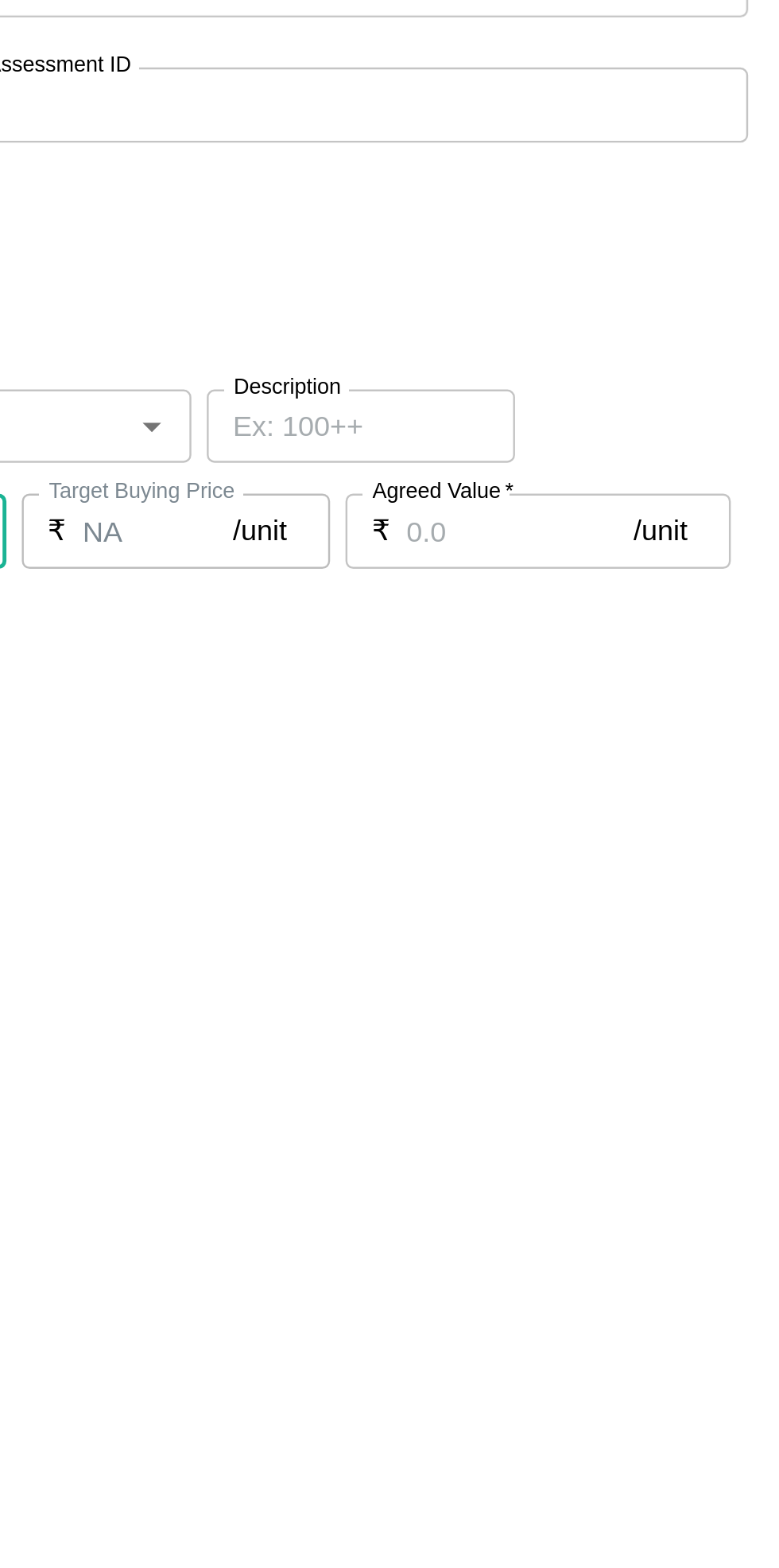
type input "50"
click at [631, 526] on input "Agreed Value   *" at bounding box center [646, 541] width 93 height 30
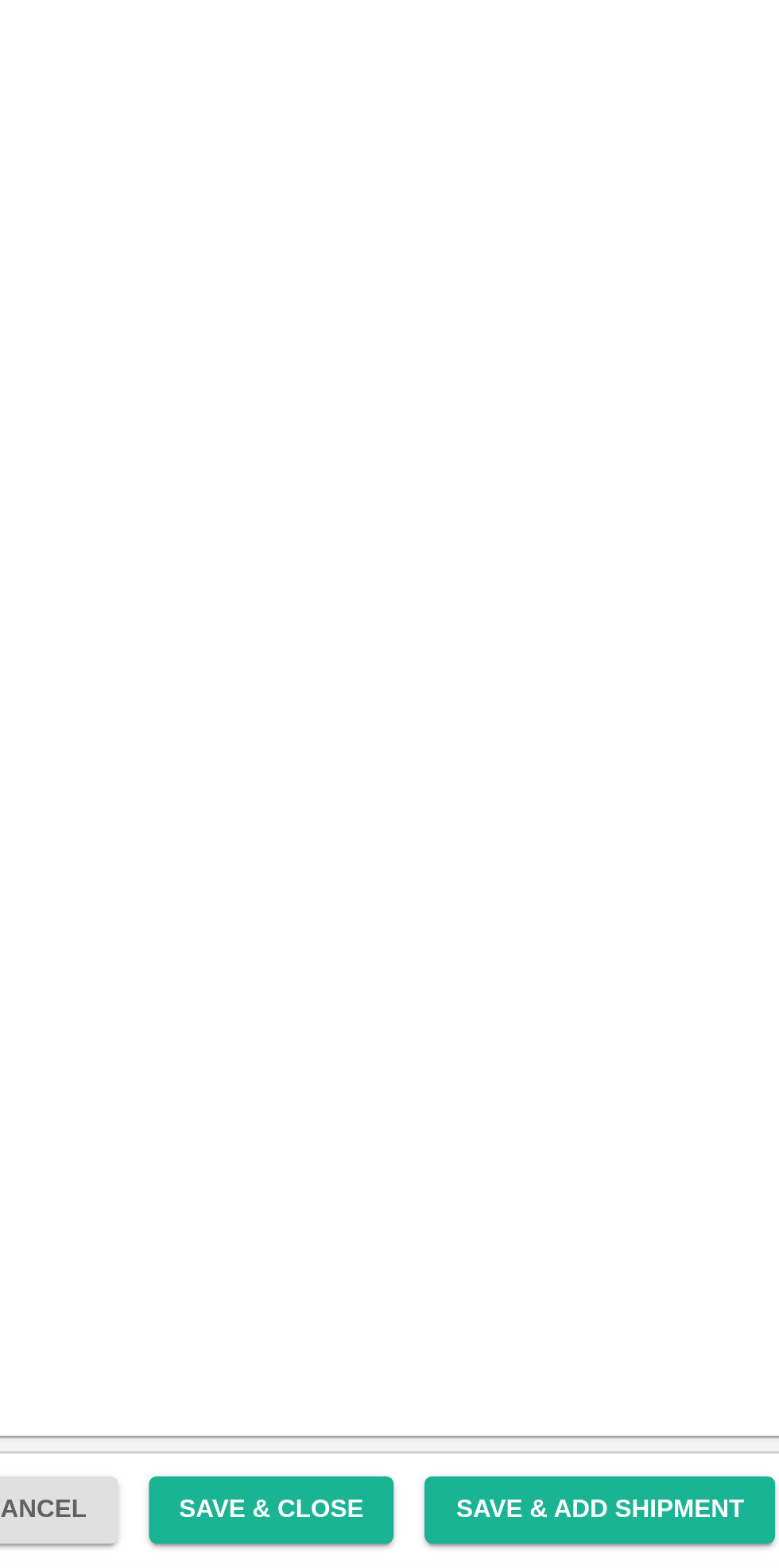
type input "1350"
click at [595, 1540] on button "Save & Close" at bounding box center [555, 1544] width 102 height 28
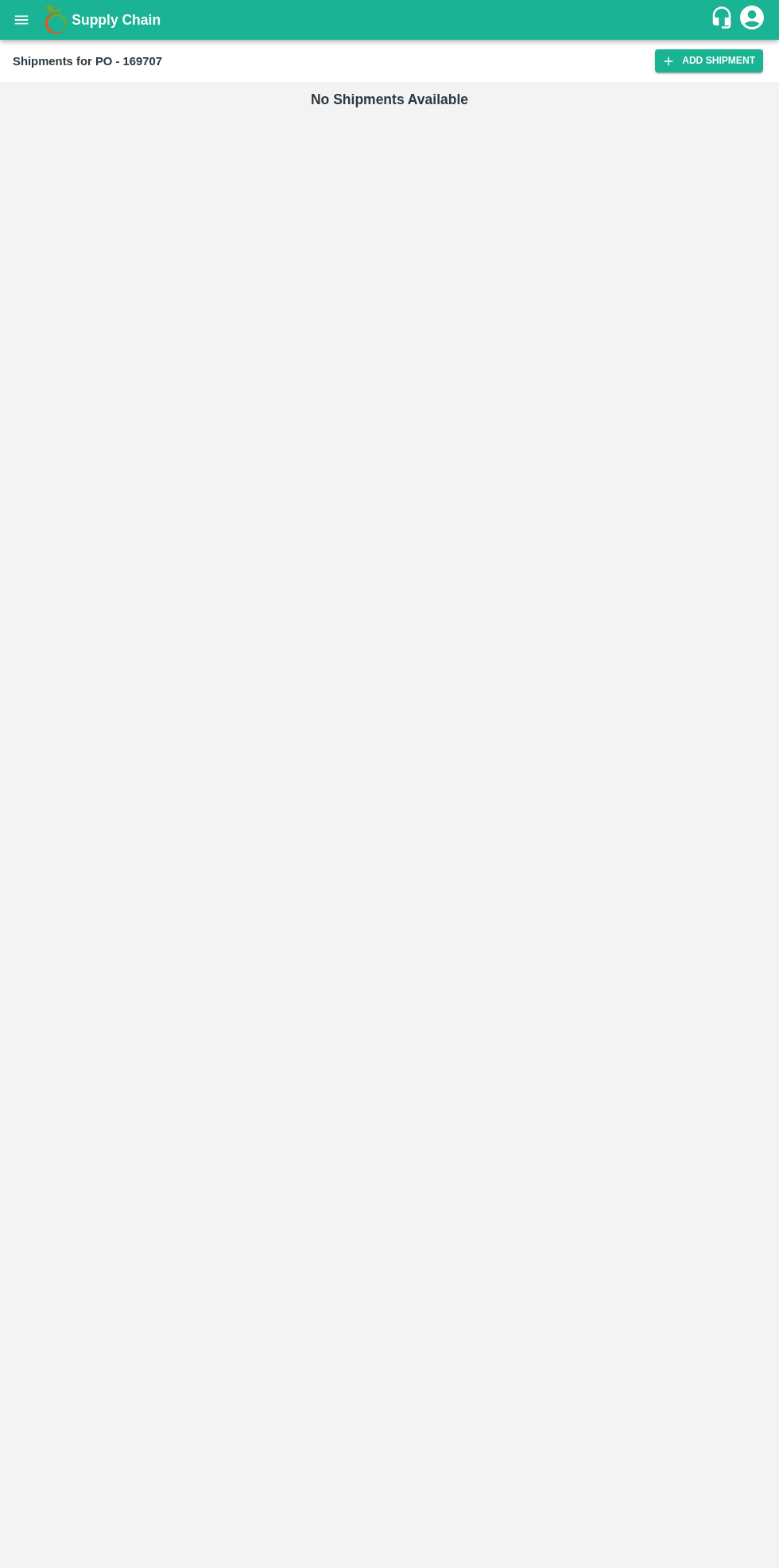
click at [707, 60] on link "Add Shipment" at bounding box center [709, 61] width 108 height 23
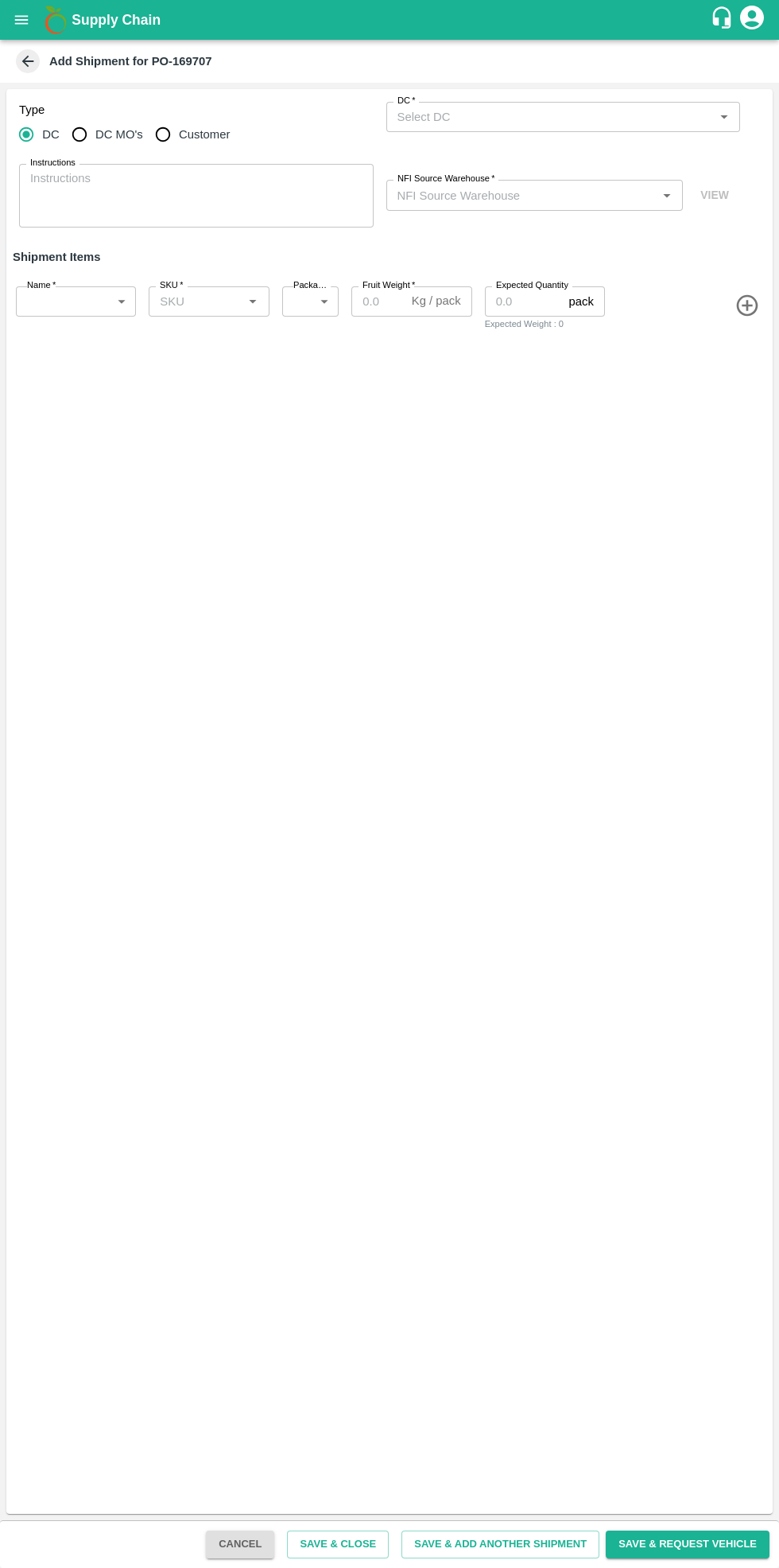
click at [626, 125] on input "DC   *" at bounding box center [551, 116] width 319 height 21
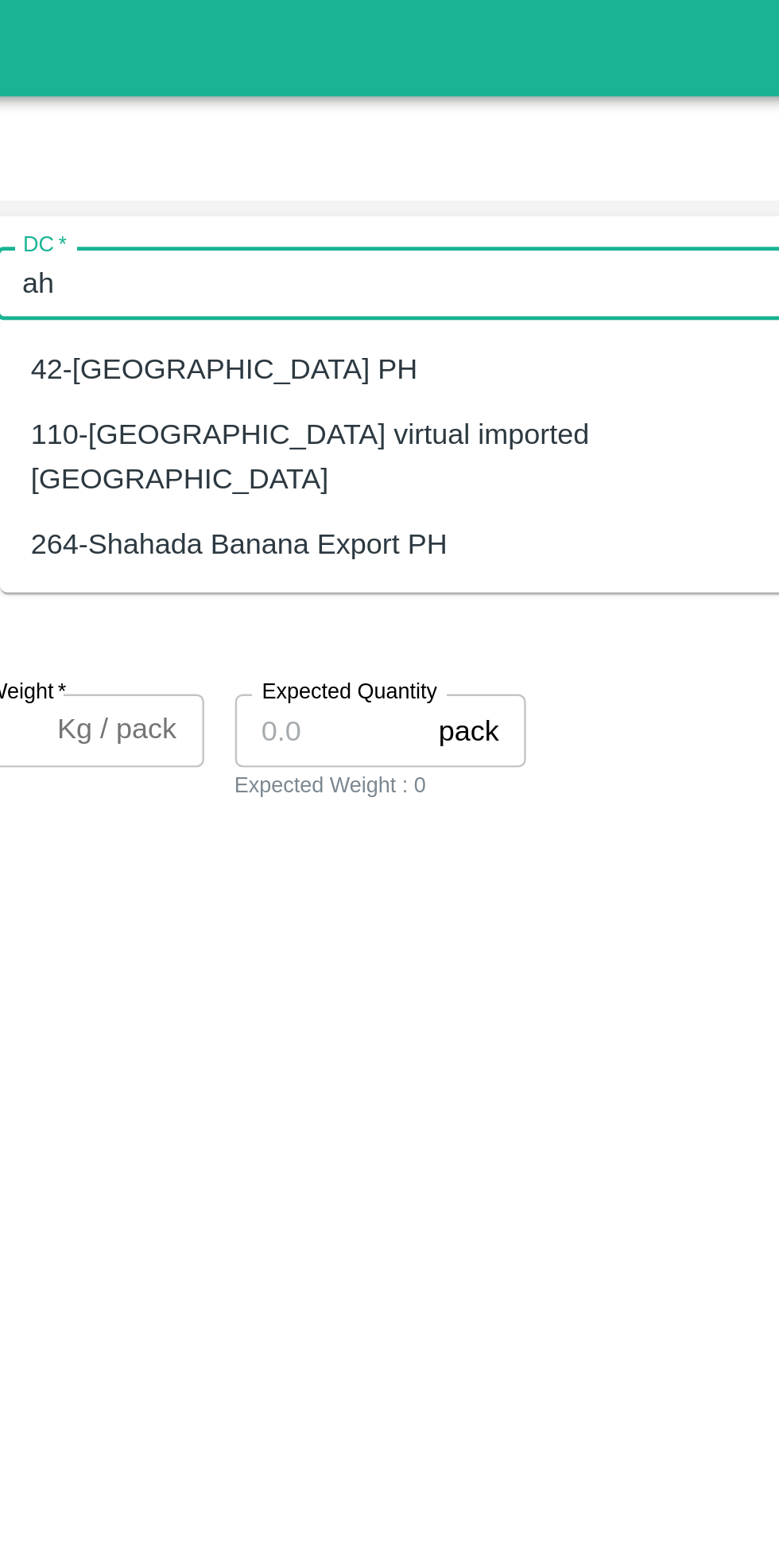
click at [513, 178] on div "110-[GEOGRAPHIC_DATA] virtual imported [GEOGRAPHIC_DATA]" at bounding box center [565, 189] width 329 height 36
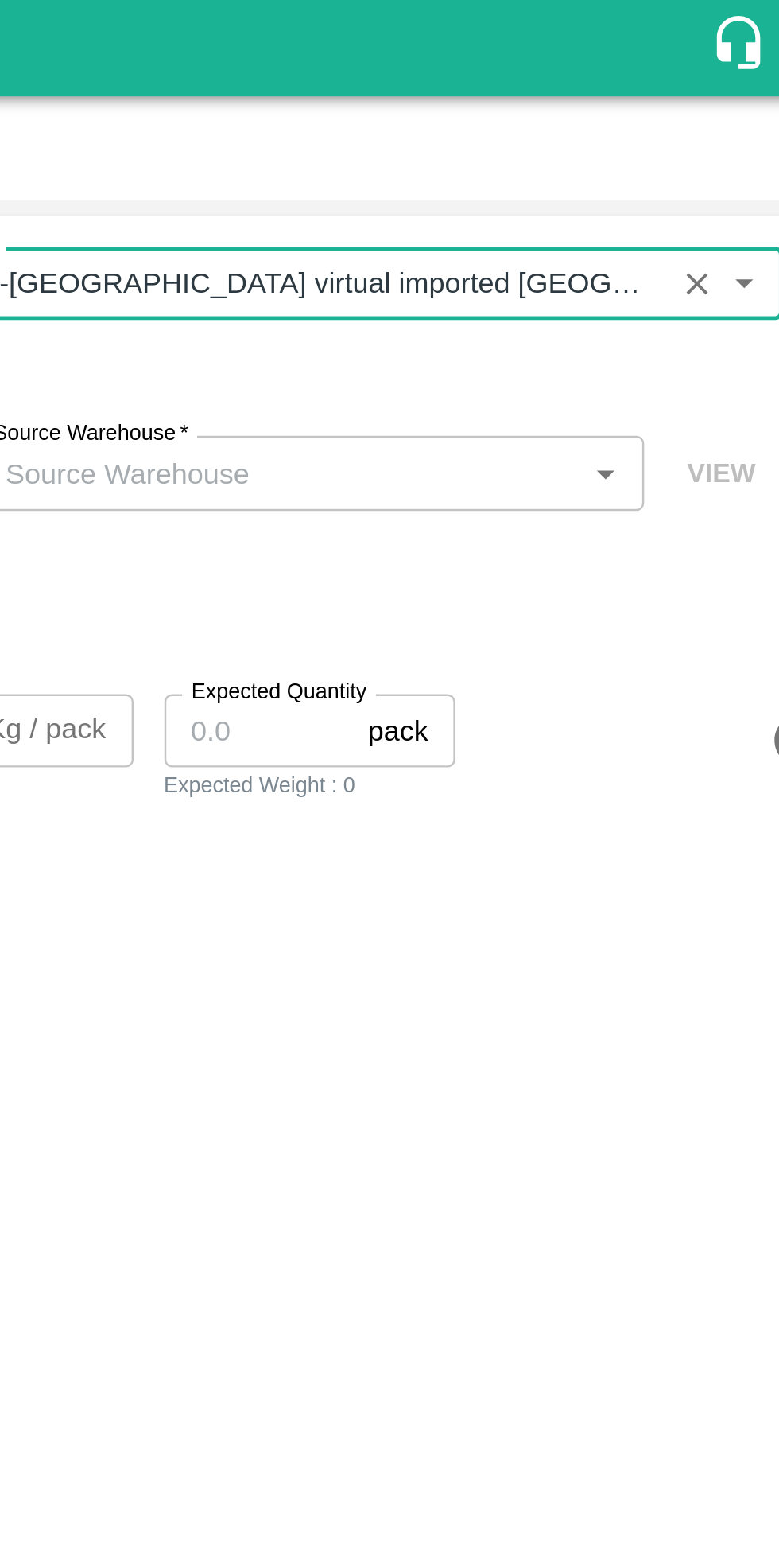
type input "110-[GEOGRAPHIC_DATA] virtual imported [GEOGRAPHIC_DATA]"
click at [617, 196] on input "NFI Source Warehouse   *" at bounding box center [521, 194] width 261 height 21
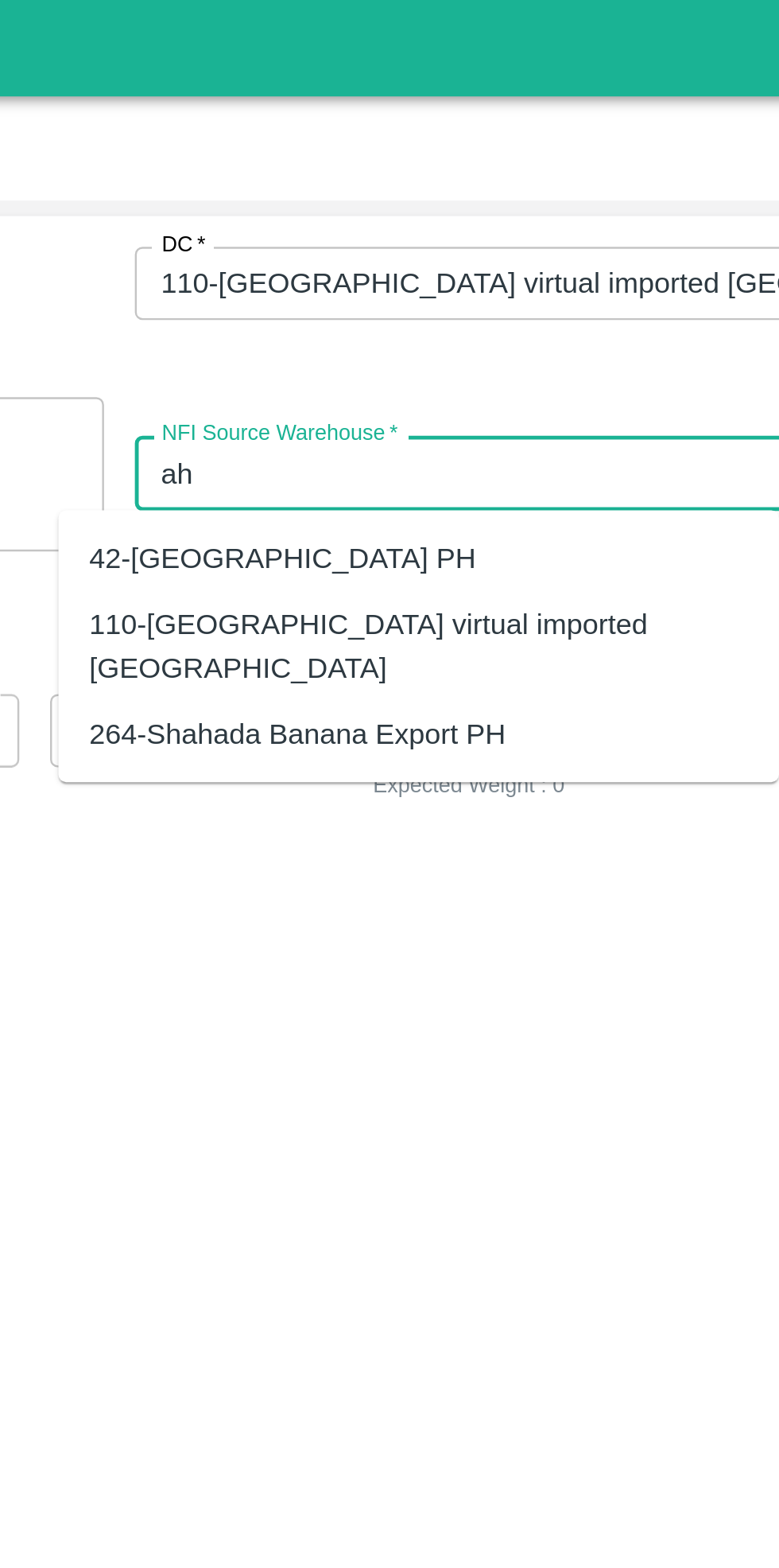
click at [516, 259] on div "110-[GEOGRAPHIC_DATA] virtual imported [GEOGRAPHIC_DATA]" at bounding box center [503, 267] width 272 height 36
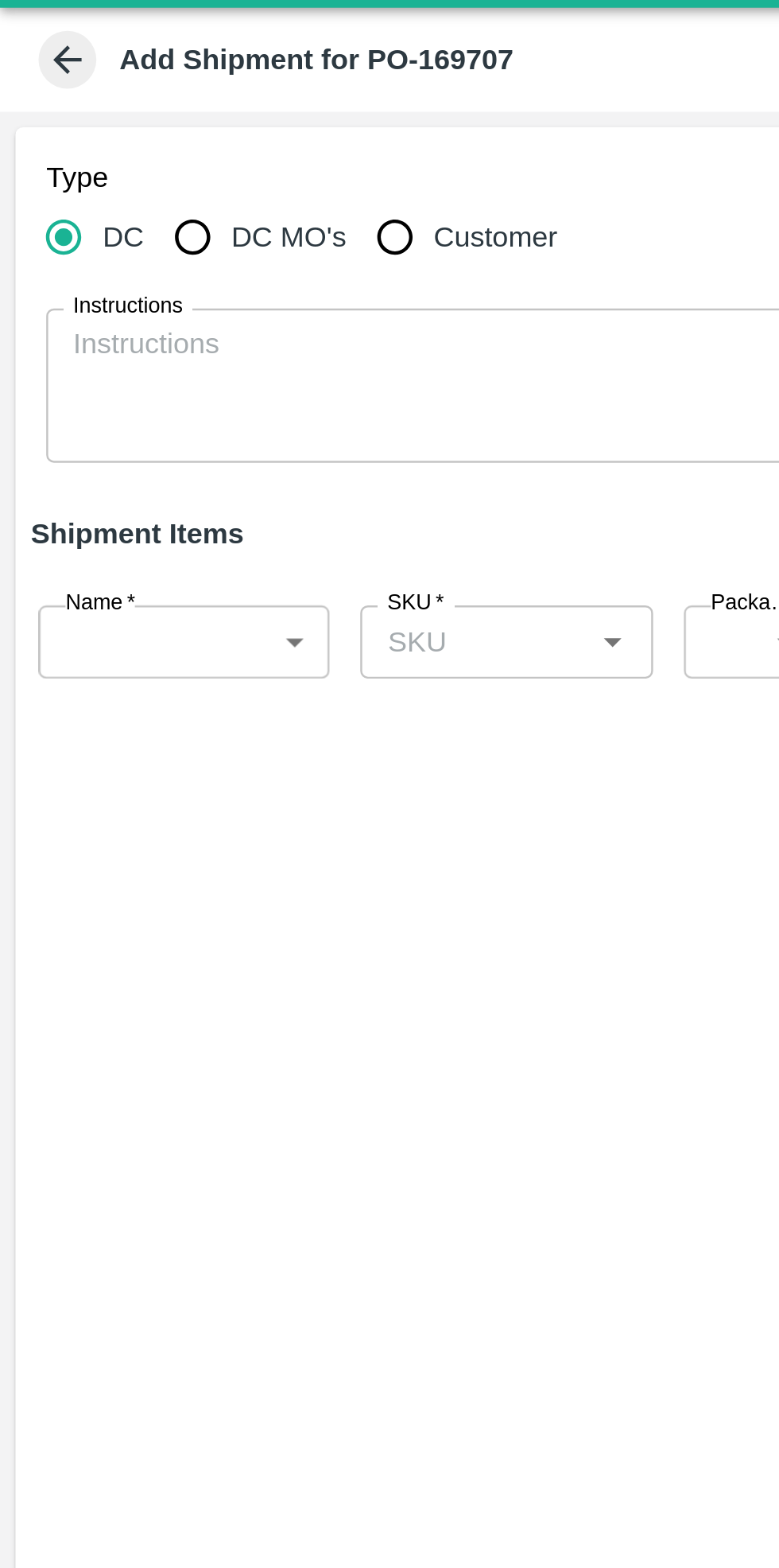
type input "110-[GEOGRAPHIC_DATA] virtual imported [GEOGRAPHIC_DATA]"
click at [99, 304] on body "Supply Chain Add Shipment for PO-169707 Type [GEOGRAPHIC_DATA] DC MO's Customer…" at bounding box center [390, 784] width 779 height 1568
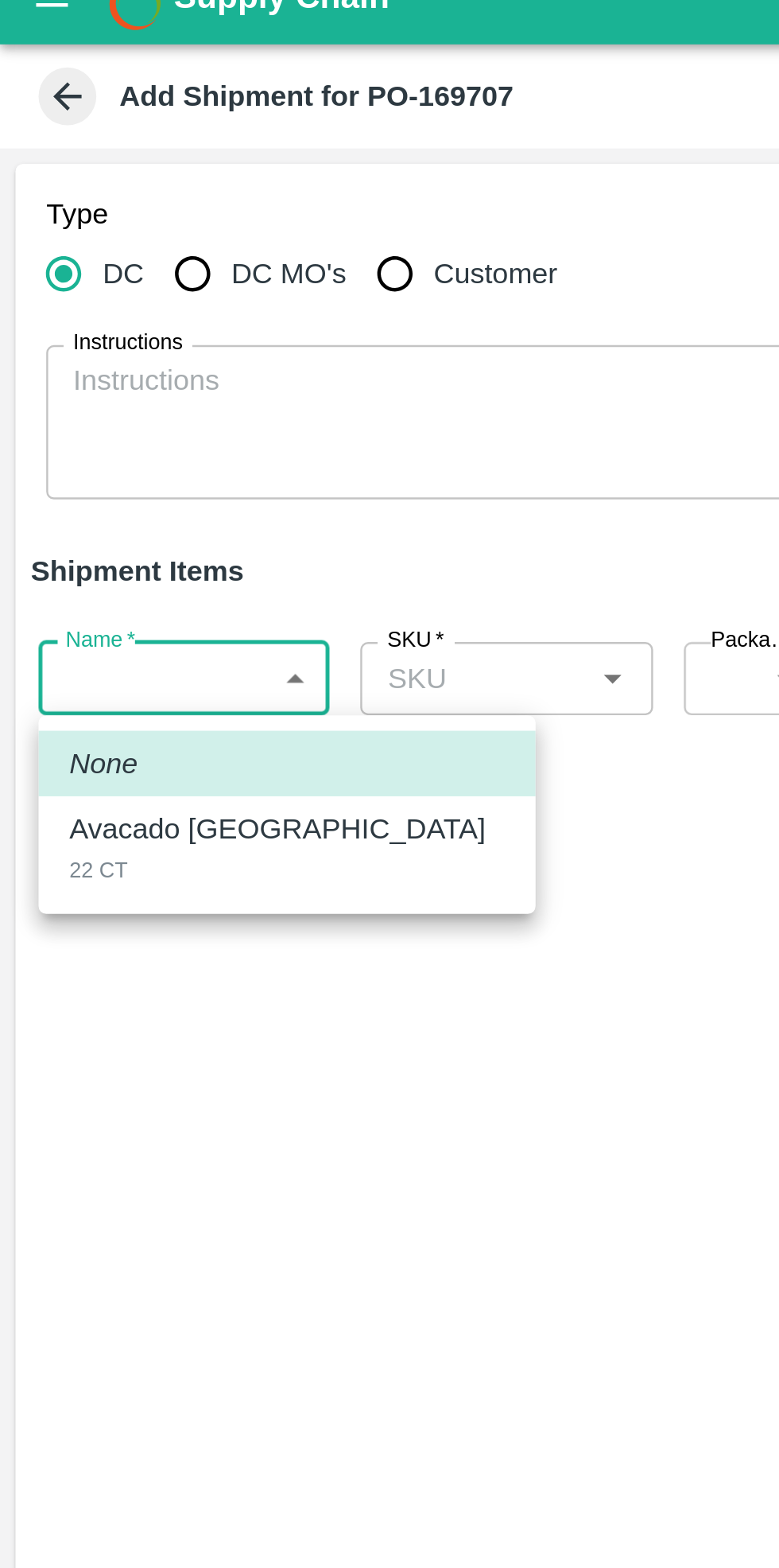
click at [104, 366] on p "Avacado [GEOGRAPHIC_DATA]" at bounding box center [114, 363] width 171 height 17
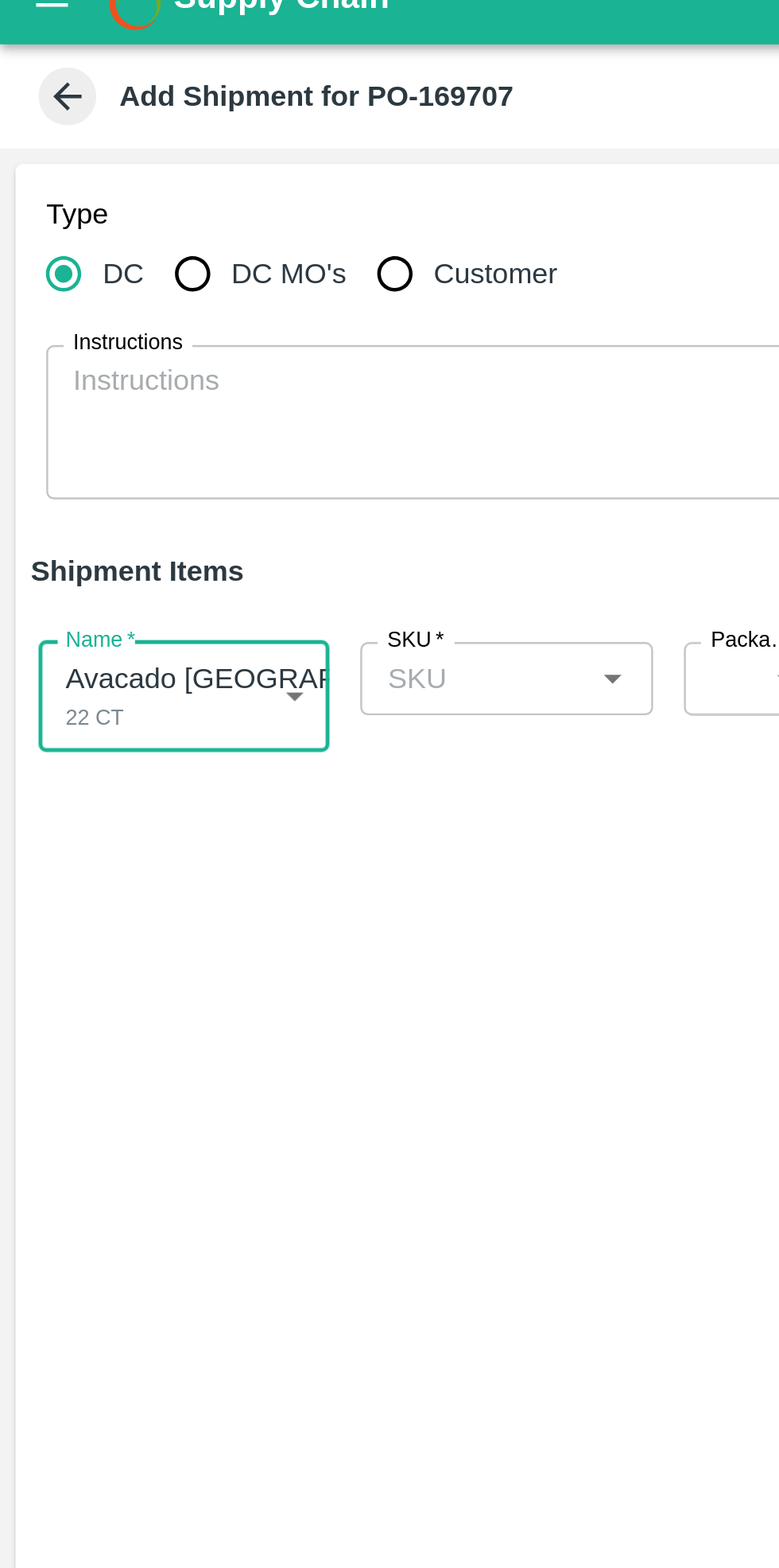
type input "1917466"
type input "276"
type input "4"
type input "50"
click at [210, 301] on input "SKU   *" at bounding box center [195, 302] width 84 height 21
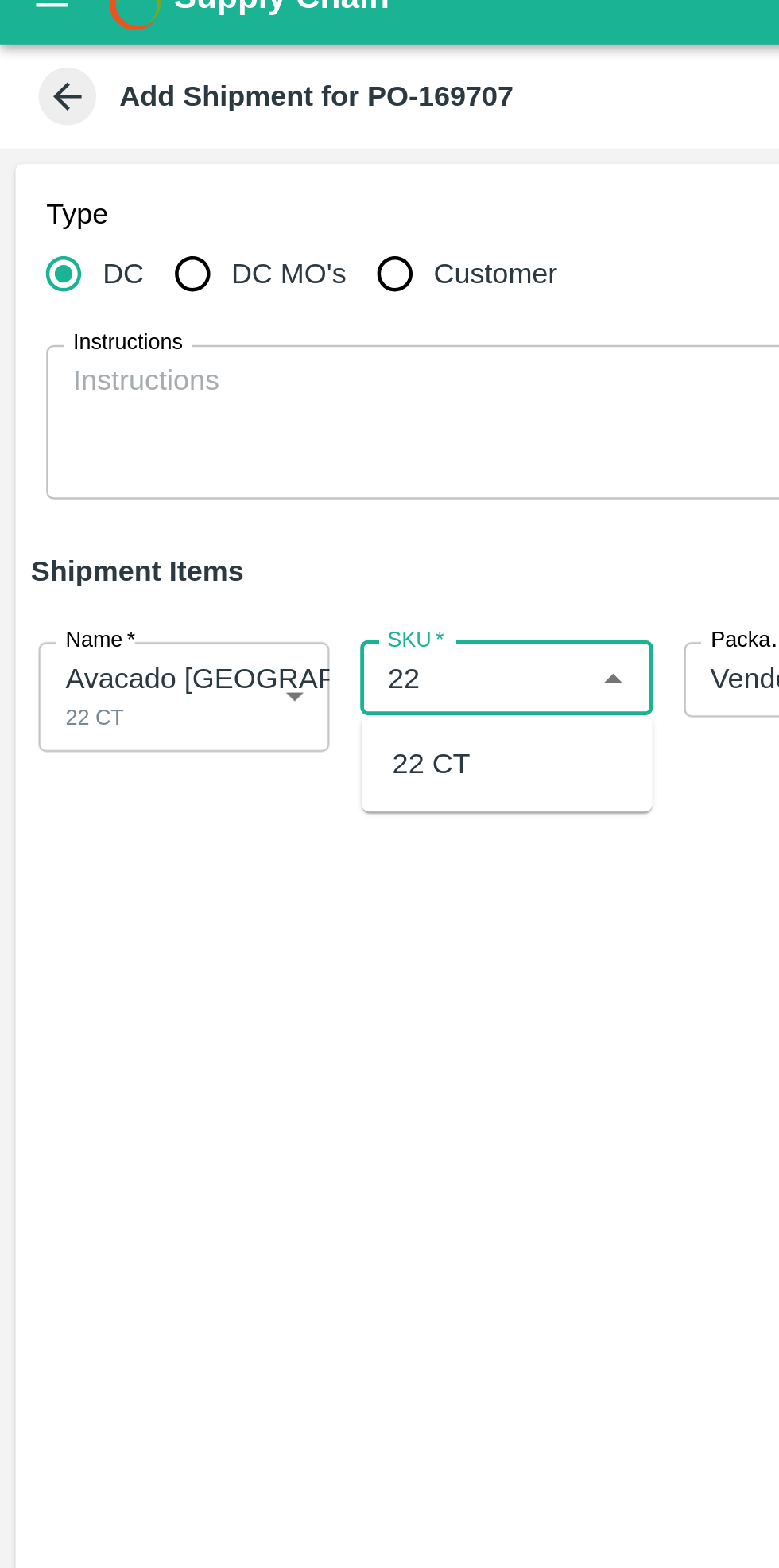
click at [183, 333] on div "22 CT" at bounding box center [178, 336] width 32 height 17
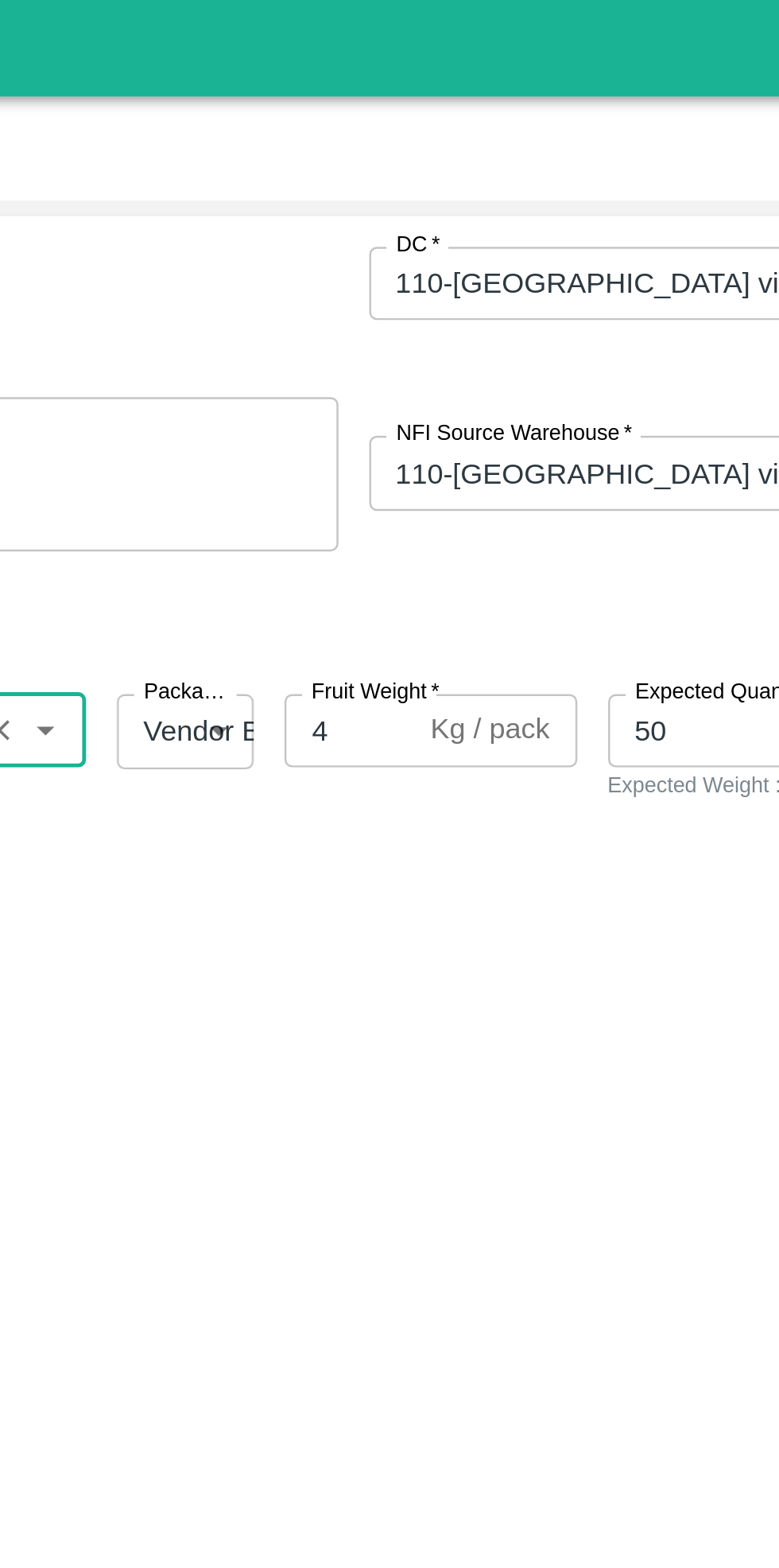
type input "22 CT"
